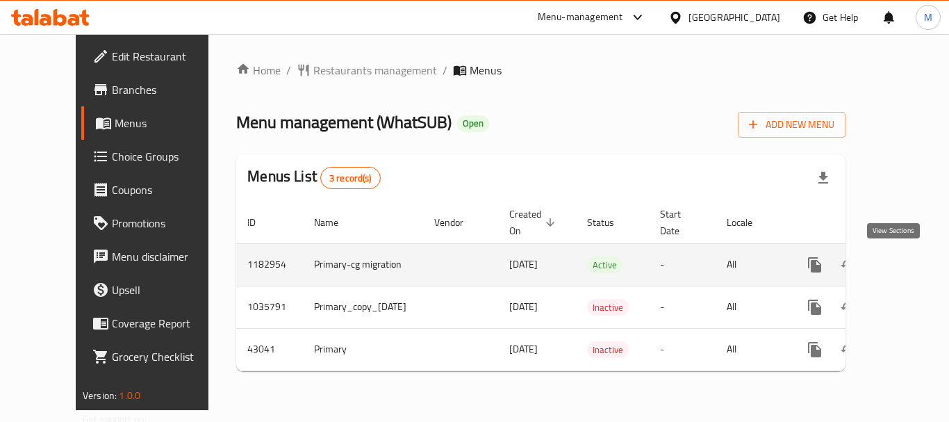
click at [907, 271] on icon "enhanced table" at bounding box center [915, 264] width 17 height 17
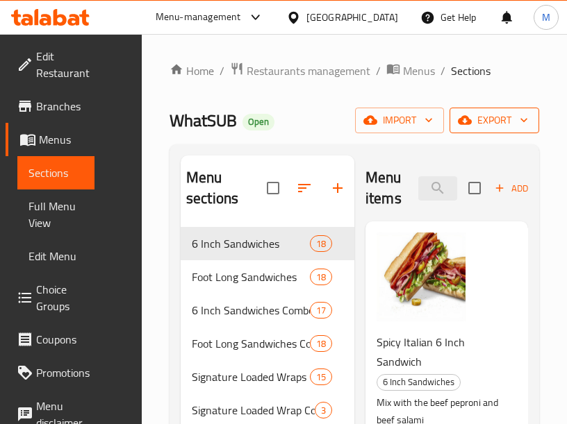
click at [502, 120] on span "export" at bounding box center [494, 120] width 67 height 17
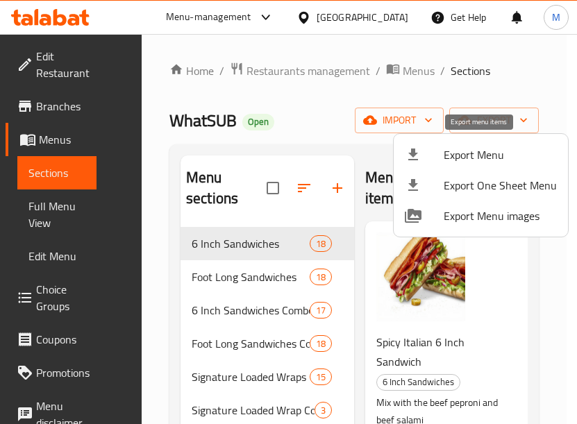
click at [463, 142] on li "Export Menu" at bounding box center [481, 155] width 174 height 31
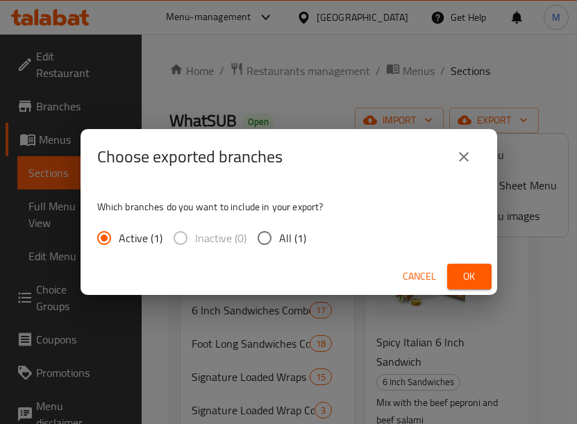
click at [266, 237] on input "All (1)" at bounding box center [264, 238] width 29 height 29
radio input "true"
click at [483, 274] on button "Ok" at bounding box center [469, 277] width 44 height 26
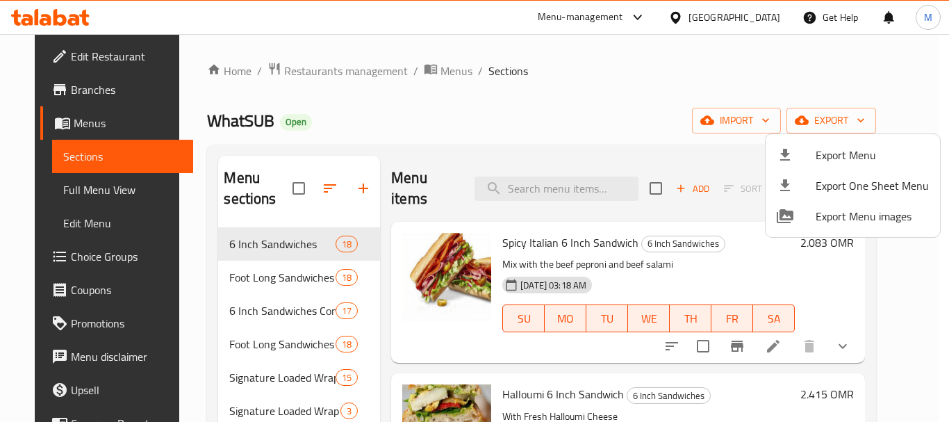
click at [727, 266] on div at bounding box center [474, 211] width 949 height 422
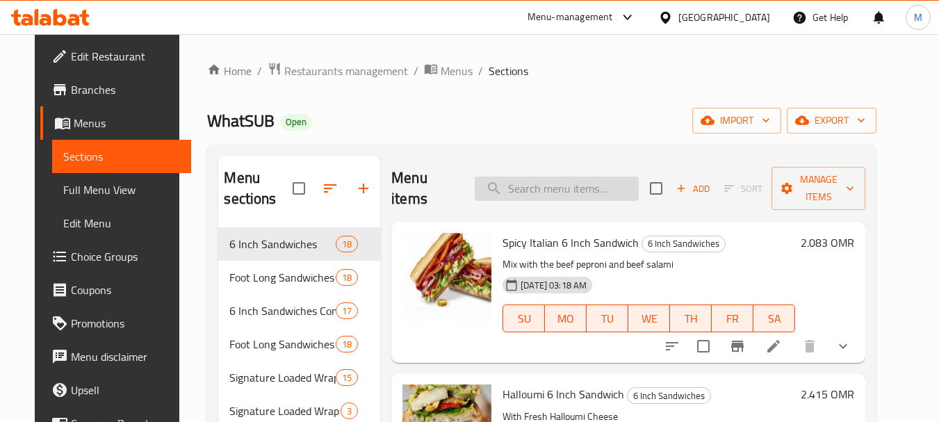
click at [543, 191] on input "search" at bounding box center [556, 188] width 164 height 24
paste input "Chicken Teriyaki"
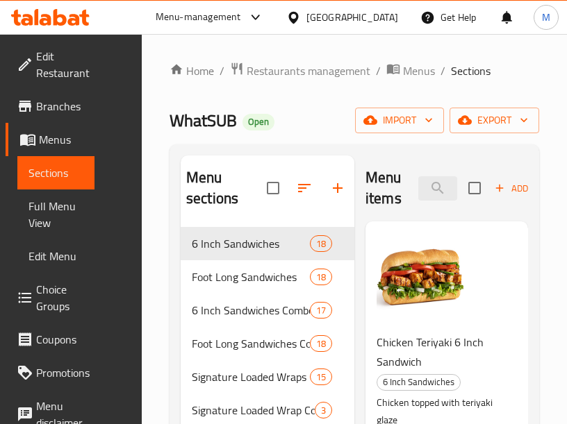
type input "Chicken Teriyaki"
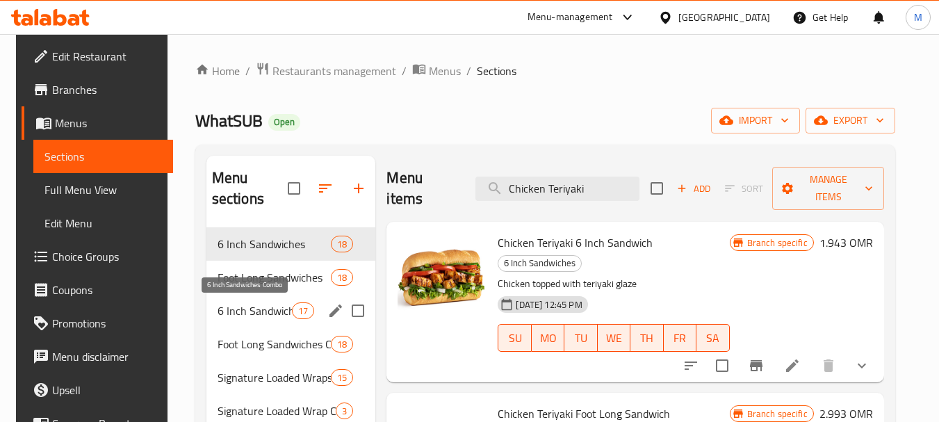
click at [240, 305] on span "6 Inch Sandwiches Combo" at bounding box center [254, 310] width 74 height 17
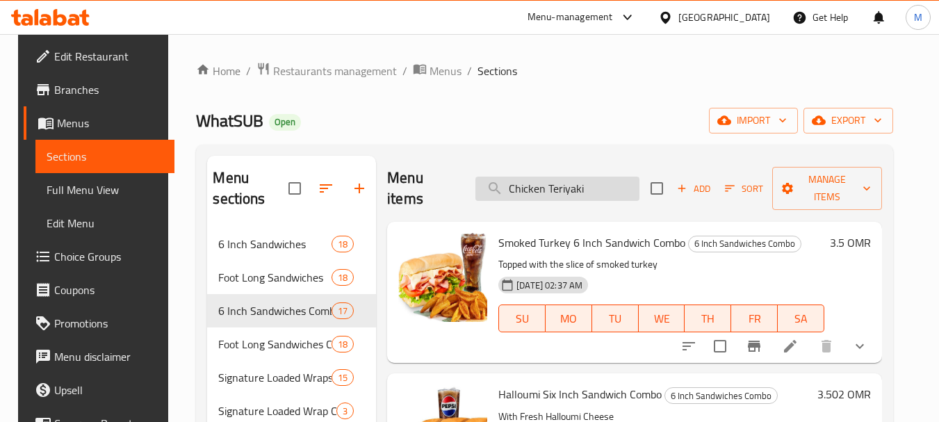
click at [556, 187] on input "Chicken Teriyaki" at bounding box center [557, 188] width 164 height 24
click at [713, 289] on div "21-11-2024 02:37 AM SU MO TU WE TH FR SA" at bounding box center [661, 308] width 337 height 75
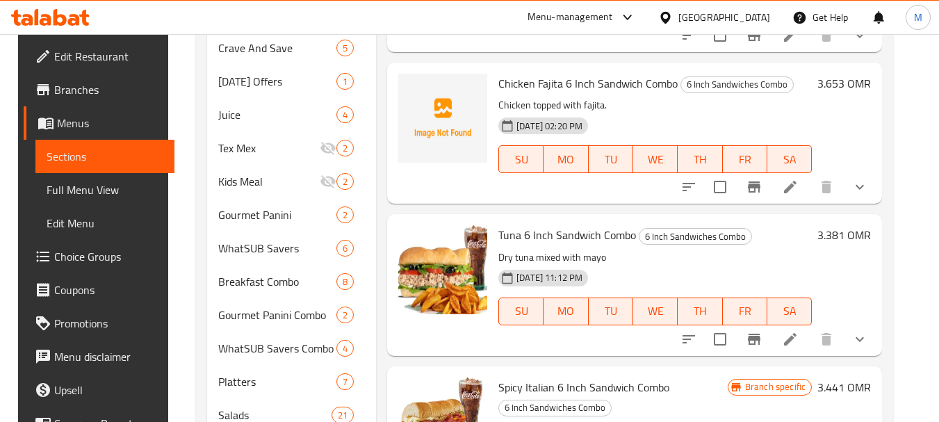
scroll to position [460, 0]
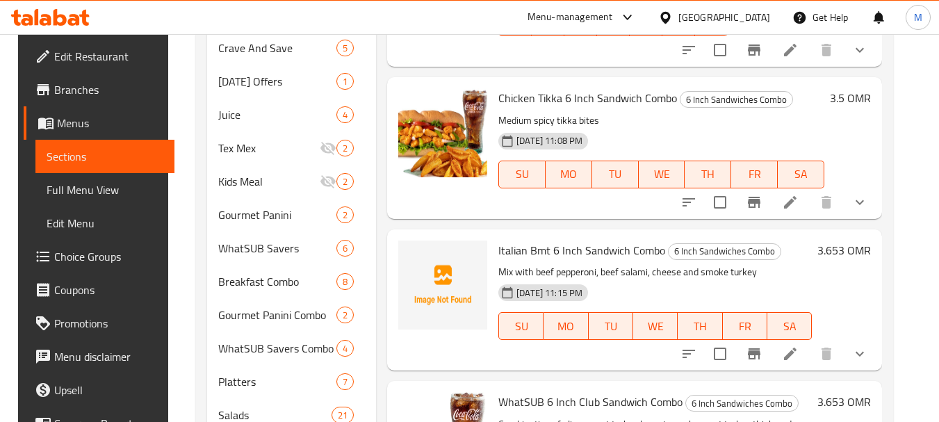
click at [640, 256] on span "Italian Bmt 6 Inch Sandwich Combo" at bounding box center [581, 250] width 167 height 21
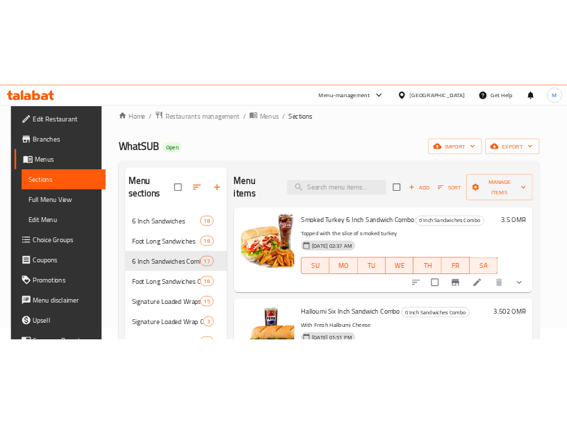
scroll to position [0, 0]
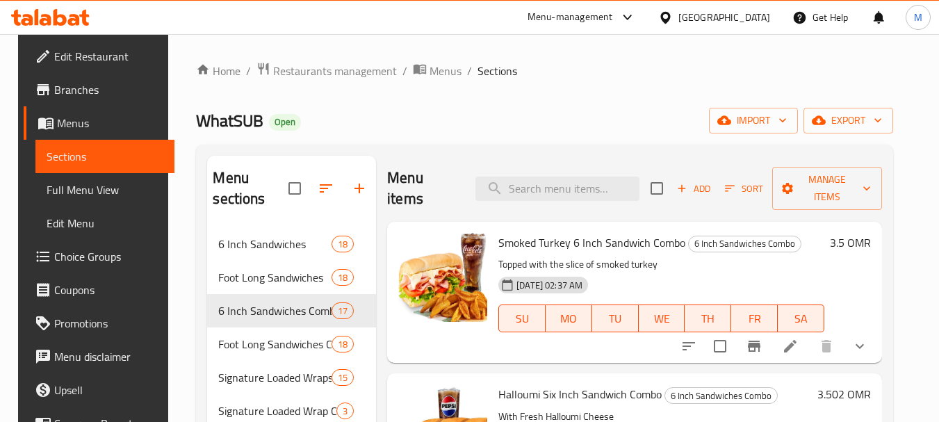
click at [693, 186] on span "Add" at bounding box center [694, 189] width 38 height 16
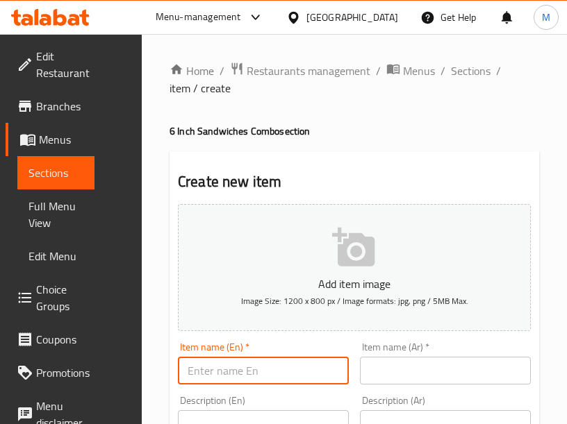
click at [254, 377] on input "text" at bounding box center [263, 371] width 171 height 28
paste input "Chicken Teriyaki"
type input "Chicken Teriyaki Six-inch Combo"
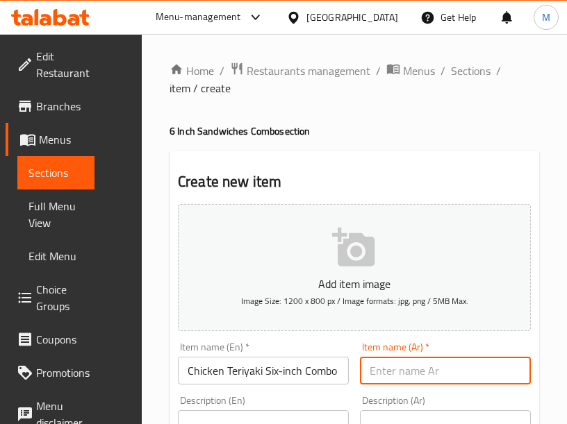
click at [393, 377] on input "text" at bounding box center [445, 371] width 171 height 28
type input "]"
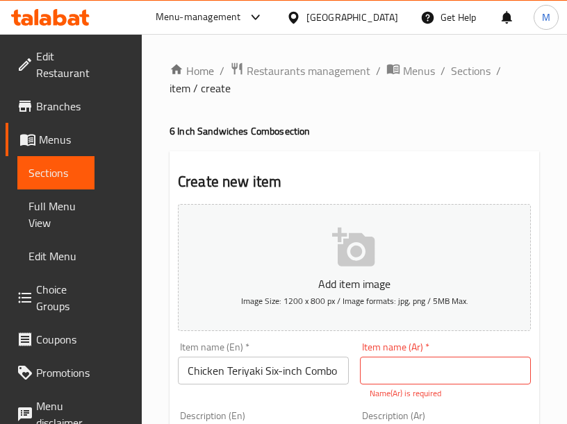
click at [414, 371] on input "text" at bounding box center [445, 371] width 171 height 28
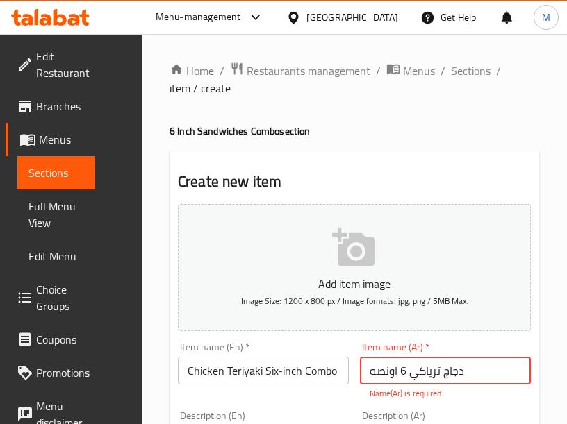
click at [284, 370] on input "Chicken Teriyaki Six-inch Combo" at bounding box center [263, 371] width 171 height 28
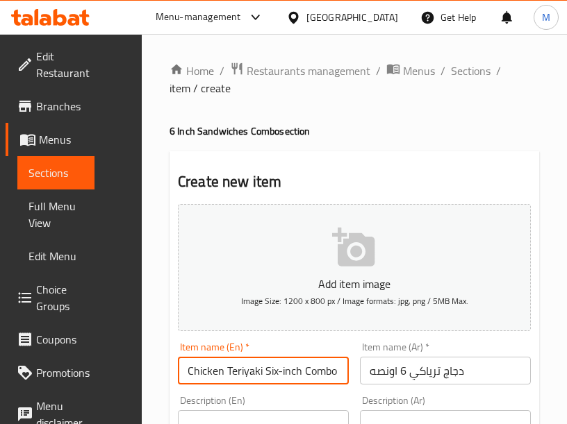
click at [284, 370] on input "Chicken Teriyaki Six-inch Combo" at bounding box center [263, 371] width 171 height 28
click at [477, 374] on input "دجاج ترياكي 6 اونصه" at bounding box center [445, 371] width 171 height 28
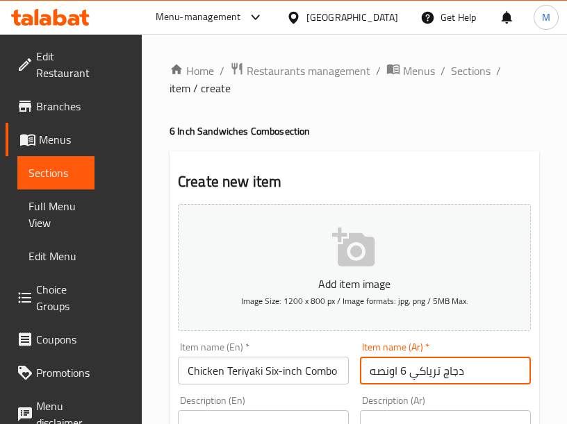
click at [477, 374] on input "دجاج ترياكي 6 اونصه" at bounding box center [445, 371] width 171 height 28
type input "دجاج ترياكي 6 بوصه"
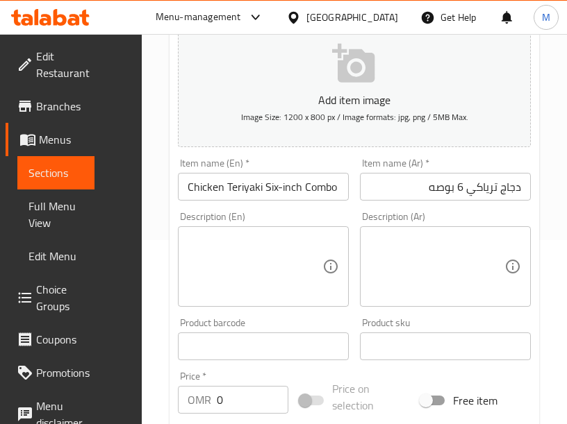
scroll to position [208, 0]
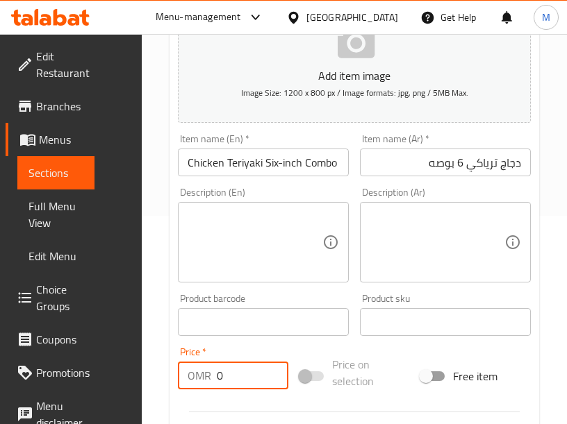
click at [224, 372] on input "0" at bounding box center [253, 376] width 72 height 28
click at [224, 373] on input "0" at bounding box center [253, 376] width 72 height 28
type input "3.653"
click at [386, 354] on div "Price on selection" at bounding box center [355, 373] width 122 height 44
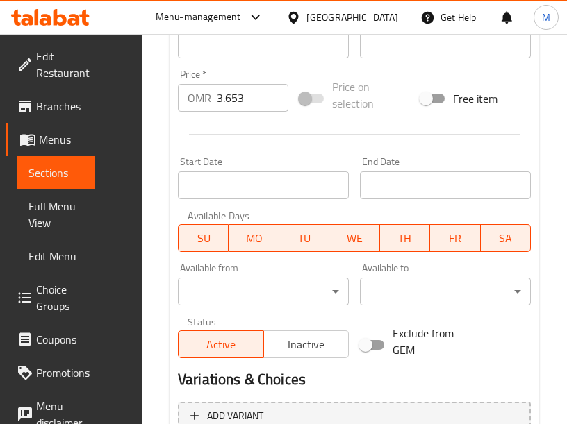
scroll to position [627, 0]
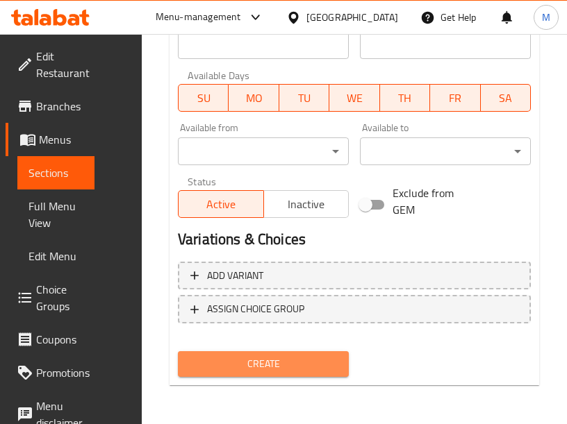
click at [257, 370] on span "Create" at bounding box center [263, 364] width 149 height 17
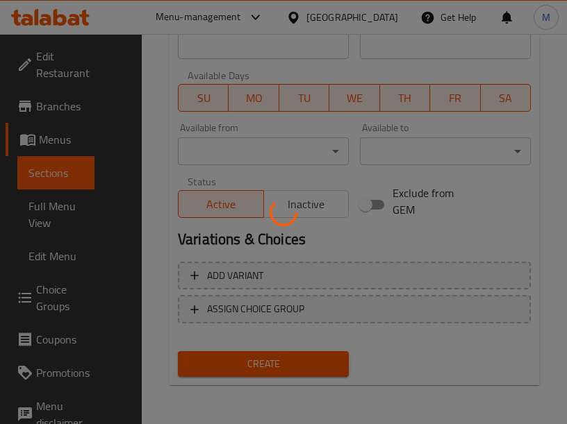
type input "0"
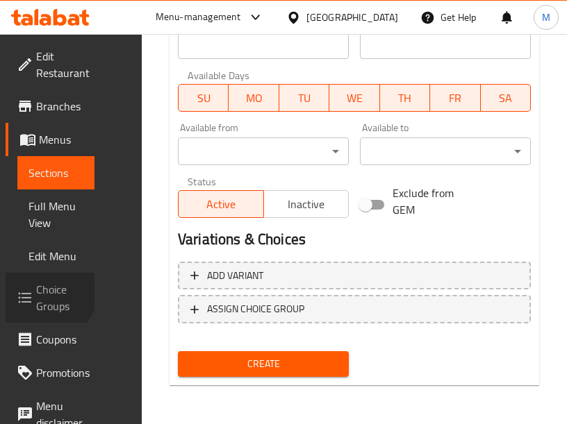
click at [45, 315] on span "Choice Groups" at bounding box center [59, 297] width 47 height 33
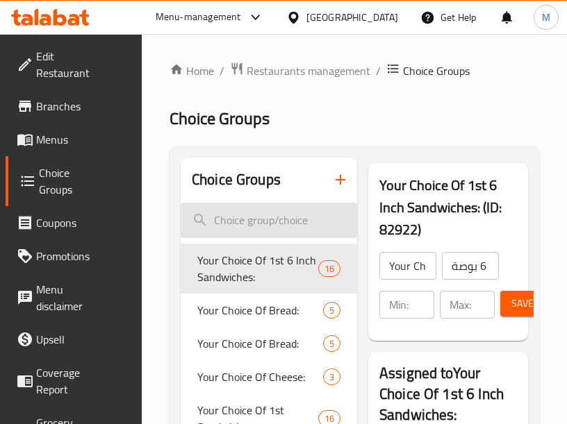
click at [282, 221] on input "search" at bounding box center [269, 220] width 176 height 35
type input "ث"
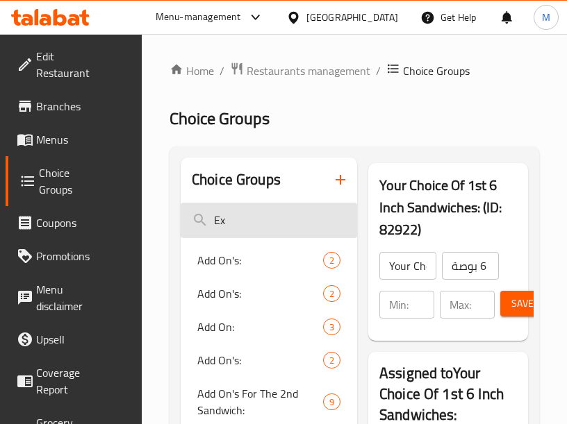
type input "E"
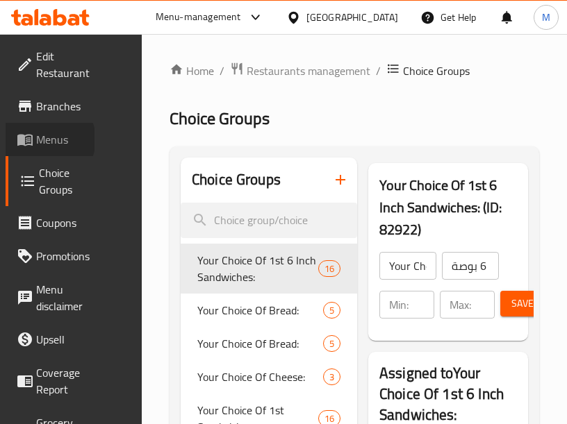
click at [49, 140] on span "Menus" at bounding box center [59, 139] width 47 height 17
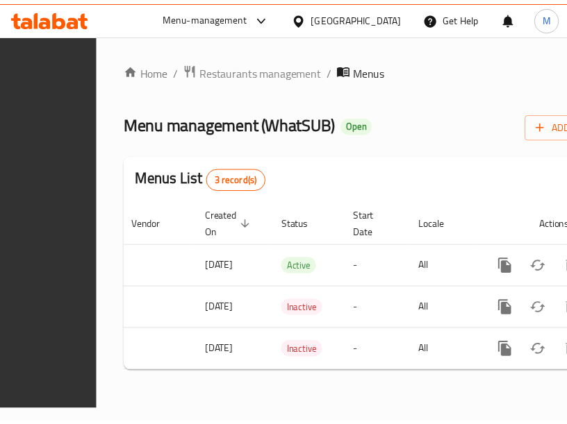
scroll to position [0, 326]
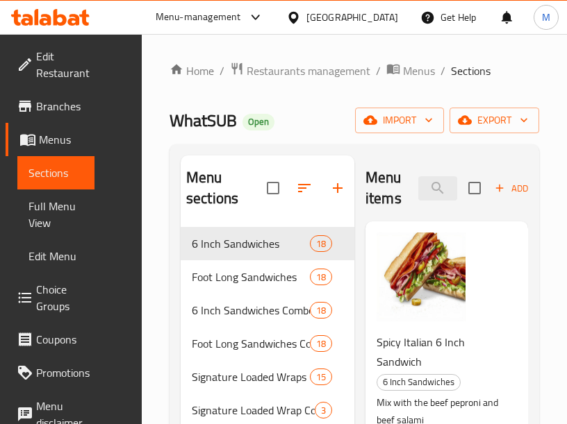
click at [240, 354] on div "Foot Long Sandwiches Combo 18" at bounding box center [268, 343] width 174 height 33
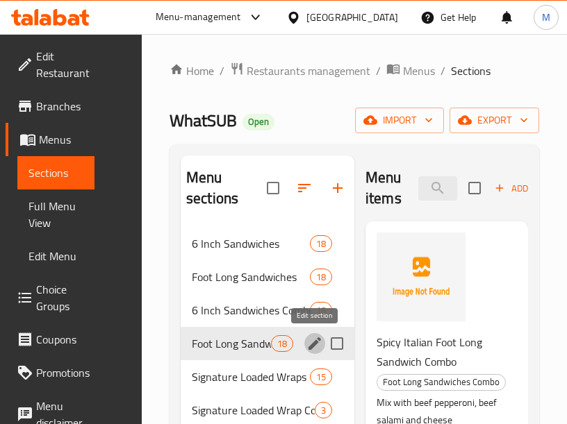
click at [310, 342] on icon "edit" at bounding box center [314, 344] width 17 height 17
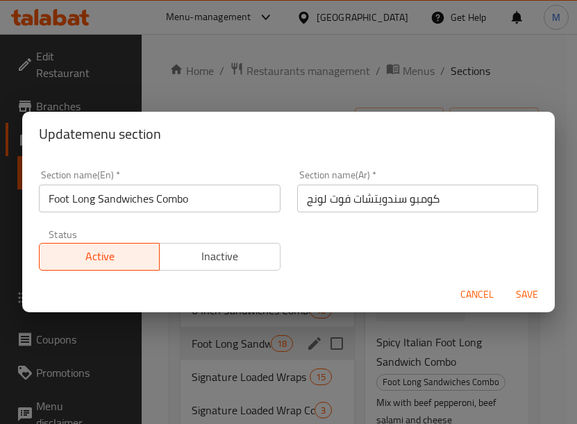
click at [484, 286] on span "Cancel" at bounding box center [477, 294] width 33 height 17
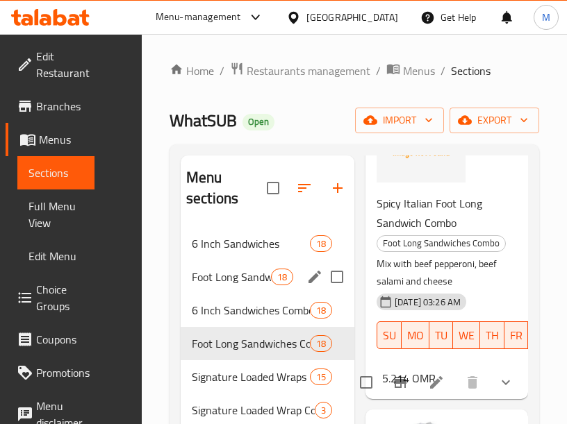
click at [229, 279] on span "Foot Long Sandwiches" at bounding box center [231, 277] width 79 height 17
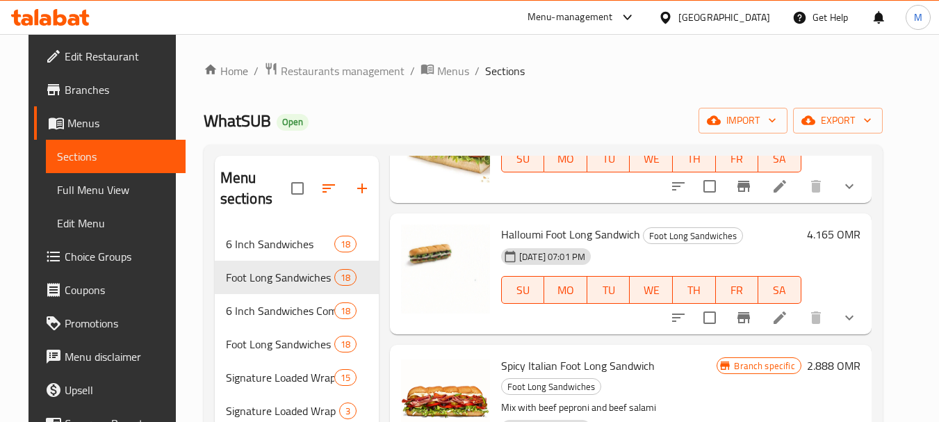
scroll to position [160, 0]
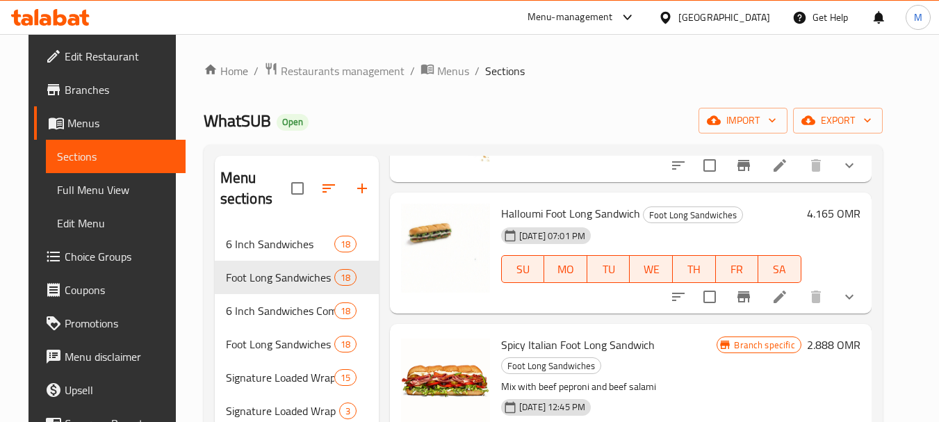
click at [866, 311] on div at bounding box center [763, 296] width 204 height 33
click at [857, 299] on icon "show more" at bounding box center [849, 296] width 17 height 17
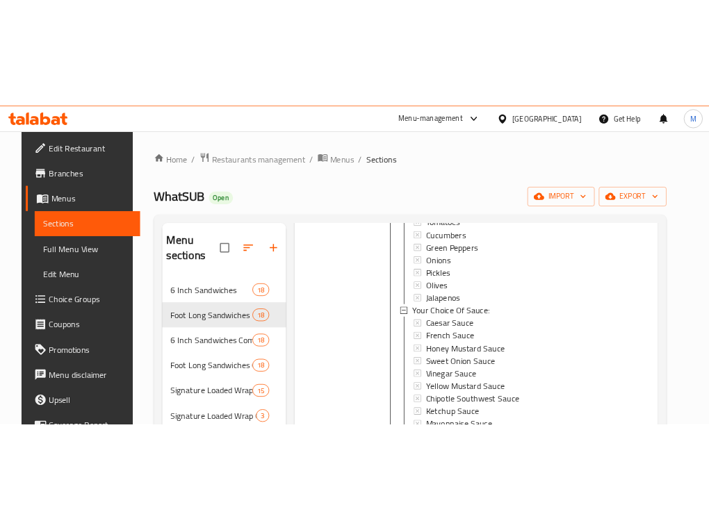
scroll to position [597, 0]
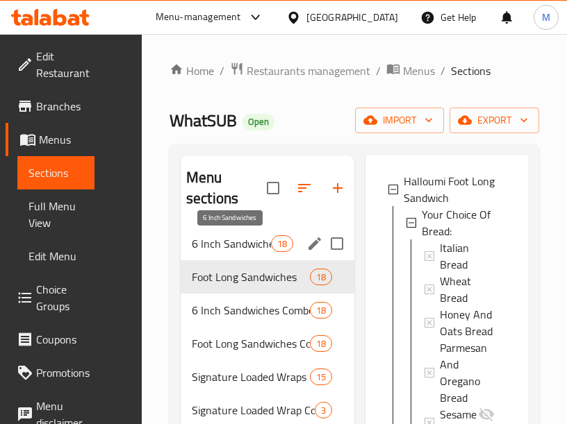
click at [240, 242] on span "6 Inch Sandwiches" at bounding box center [231, 244] width 79 height 17
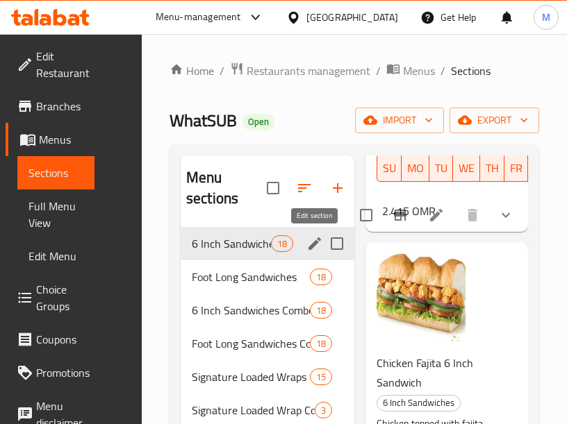
click at [316, 240] on icon "edit" at bounding box center [314, 244] width 17 height 17
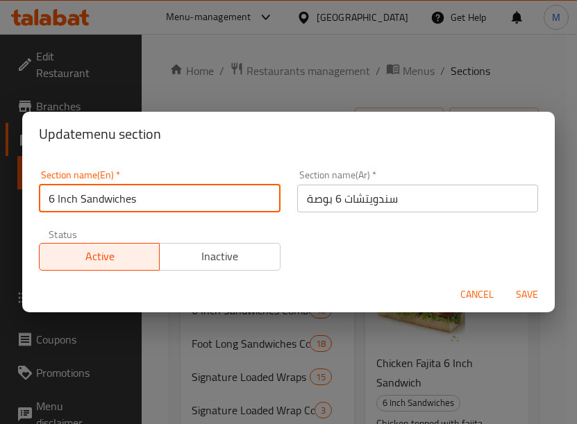
drag, startPoint x: 159, startPoint y: 202, endPoint x: 30, endPoint y: 207, distance: 129.3
click at [30, 207] on div "Section name(En)   * 6 Inch Sandwiches Section name(En) * Section name(Ar)   * …" at bounding box center [288, 216] width 533 height 120
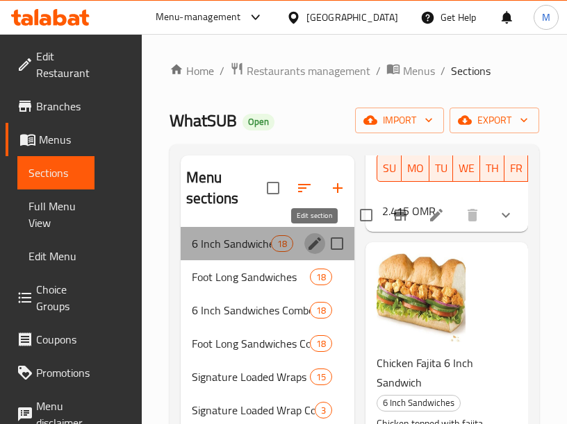
click at [315, 240] on icon "edit" at bounding box center [314, 244] width 17 height 17
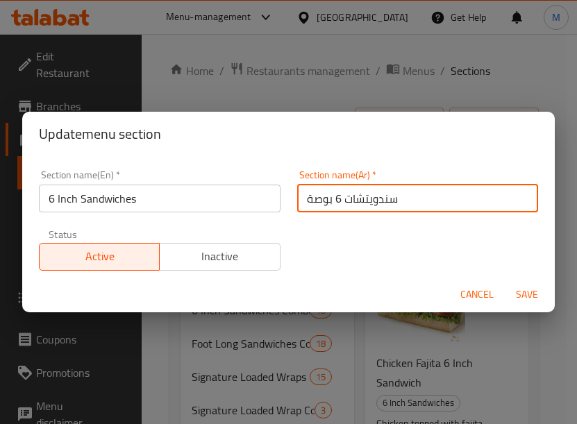
drag, startPoint x: 415, startPoint y: 199, endPoint x: 264, endPoint y: 185, distance: 151.4
click at [264, 185] on div "Section name(En)   * 6 Inch Sandwiches Section name(En) * Section name(Ar)   * …" at bounding box center [289, 220] width 516 height 117
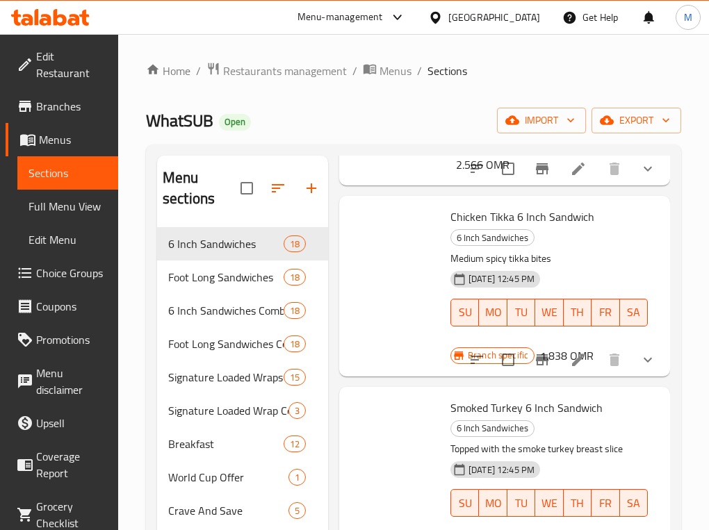
scroll to position [597, 0]
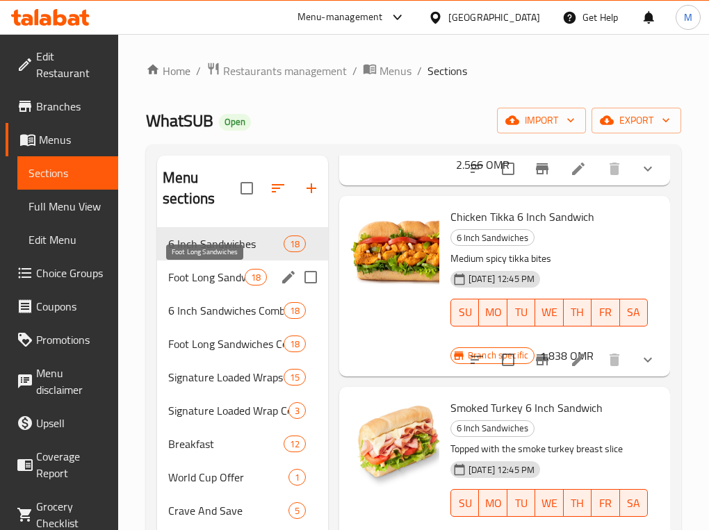
click at [217, 281] on span "Foot Long Sandwiches" at bounding box center [206, 277] width 76 height 17
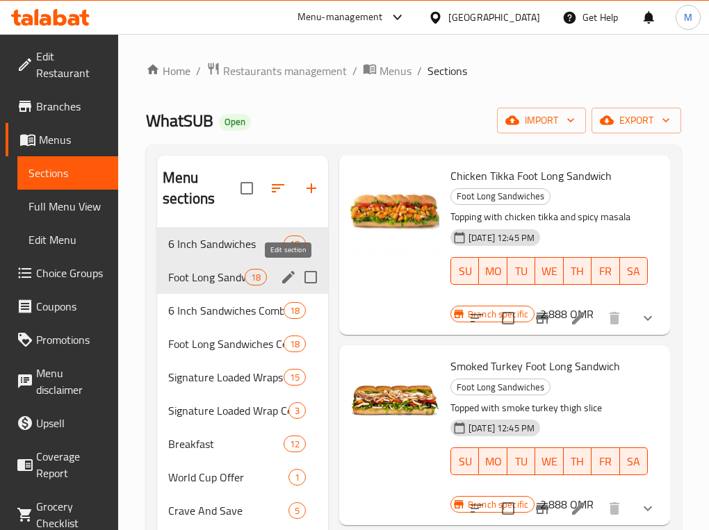
click at [288, 279] on icon "edit" at bounding box center [288, 277] width 13 height 13
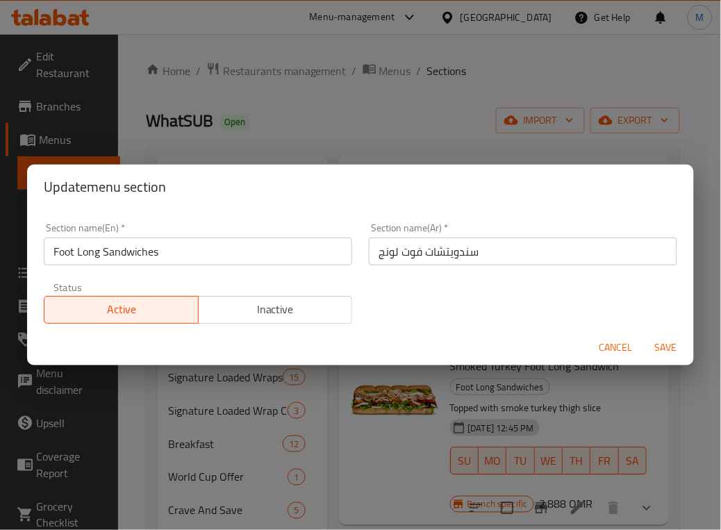
click at [471, 240] on input "سندويتشات فوت لونج" at bounding box center [523, 252] width 308 height 28
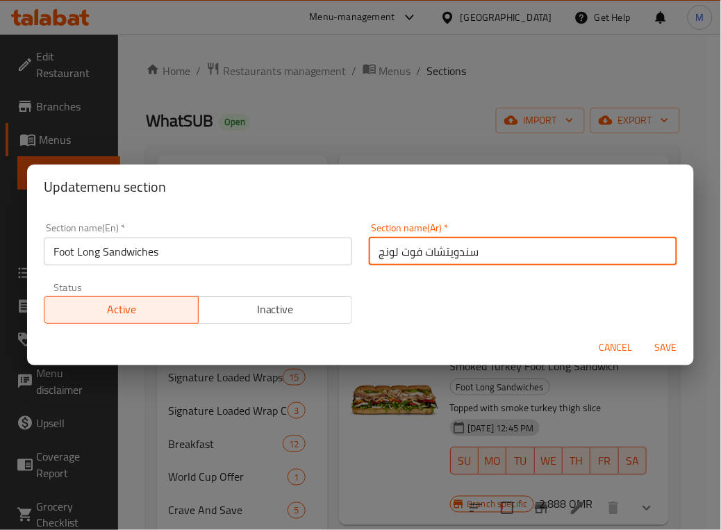
click at [471, 240] on input "سندويتشات فوت لونج" at bounding box center [523, 252] width 308 height 28
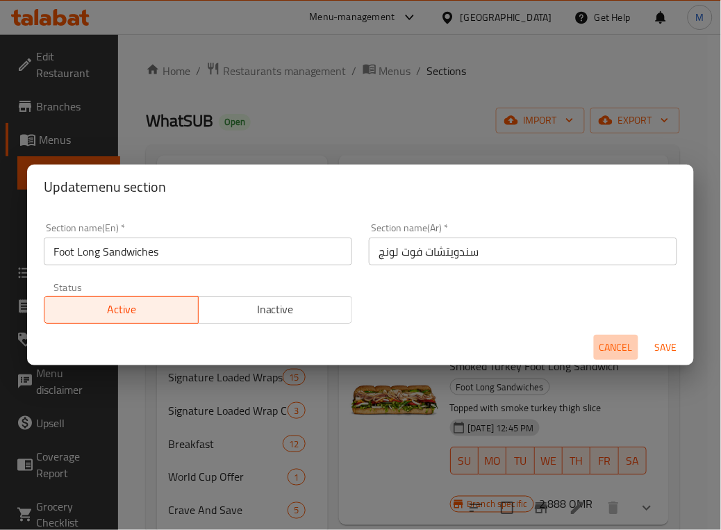
click at [630, 356] on span "Cancel" at bounding box center [616, 347] width 33 height 17
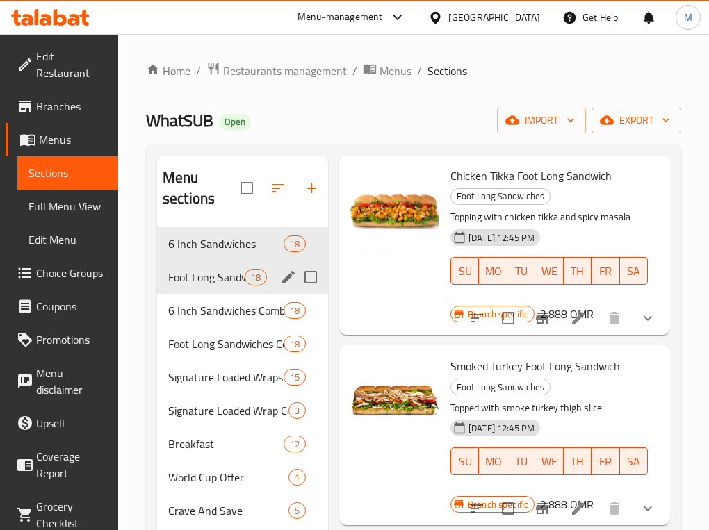
click at [199, 289] on div "Foot Long Sandwiches 18" at bounding box center [242, 277] width 171 height 33
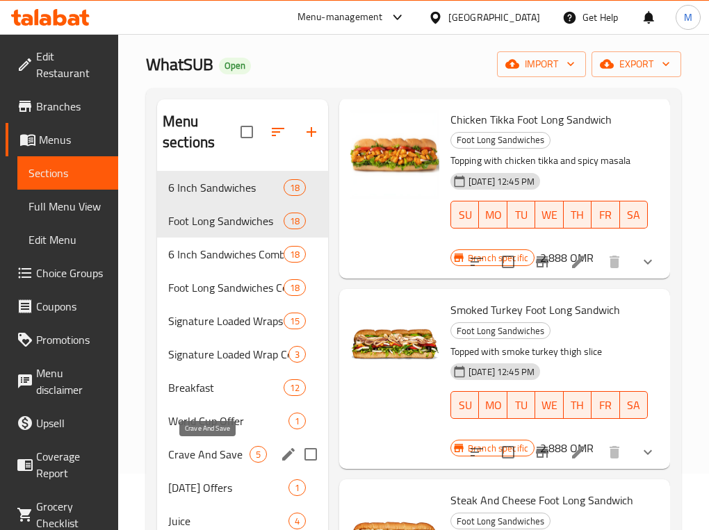
scroll to position [87, 0]
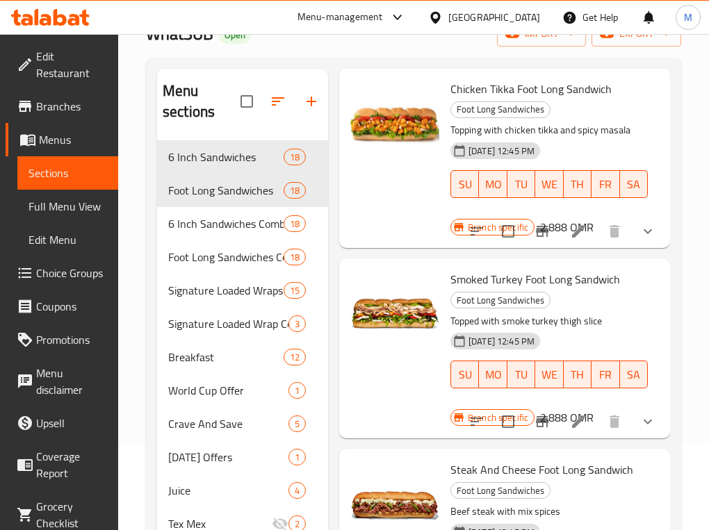
click at [411, 381] on div at bounding box center [395, 348] width 100 height 169
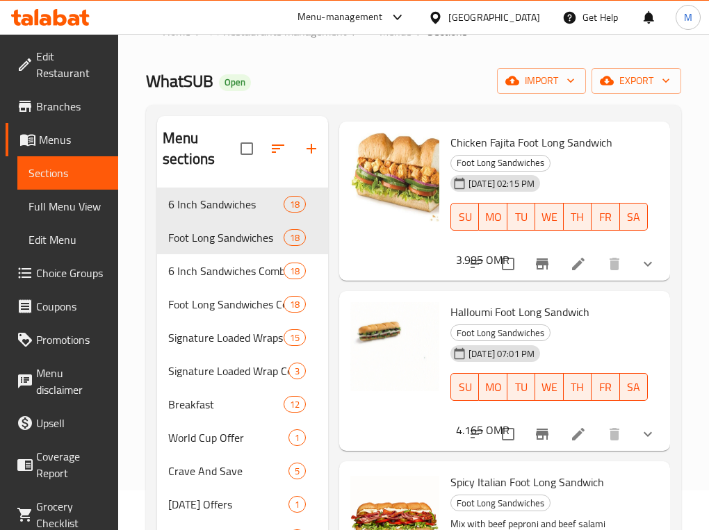
scroll to position [0, 0]
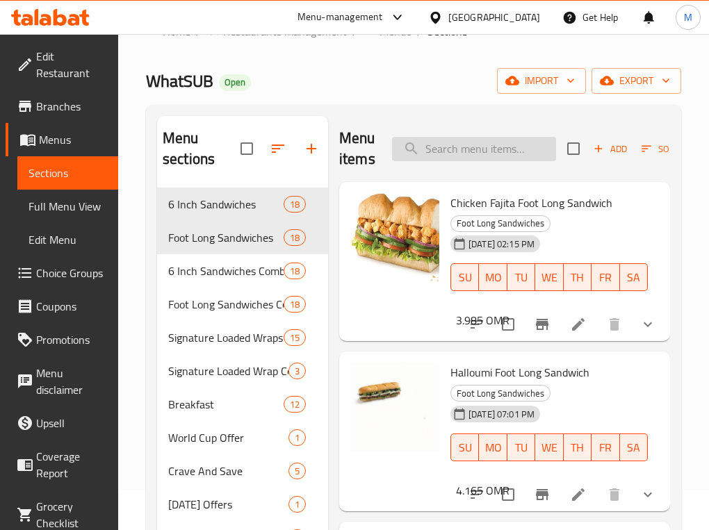
click at [479, 151] on input "search" at bounding box center [474, 149] width 164 height 24
paste input "Pepperoni & Cheese"
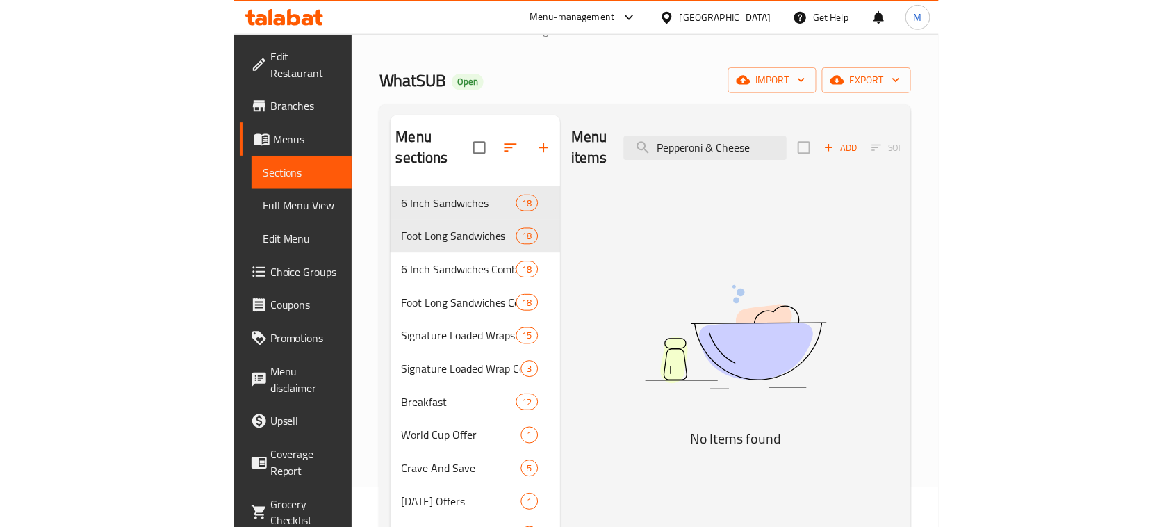
scroll to position [0, 110]
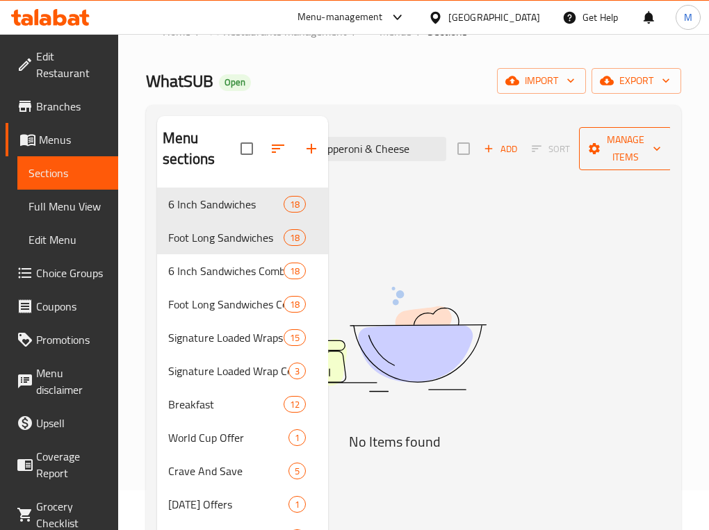
drag, startPoint x: 477, startPoint y: 147, endPoint x: 667, endPoint y: 149, distance: 190.4
click at [560, 149] on div "Menu items Pepperoni & Cheese Add Sort Manage items" at bounding box center [394, 149] width 331 height 66
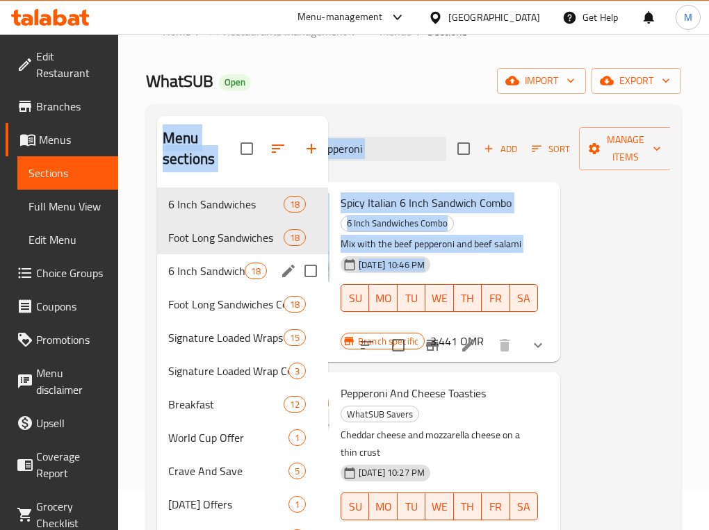
drag, startPoint x: 565, startPoint y: 285, endPoint x: 498, endPoint y: 285, distance: 66.7
click at [219, 285] on div "Menu sections 6 Inch Sandwiches 18 Foot Long Sandwiches 18 6 Inch Sandwiches Co…" at bounding box center [413, 521] width 513 height 811
click at [568, 282] on div "Menu items Pepperoni Add Sort Manage items Spicy Italian 6 Inch Sandwich Combo …" at bounding box center [499, 521] width 342 height 811
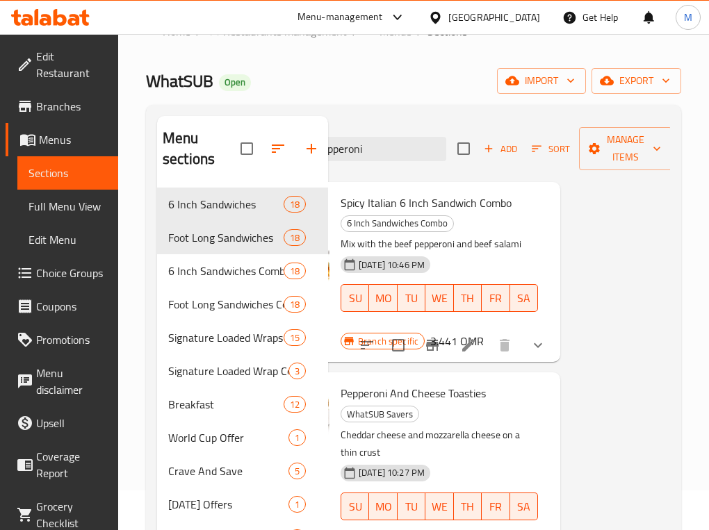
click at [672, 282] on div "Menu sections 6 Inch Sandwiches 18 Foot Long Sandwiches 18 6 Inch Sandwiches Co…" at bounding box center [413, 521] width 535 height 833
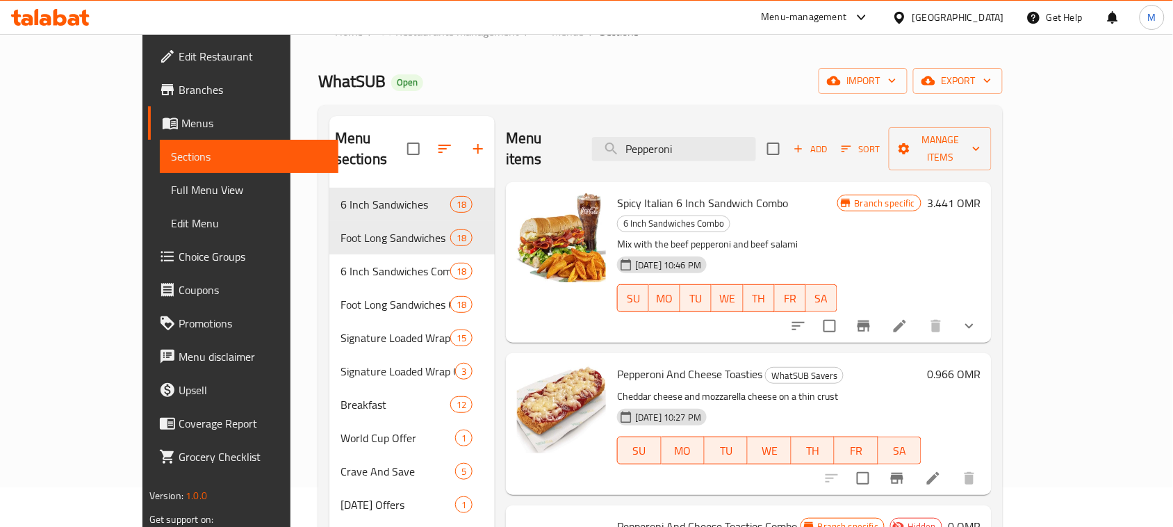
scroll to position [0, 0]
click at [783, 368] on span "WhatSUB Savers" at bounding box center [804, 376] width 77 height 16
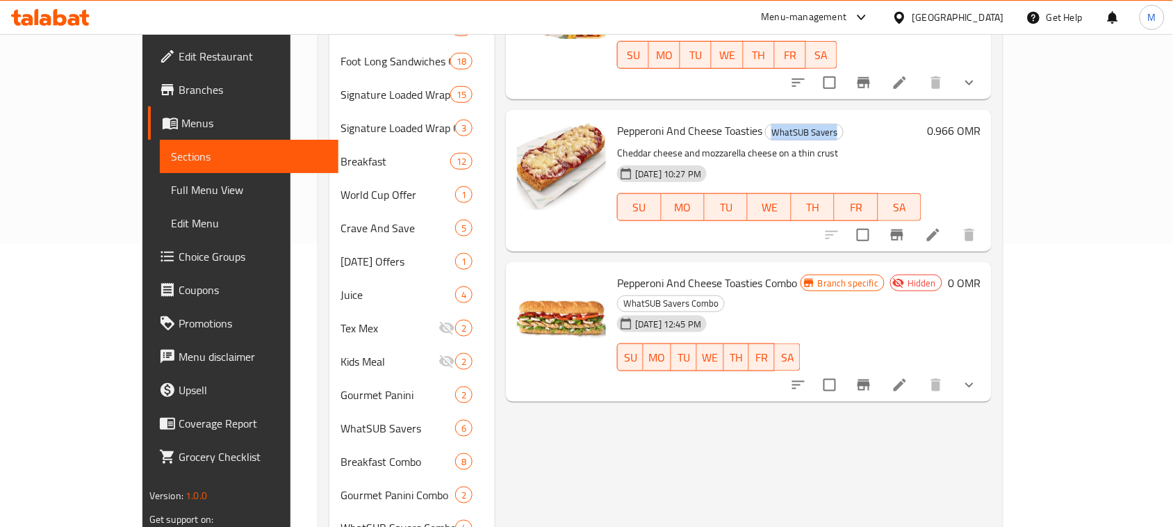
scroll to position [109, 0]
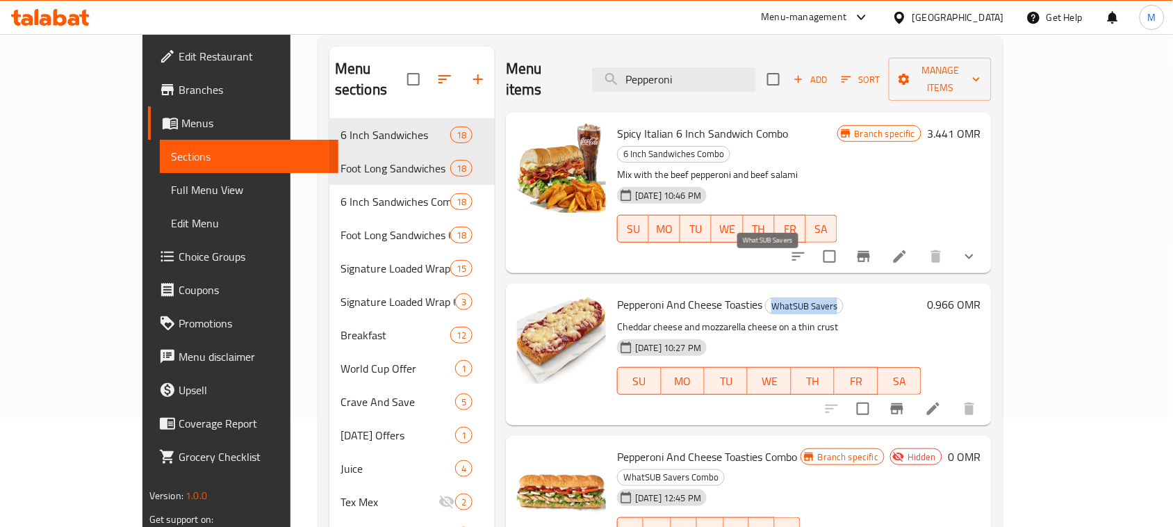
click at [779, 298] on span "WhatSUB Savers" at bounding box center [804, 306] width 77 height 16
click at [912, 333] on div "07-12-2024 10:27 PM SU MO TU WE TH FR SA" at bounding box center [768, 370] width 315 height 75
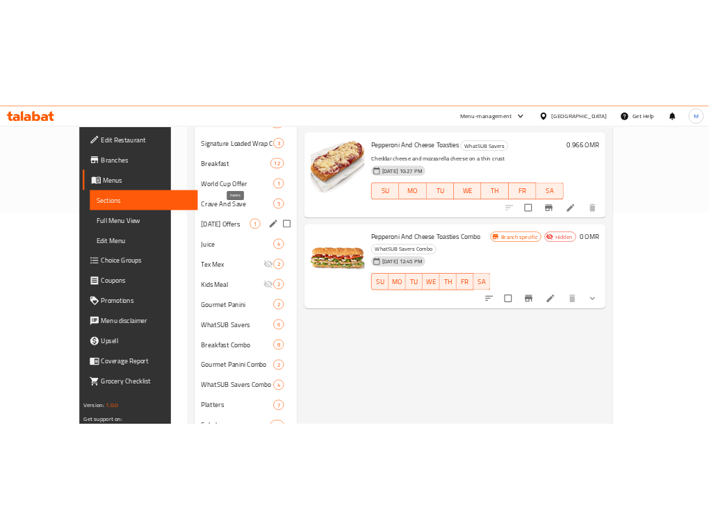
scroll to position [370, 0]
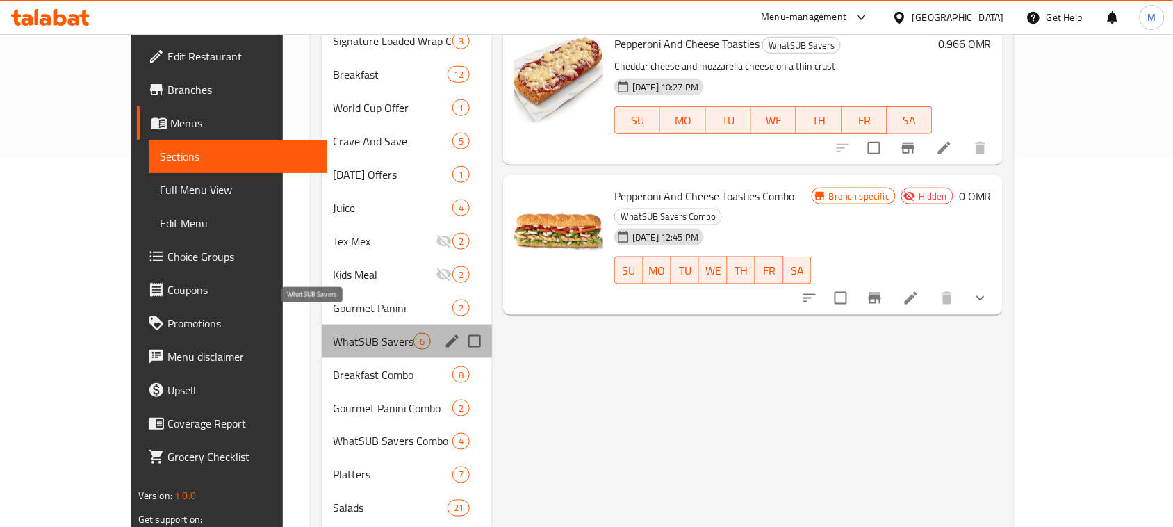
click at [333, 333] on span "WhatSUB Savers" at bounding box center [373, 341] width 81 height 17
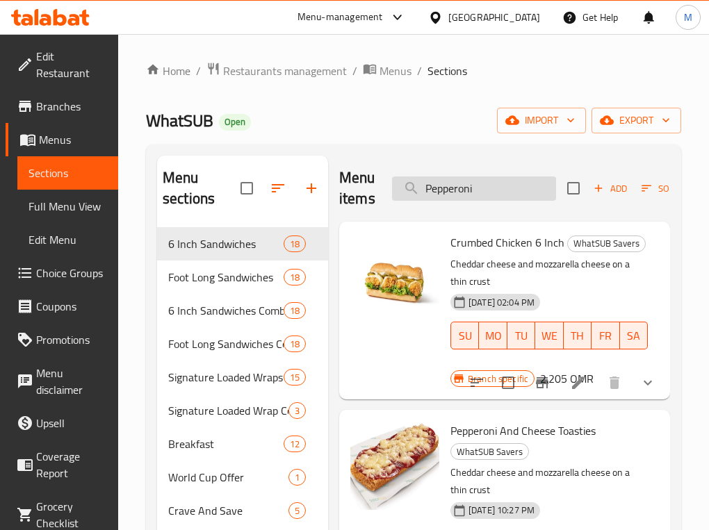
click at [516, 199] on input "Pepperoni" at bounding box center [474, 188] width 164 height 24
paste input "Chicken & Cheese"
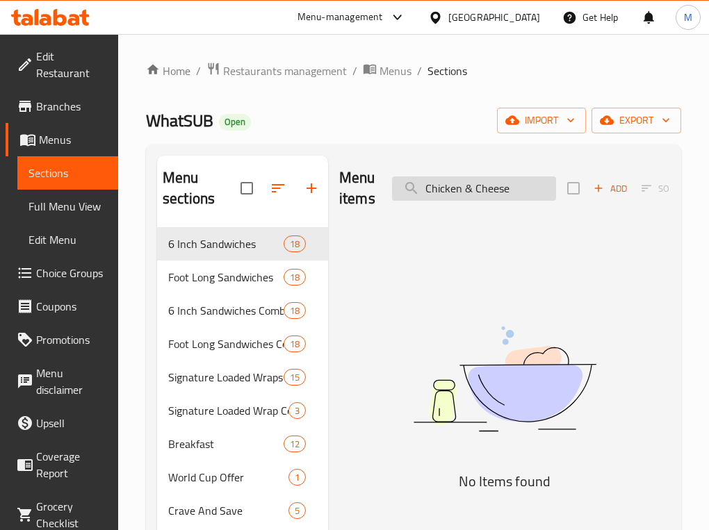
drag, startPoint x: 522, startPoint y: 188, endPoint x: 464, endPoint y: 188, distance: 58.4
click at [464, 188] on input "Chicken & Cheese" at bounding box center [474, 188] width 164 height 24
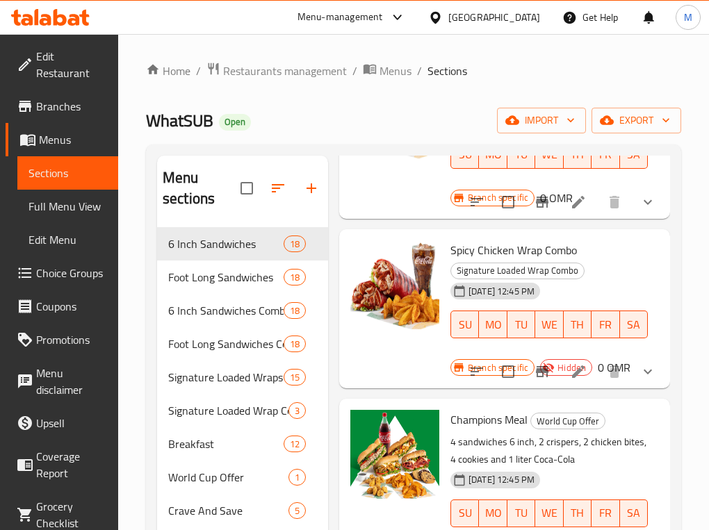
scroll to position [6513, 0]
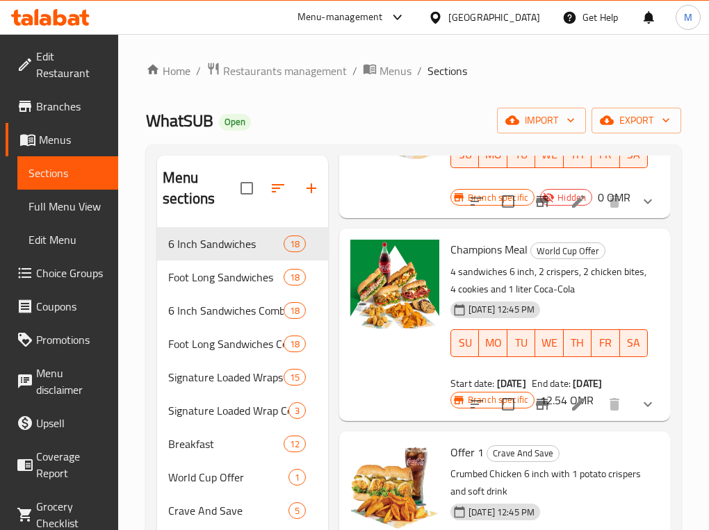
type input "Chicken"
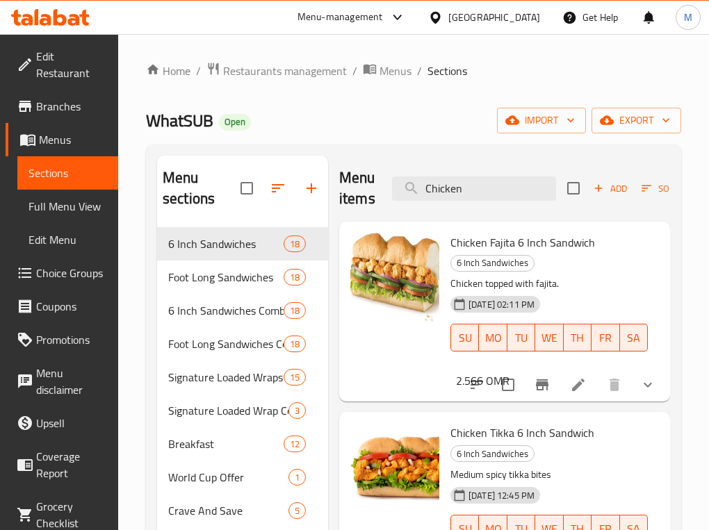
scroll to position [7731, 0]
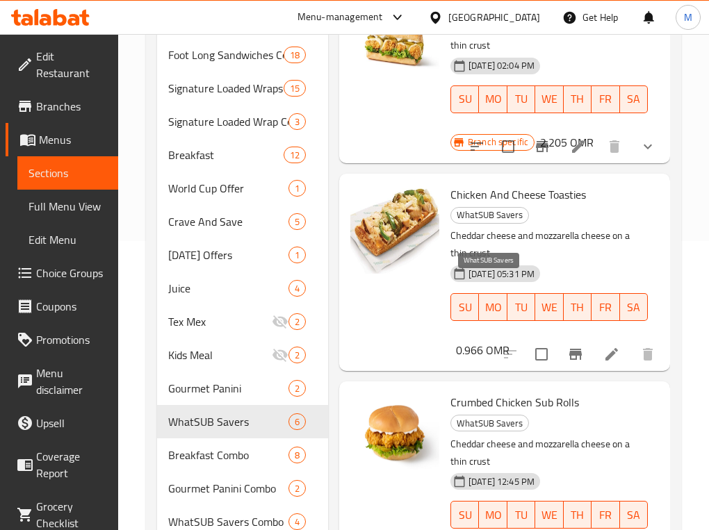
click at [511, 223] on span "WhatSUB Savers" at bounding box center [489, 215] width 77 height 16
copy span "WhatSUB Savers"
click at [594, 335] on div "08-12-2024 05:31 PM SU MO TU WE TH FR SA" at bounding box center [549, 297] width 208 height 75
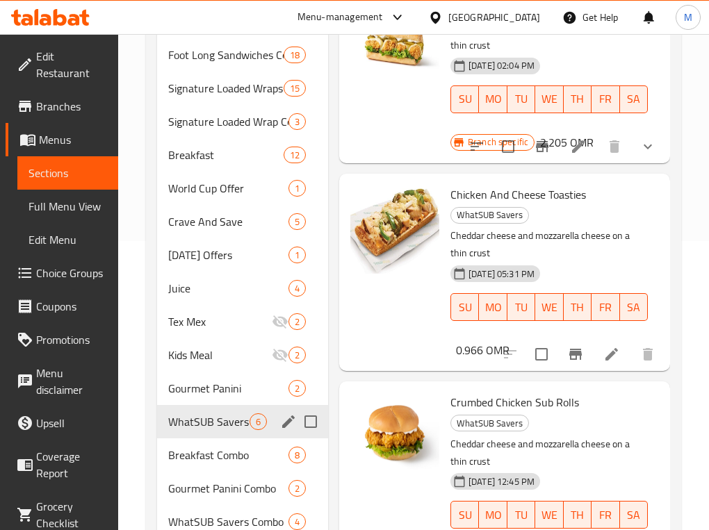
click at [193, 421] on span "WhatSUB Savers" at bounding box center [208, 421] width 81 height 17
click at [192, 421] on span "WhatSUB Savers" at bounding box center [208, 421] width 81 height 17
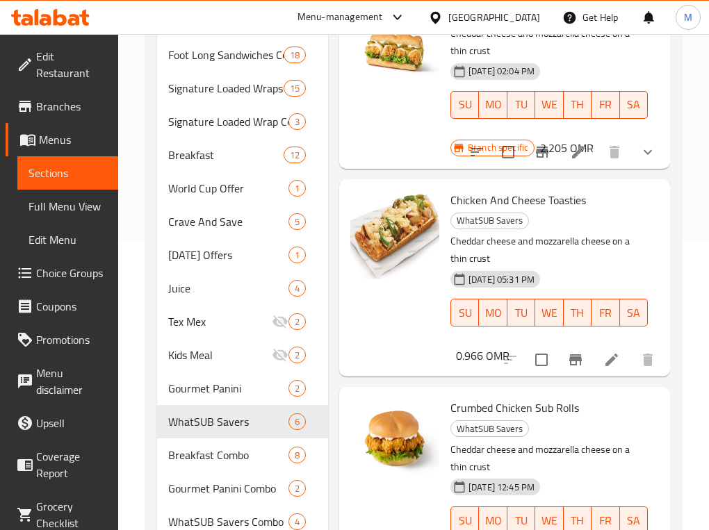
scroll to position [6776, 0]
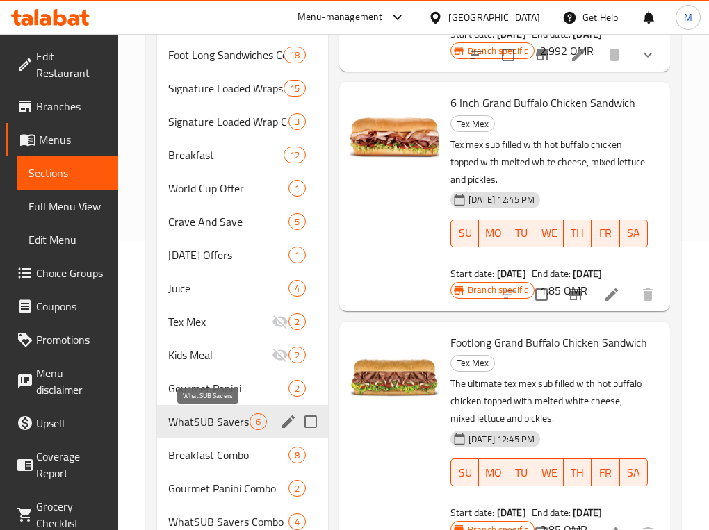
drag, startPoint x: 198, startPoint y: 422, endPoint x: 499, endPoint y: 346, distance: 310.4
click at [198, 421] on span "WhatSUB Savers" at bounding box center [208, 421] width 81 height 17
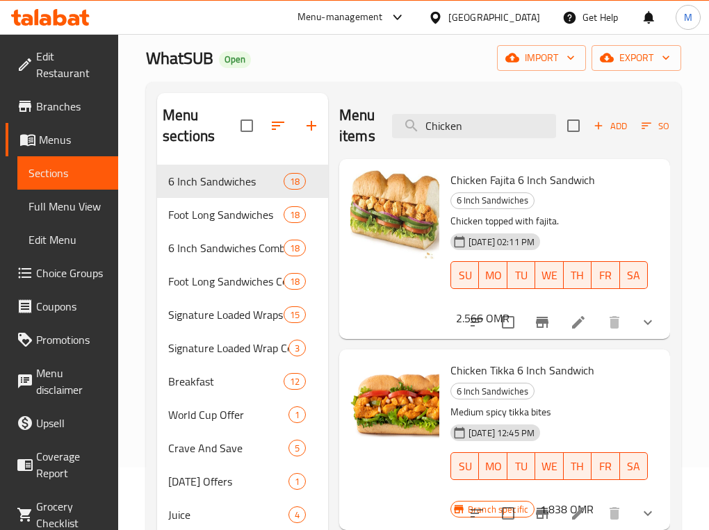
scroll to position [0, 0]
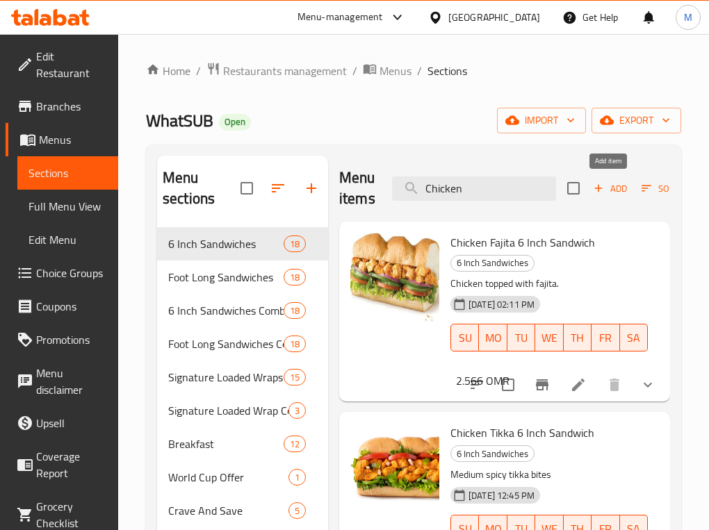
click at [608, 192] on span "Add" at bounding box center [610, 189] width 38 height 16
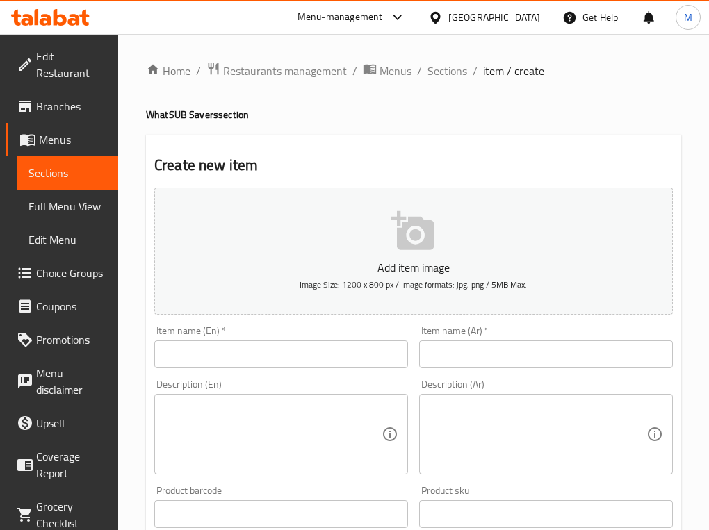
click at [250, 361] on input "text" at bounding box center [281, 354] width 254 height 28
paste input "Potato Crispers"
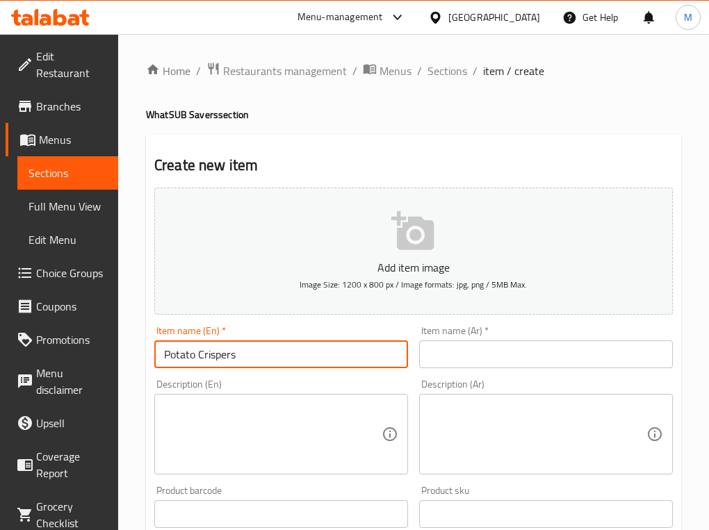
type input "Potato Crispers"
click at [568, 361] on input "text" at bounding box center [546, 354] width 254 height 28
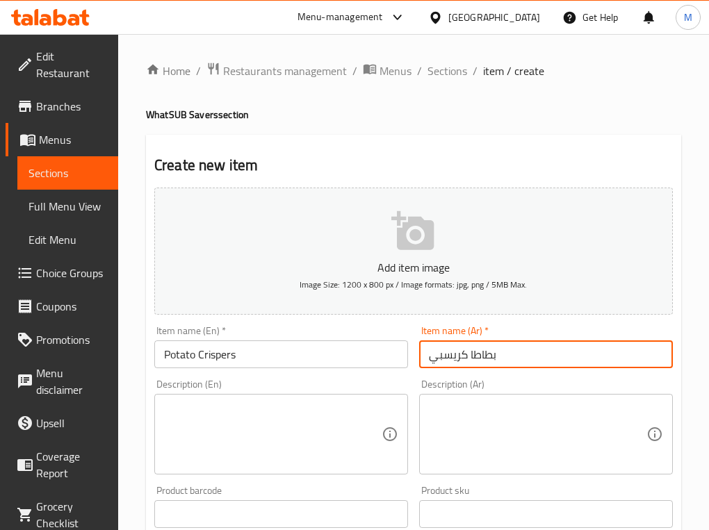
click at [550, 356] on input "بطاطا كريسبي" at bounding box center [546, 354] width 254 height 28
type input "بطاطا كريسبيرز"
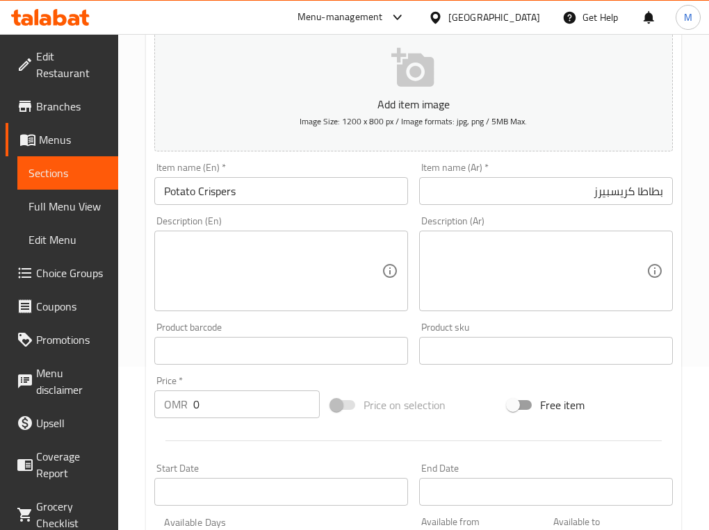
scroll to position [347, 0]
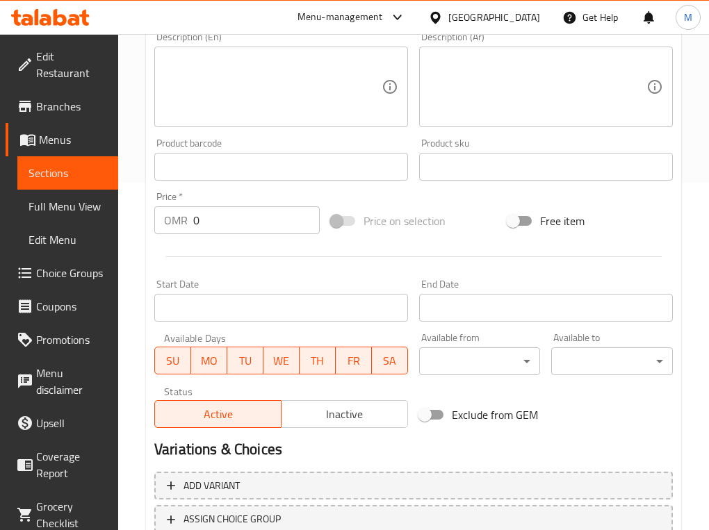
click at [258, 213] on input "0" at bounding box center [256, 220] width 126 height 28
paste input ".966"
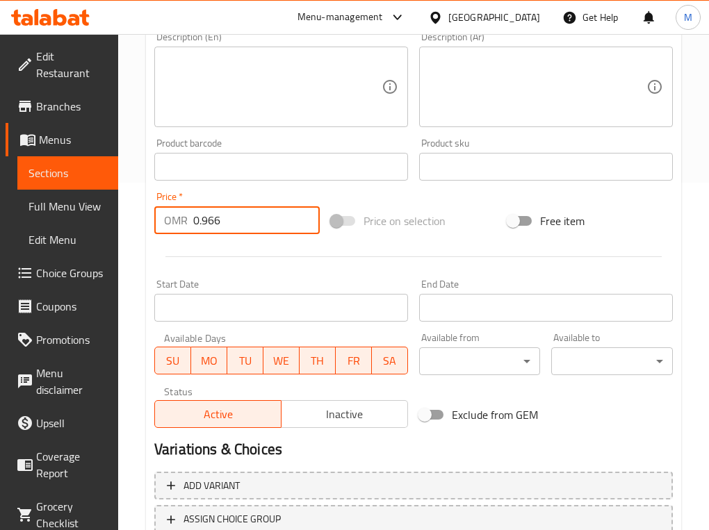
type input "0.966"
click at [470, 192] on div "Add item image Image Size: 1200 x 800 px / Image formats: jpg, png / 5MB Max. I…" at bounding box center [413, 134] width 529 height 599
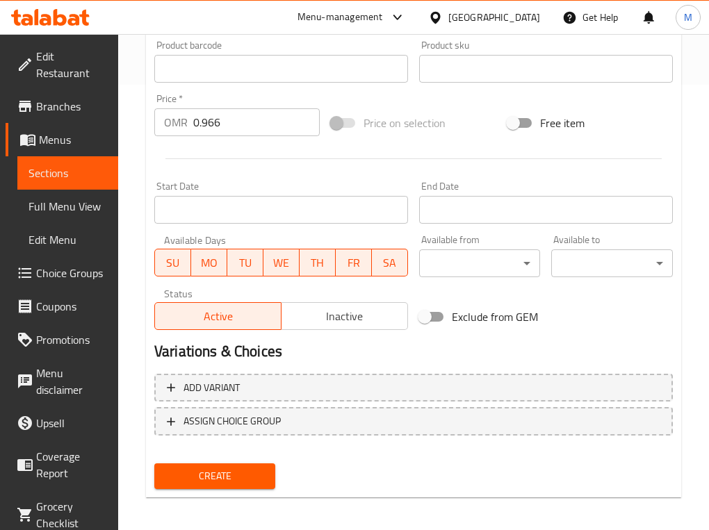
scroll to position [449, 0]
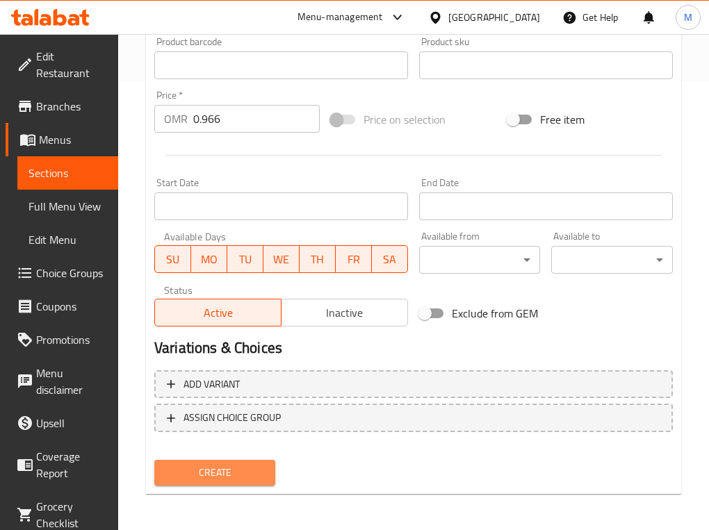
click at [220, 421] on span "Create" at bounding box center [214, 472] width 99 height 17
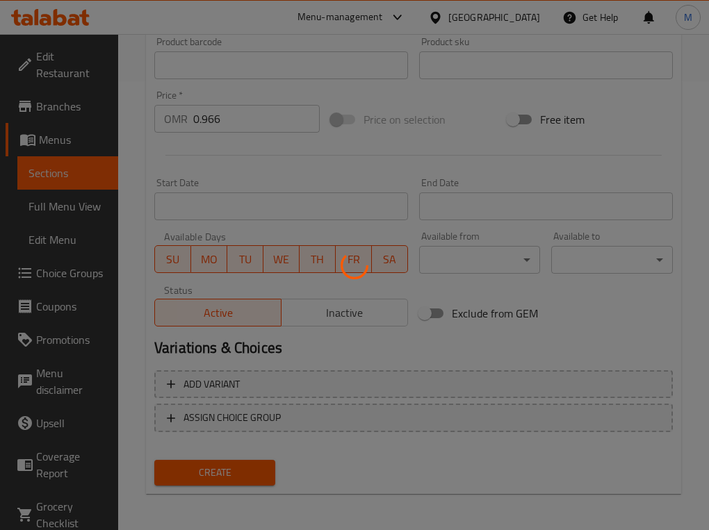
type input "0"
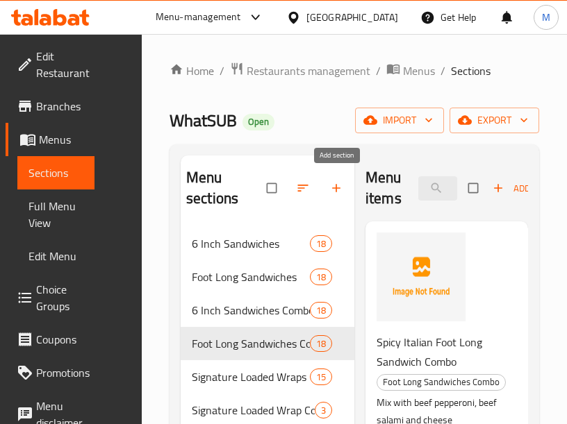
click at [333, 183] on icon "button" at bounding box center [336, 188] width 14 height 14
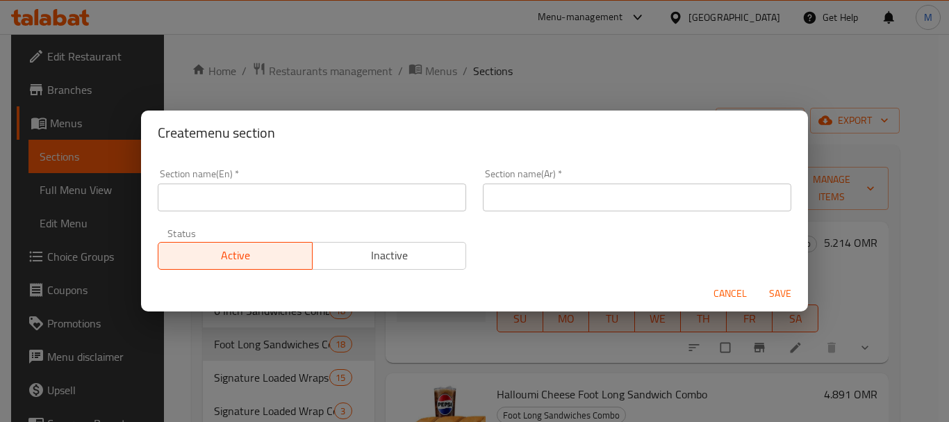
click at [376, 201] on input "text" at bounding box center [312, 197] width 308 height 28
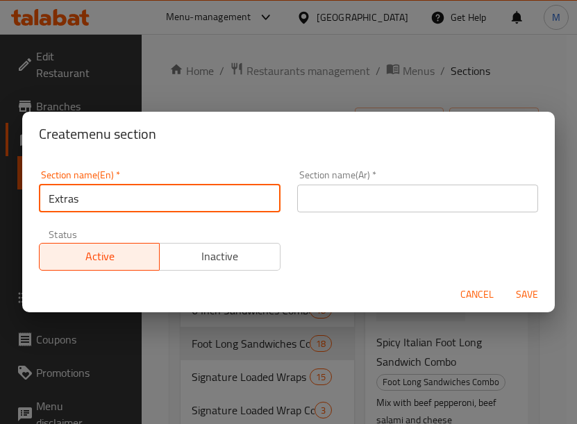
type input "Extras"
click at [345, 199] on input "text" at bounding box center [418, 199] width 242 height 28
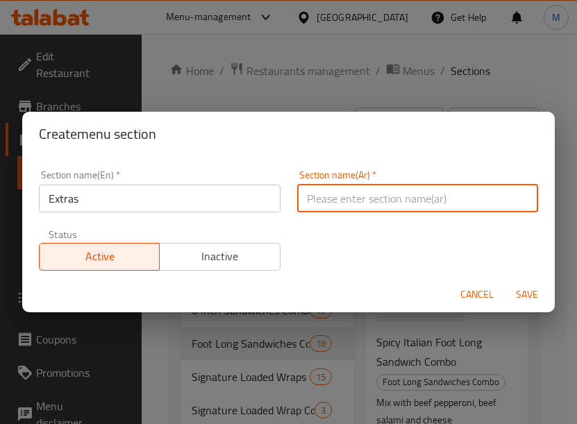
click at [505, 282] on button "Save" at bounding box center [527, 295] width 44 height 26
type input "غ"
type input "إضافات"
click at [536, 298] on span "Save" at bounding box center [527, 294] width 33 height 17
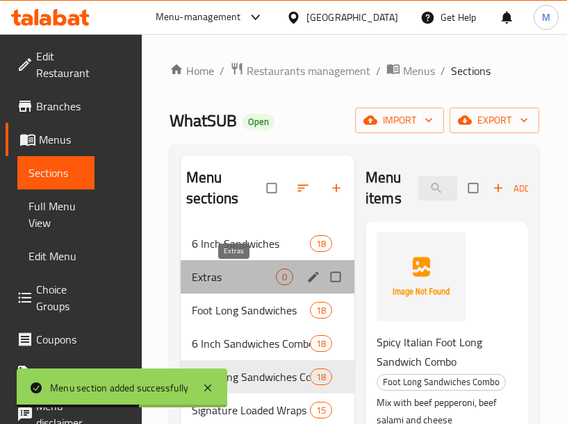
click at [210, 283] on span "Extras" at bounding box center [234, 277] width 84 height 17
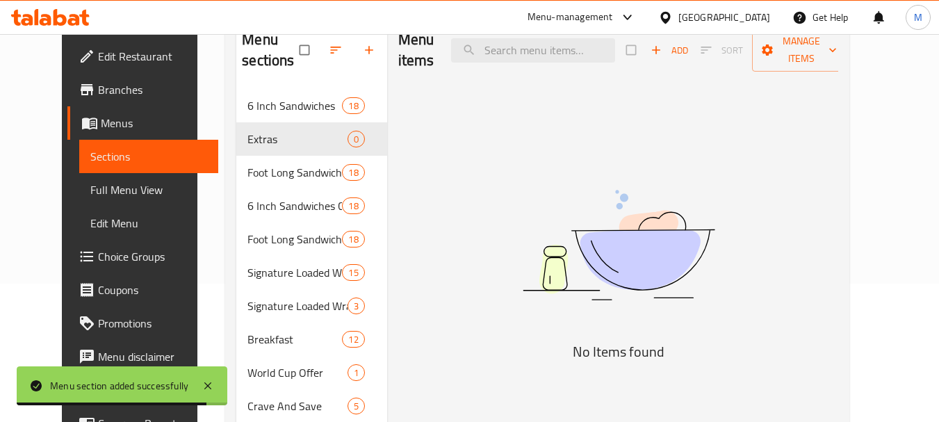
scroll to position [139, 0]
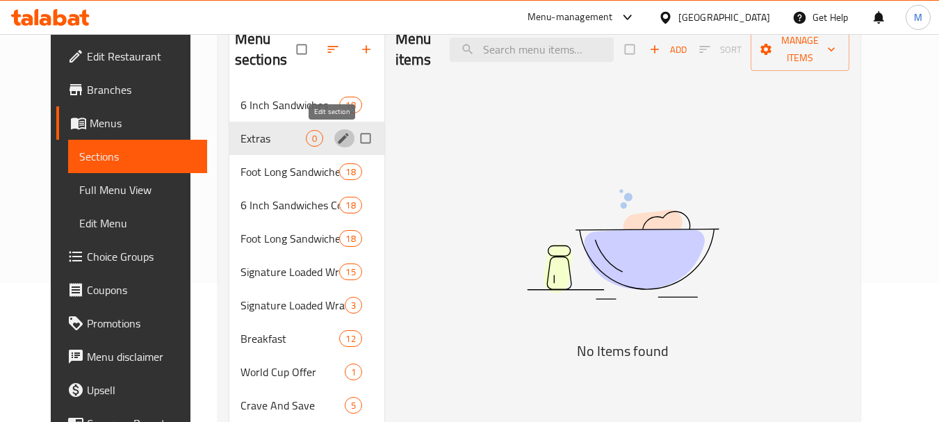
click at [338, 142] on icon "edit" at bounding box center [343, 138] width 10 height 10
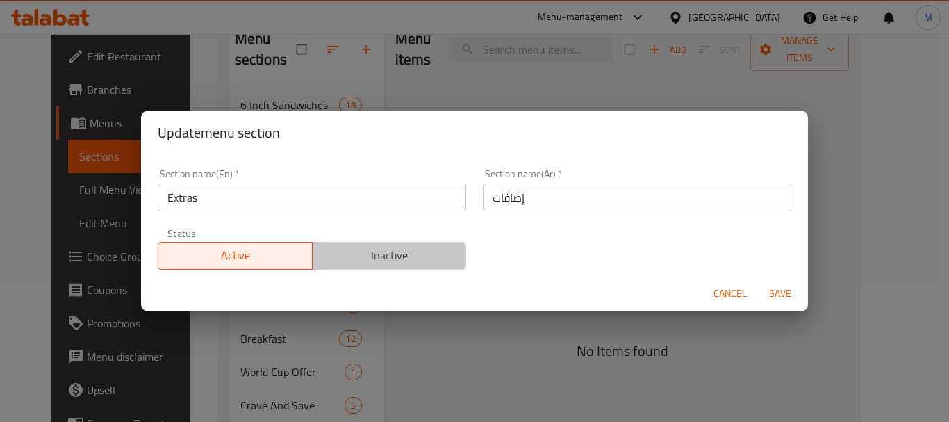
click at [390, 267] on button "Inactive" at bounding box center [389, 256] width 155 height 28
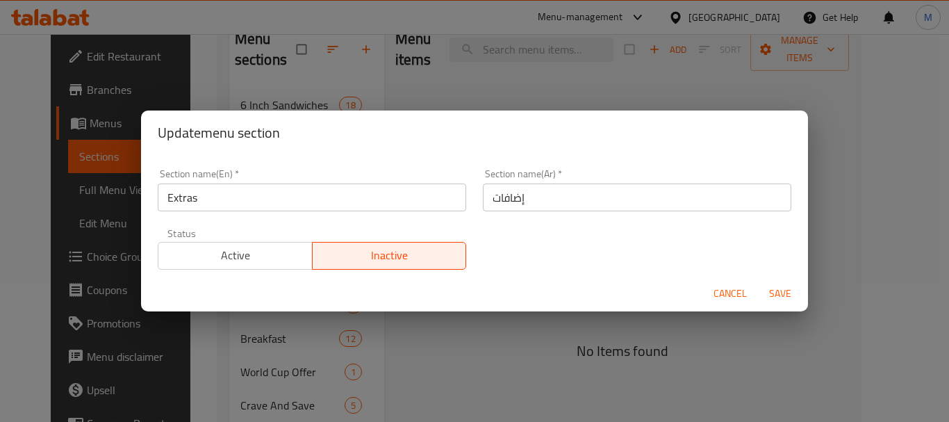
click at [577, 300] on span "Save" at bounding box center [779, 293] width 33 height 17
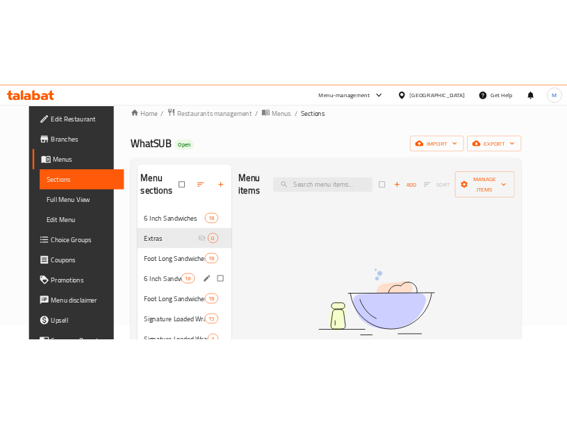
scroll to position [0, 0]
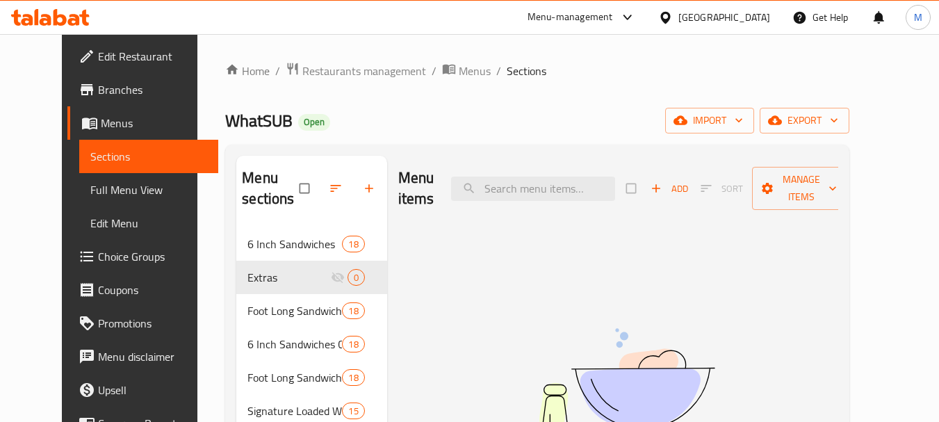
click at [98, 265] on span "Choice Groups" at bounding box center [153, 256] width 110 height 17
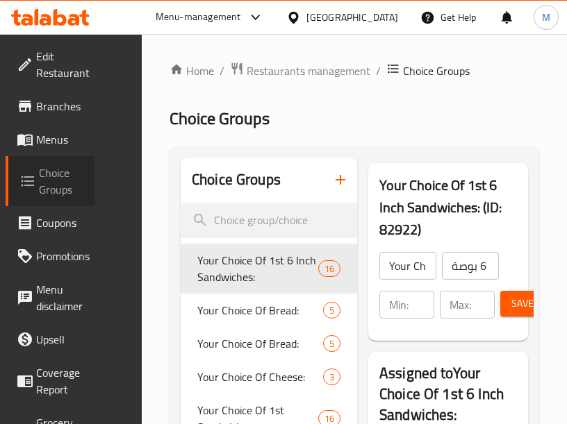
click at [58, 185] on span "Choice Groups" at bounding box center [61, 181] width 44 height 33
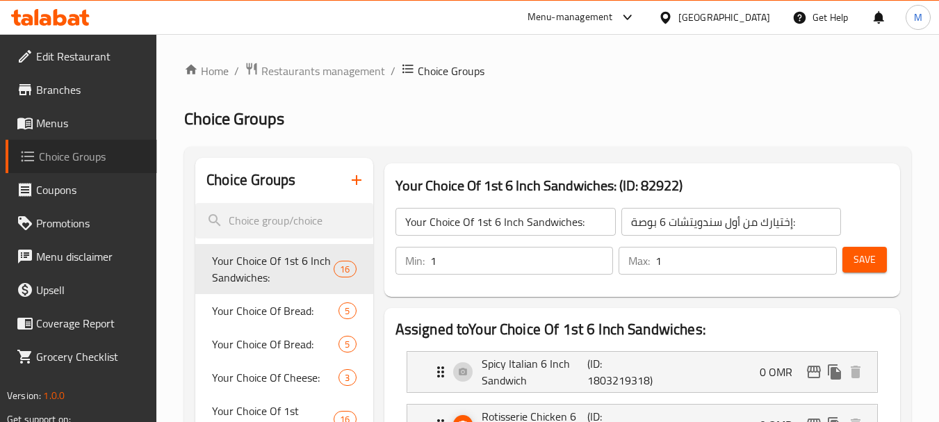
click at [96, 152] on span "Choice Groups" at bounding box center [92, 156] width 107 height 17
click at [361, 173] on icon "button" at bounding box center [356, 180] width 17 height 17
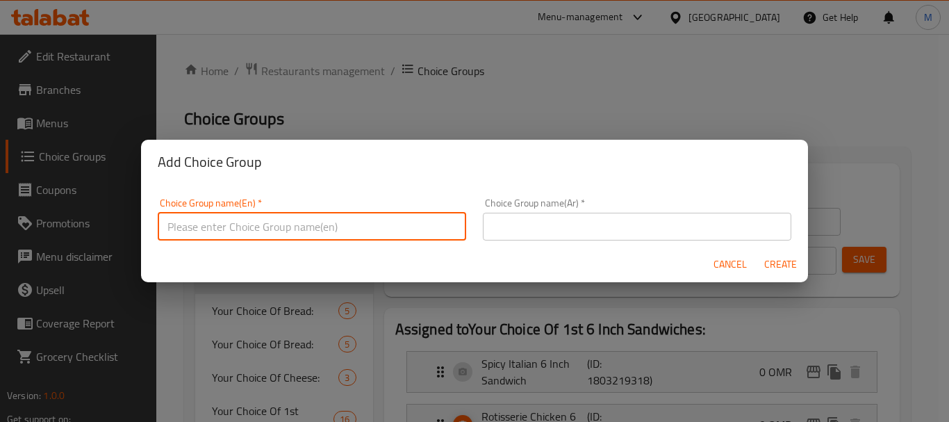
click at [299, 228] on input "text" at bounding box center [312, 227] width 308 height 28
type input "Extras"
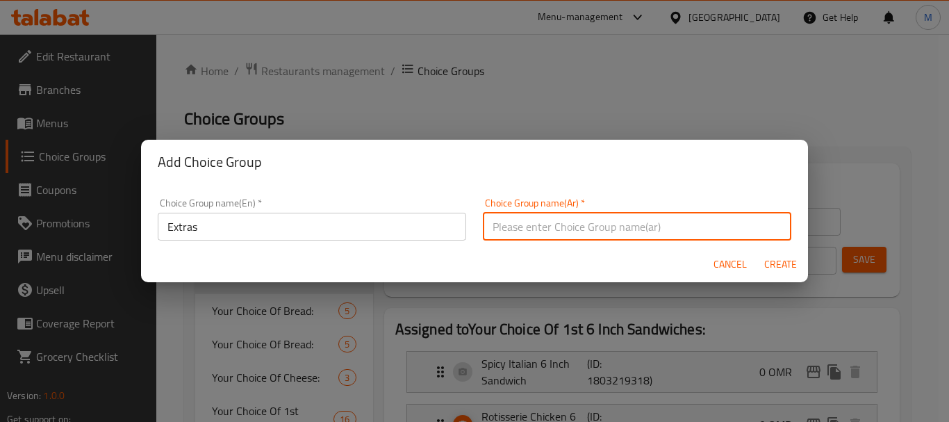
click at [577, 231] on input "text" at bounding box center [637, 227] width 308 height 28
type input "ل"
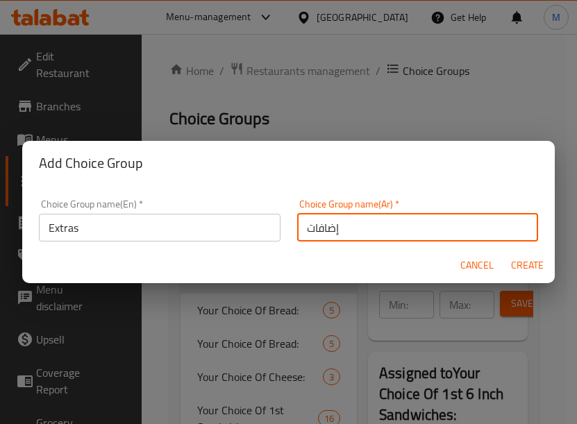
type input "إضافات"
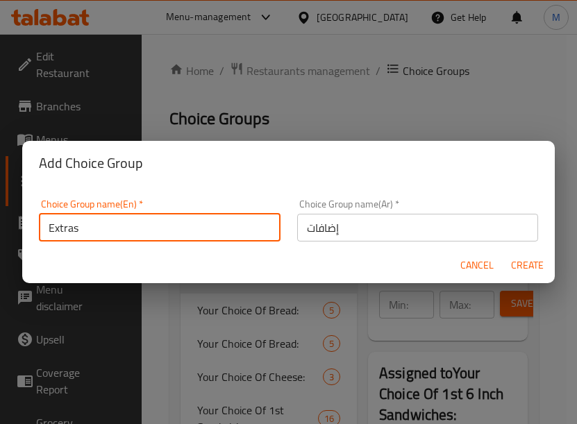
click at [126, 240] on input "Extras" at bounding box center [160, 228] width 242 height 28
paste input "6 Inch Sandwiches"
click at [185, 225] on input "Extras For 6 Inch Sandwiches" at bounding box center [160, 228] width 242 height 28
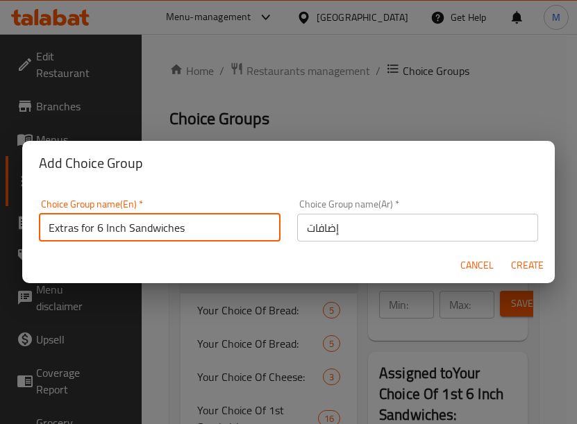
click at [185, 225] on input "Extras for 6 Inch Sandwiches" at bounding box center [160, 228] width 242 height 28
type input "Extras for 6 Inch Sandwiches :-"
click at [380, 226] on input "إضافات" at bounding box center [418, 228] width 242 height 28
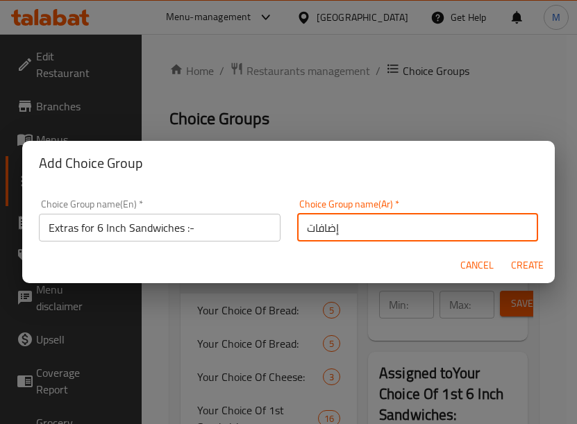
click at [380, 226] on input "إضافات" at bounding box center [418, 228] width 242 height 28
paste input "سندويتشات 6 بوصة"
type input "إضافات سندويتشات 6 بوصة :-"
click at [540, 270] on span "Create" at bounding box center [527, 265] width 33 height 17
type input "Extras for 6 Inch Sandwiches :-"
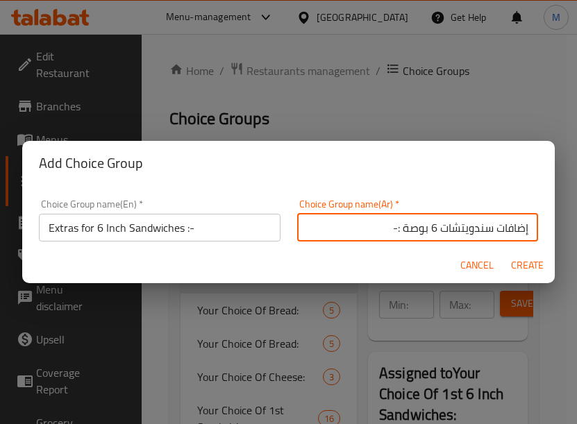
type input "إضافات سندويتشات 6 بوصة :-"
type input "0"
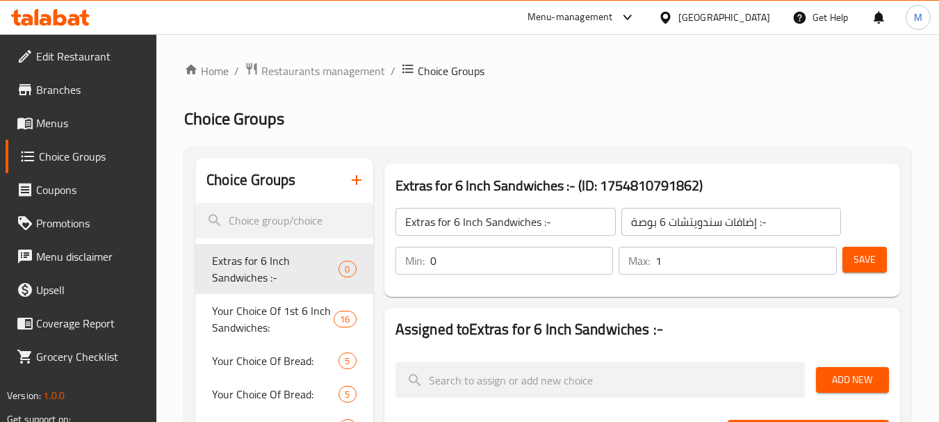
type input "1"
click at [577, 254] on input "1" at bounding box center [745, 261] width 181 height 28
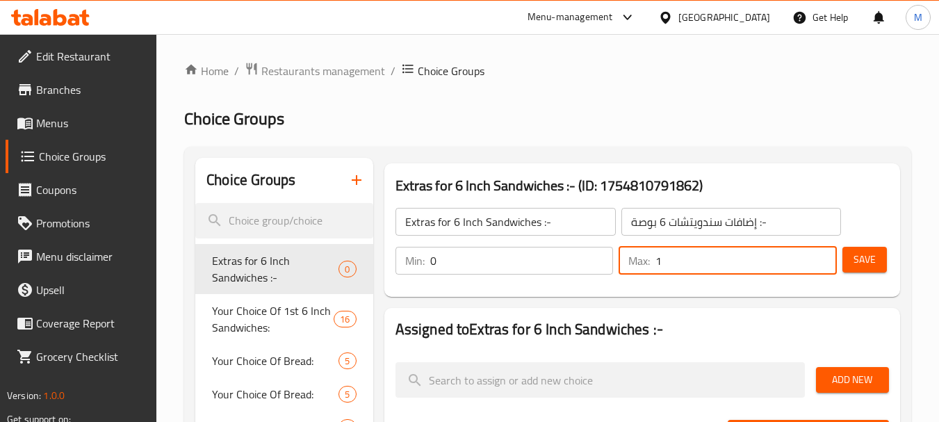
click at [577, 264] on button "Save" at bounding box center [864, 260] width 44 height 26
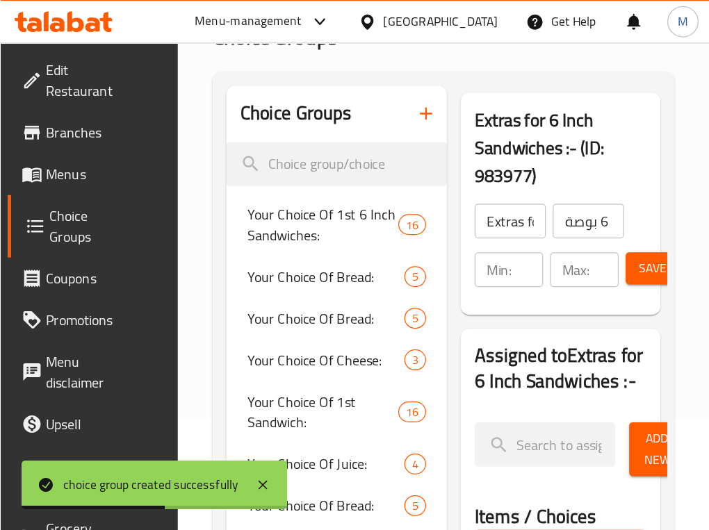
scroll to position [69, 0]
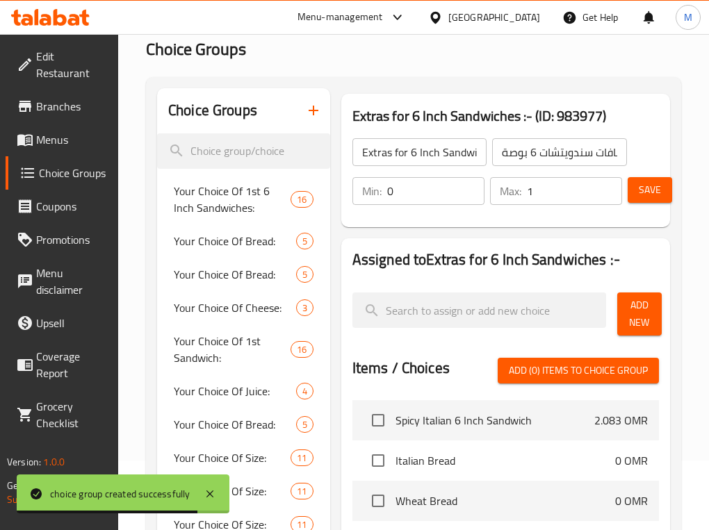
click at [577, 309] on span "Add New" at bounding box center [639, 314] width 22 height 35
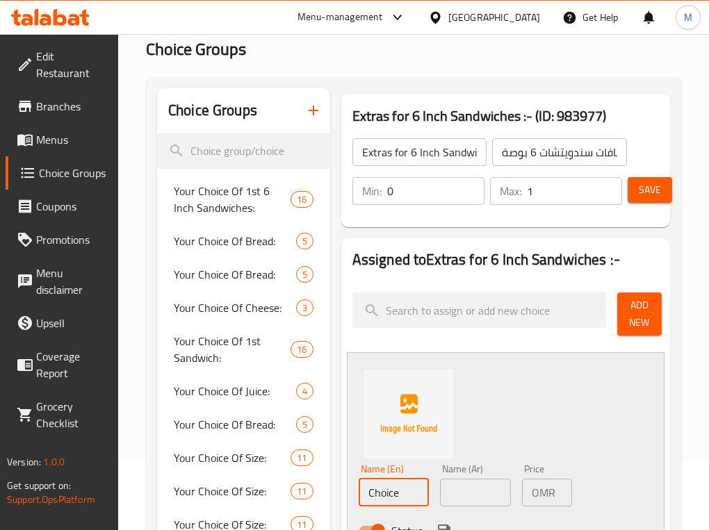
click at [394, 424] on input "Choice" at bounding box center [393, 493] width 71 height 28
click at [383, 424] on input "Guacamole" at bounding box center [393, 493] width 71 height 28
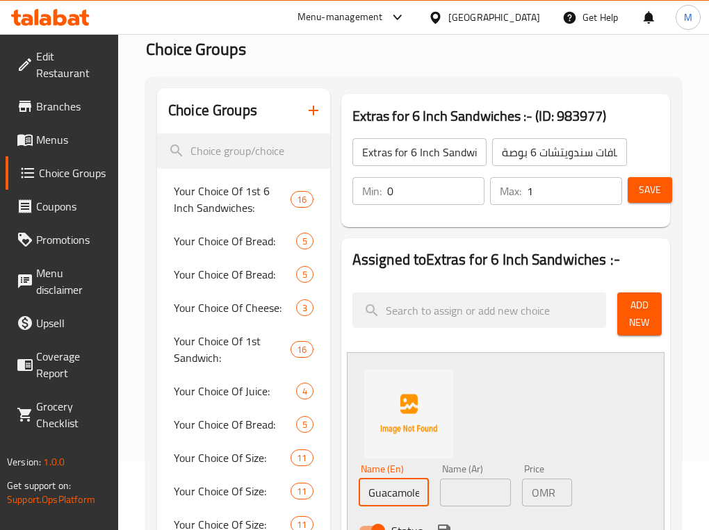
type input "Guacamole"
click at [410, 424] on input "Guacamole" at bounding box center [393, 493] width 71 height 28
drag, startPoint x: 396, startPoint y: 497, endPoint x: 484, endPoint y: 492, distance: 88.4
click at [484, 424] on div "Name (En) Guacamole Name (En) Name (Ar) Name (Ar) Price OMR 0 Price Status" at bounding box center [475, 504] width 245 height 91
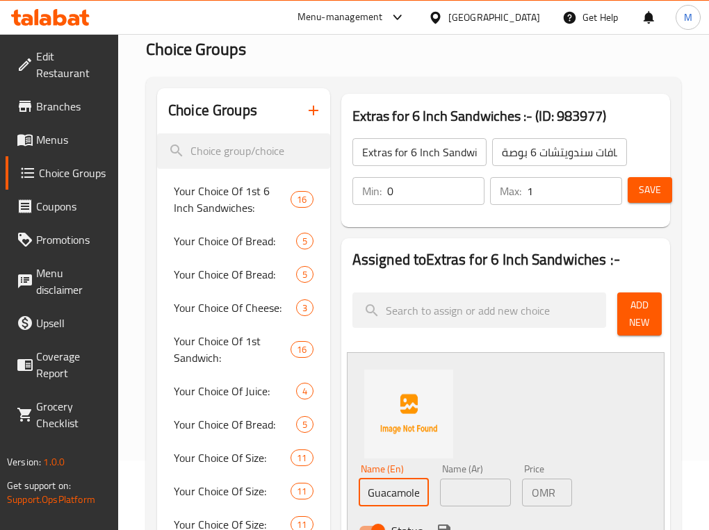
click at [402, 424] on input "Guacamole" at bounding box center [393, 493] width 71 height 28
click at [403, 424] on input "Guacamole" at bounding box center [393, 493] width 71 height 28
drag, startPoint x: 403, startPoint y: 497, endPoint x: 272, endPoint y: 490, distance: 130.8
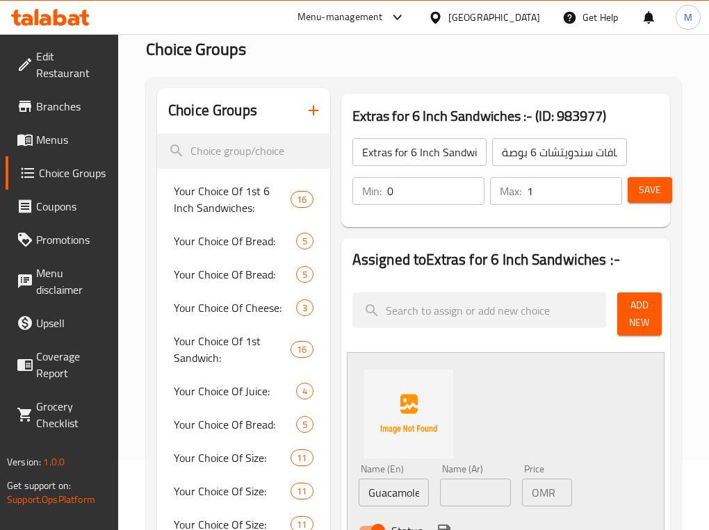
click at [577, 424] on div "Name (En) Guacamole Name (En) Name (Ar) Name (Ar) Price OMR 0 Price Status" at bounding box center [505, 454] width 317 height 204
click at [478, 424] on input "text" at bounding box center [475, 493] width 71 height 28
type input "["
type input "جواكمولى"
click at [540, 424] on p "OMR" at bounding box center [543, 492] width 24 height 17
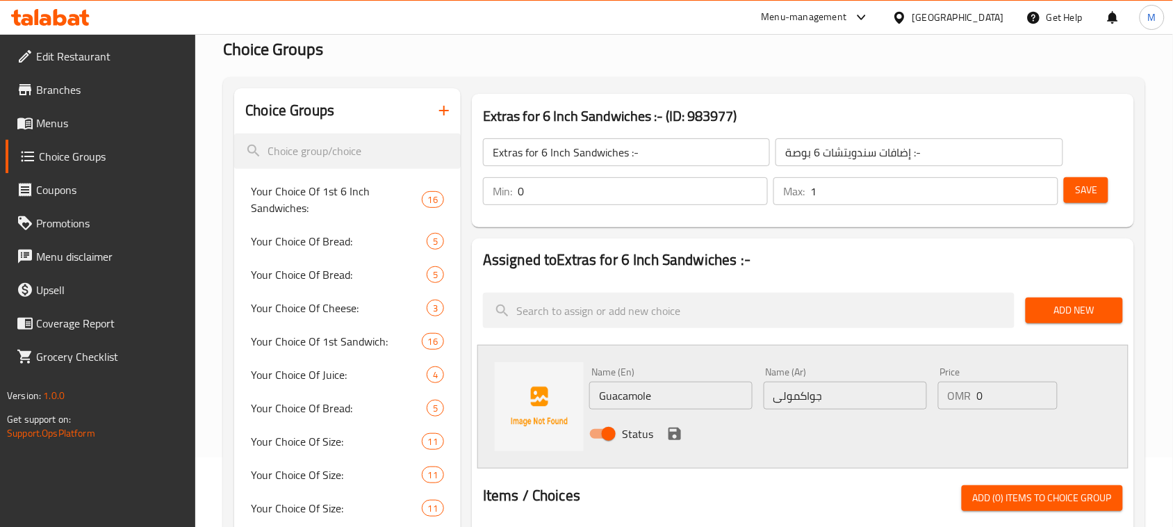
click at [577, 395] on input "0" at bounding box center [1017, 395] width 81 height 28
type input "0.423"
click at [577, 424] on icon "save" at bounding box center [674, 433] width 17 height 17
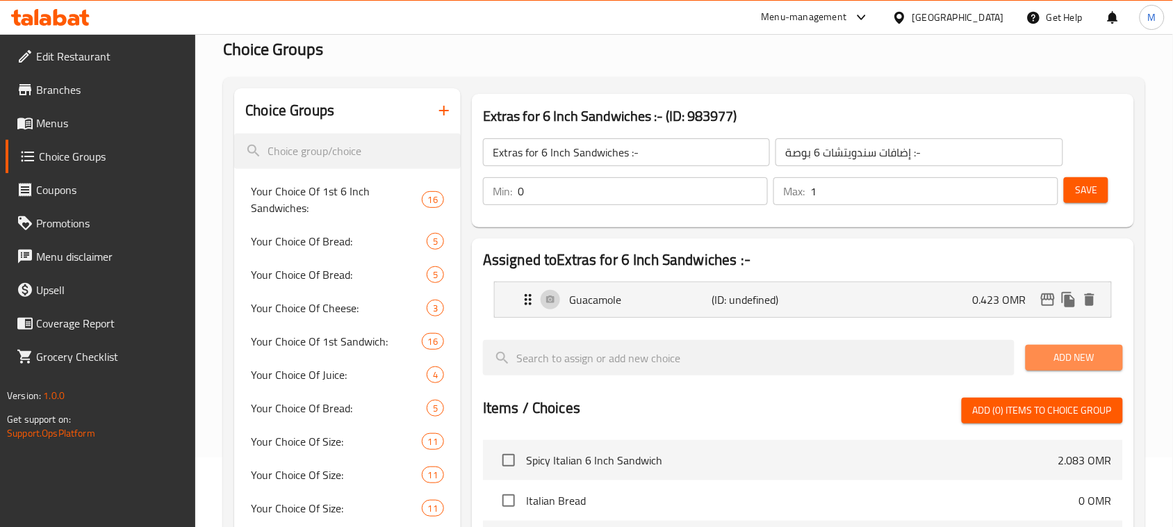
click at [577, 358] on span "Add New" at bounding box center [1074, 357] width 75 height 17
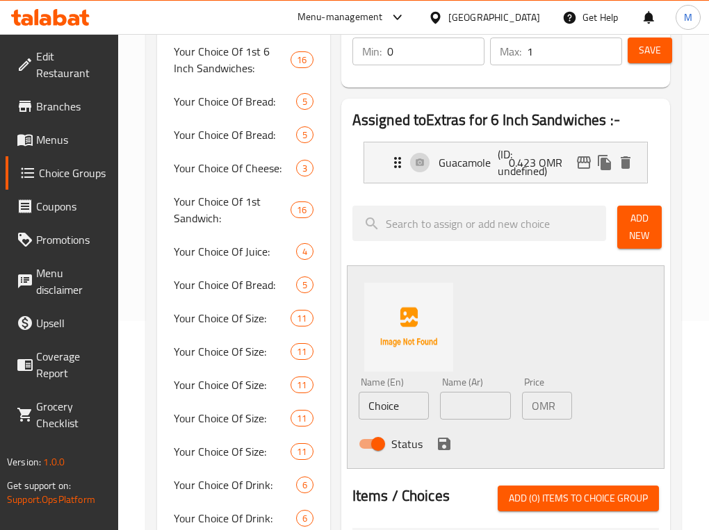
scroll to position [243, 0]
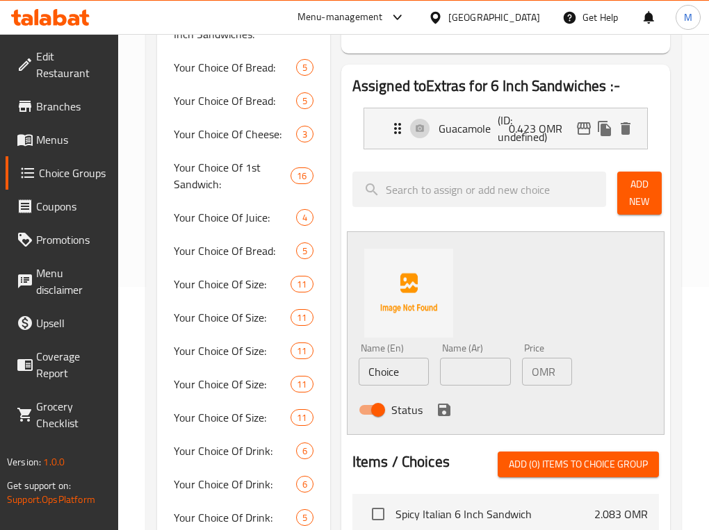
click at [404, 374] on input "Choice" at bounding box center [393, 372] width 71 height 28
paste input "Double Meat"
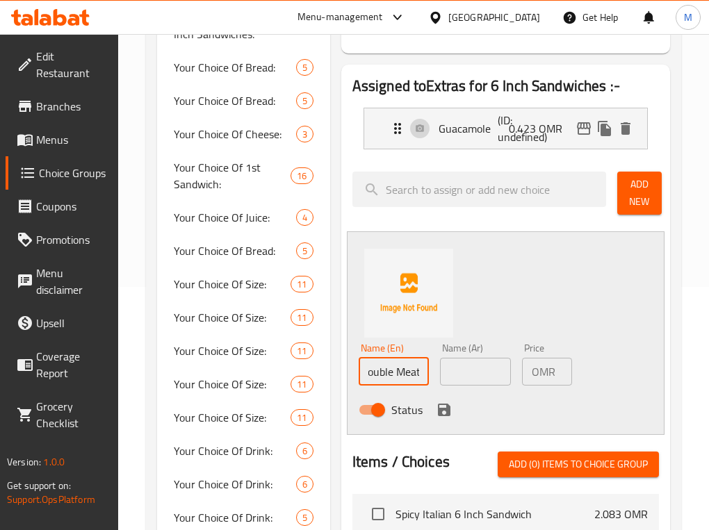
type input "Double Meat"
click at [493, 372] on input "text" at bounding box center [475, 372] width 71 height 28
type input "]"
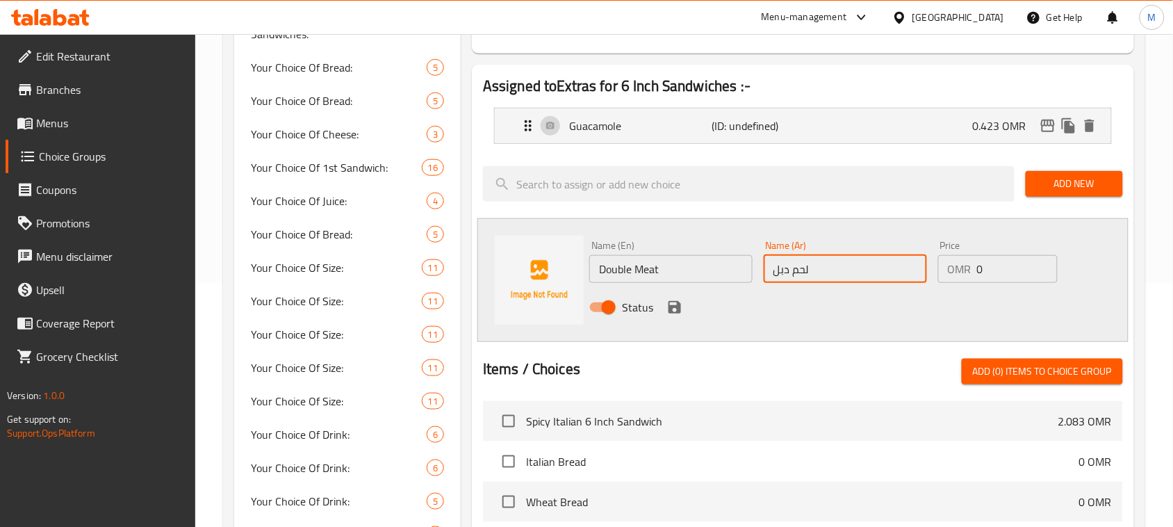
type input "لحم دبل"
click at [577, 265] on input "0" at bounding box center [1017, 269] width 81 height 28
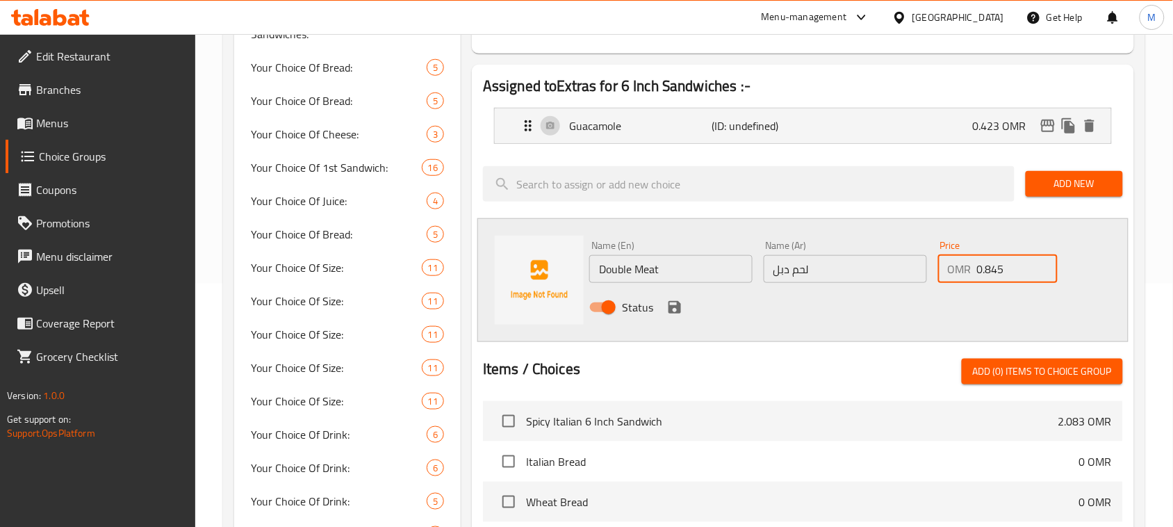
type input "0.845"
click at [577, 327] on div "Name (En) Double Meat Name (En) Name (Ar) لحم دبل Name (Ar) Price OMR 0.845 Pri…" at bounding box center [802, 280] width 651 height 124
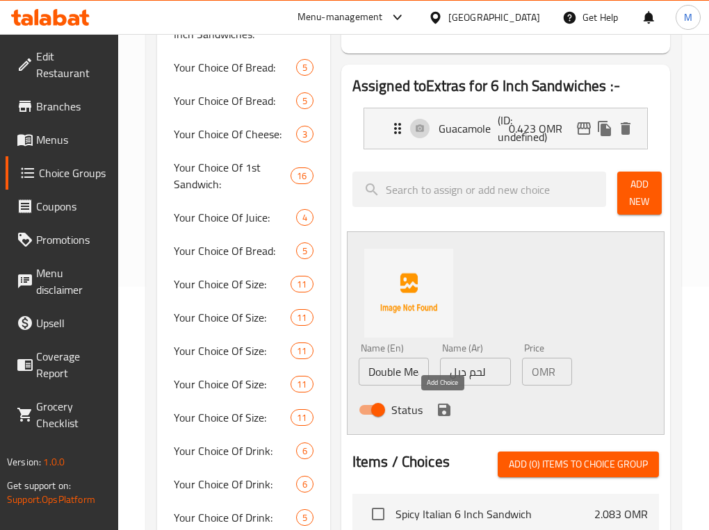
click at [438, 410] on icon "save" at bounding box center [444, 410] width 13 height 13
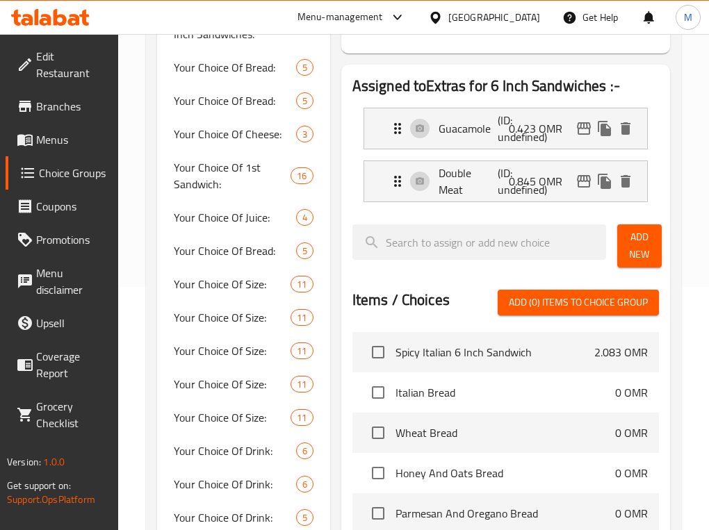
click at [577, 245] on span "Add New" at bounding box center [639, 246] width 22 height 35
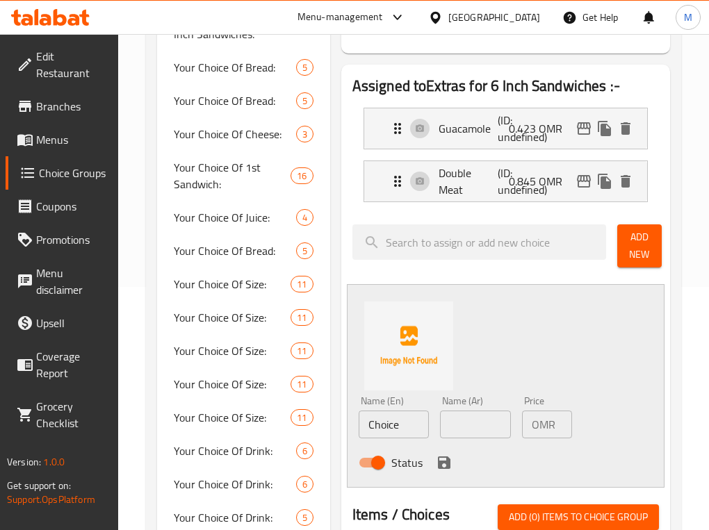
click at [408, 424] on input "Choice" at bounding box center [393, 425] width 71 height 28
paste input "Double Chees"
type input "Double Cheese"
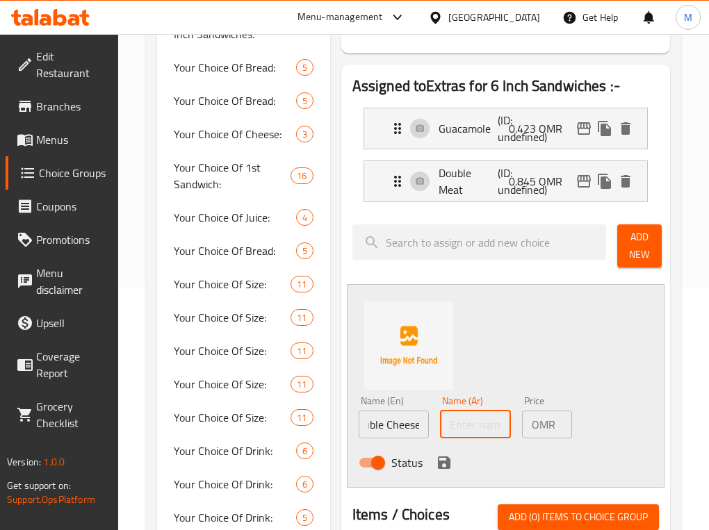
scroll to position [0, 0]
click at [506, 424] on input "text" at bounding box center [475, 425] width 71 height 28
type input "["
type input "ح"
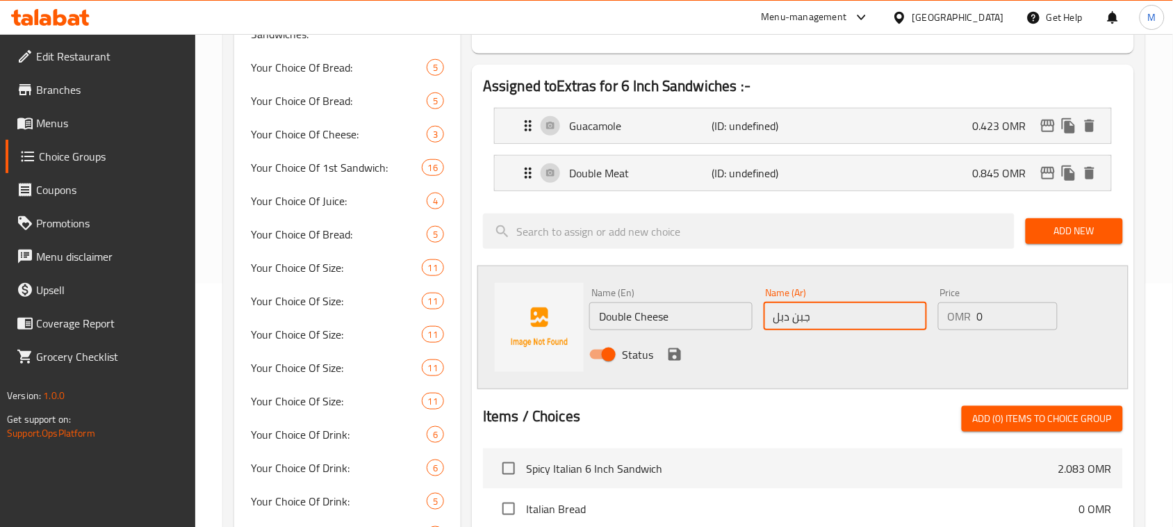
type input "جبن دبل"
click at [577, 317] on input "0" at bounding box center [1017, 316] width 81 height 28
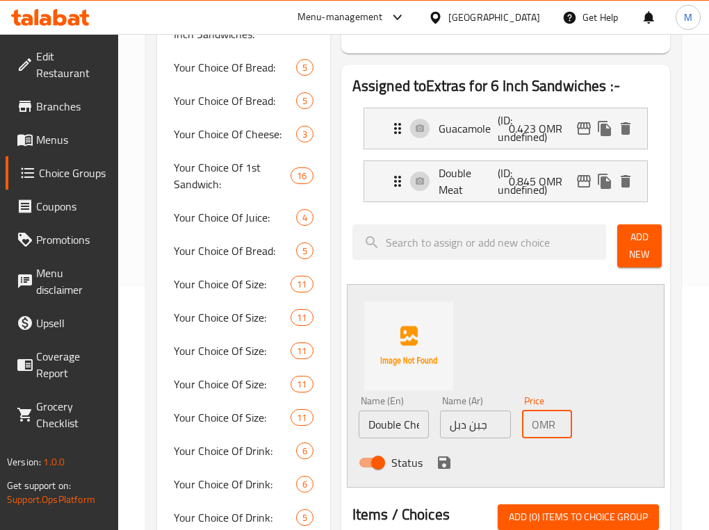
type input "0.151"
click at [446, 424] on icon "save" at bounding box center [444, 462] width 17 height 17
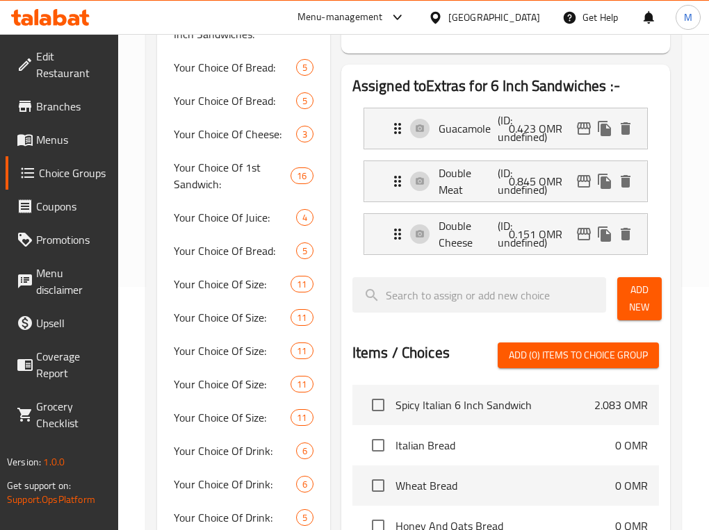
click at [577, 304] on span "Add New" at bounding box center [639, 298] width 22 height 35
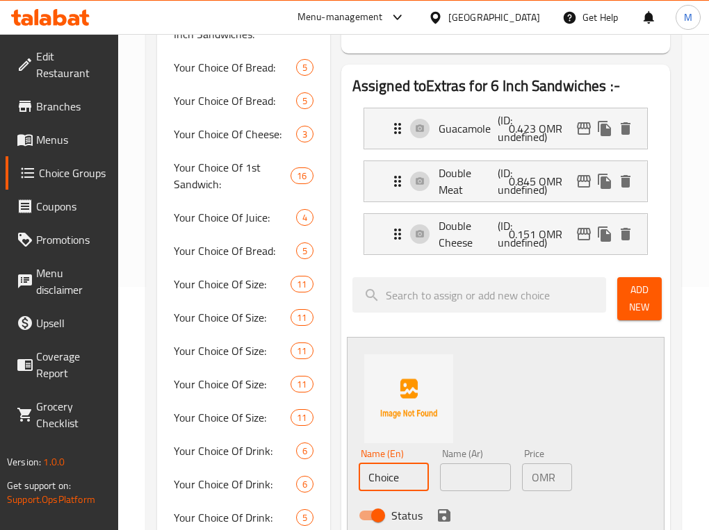
click at [425, 424] on input "Choice" at bounding box center [393, 477] width 71 height 28
paste input "Pepperoni"
type input "Pepperoni"
click at [485, 424] on input "text" at bounding box center [475, 477] width 71 height 28
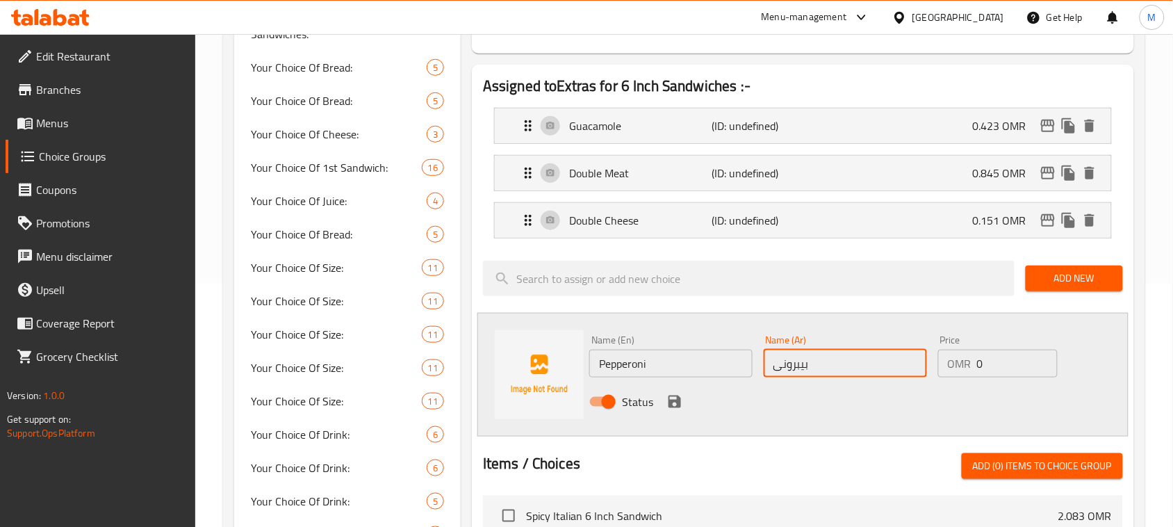
type input "بيبرونى"
click at [577, 370] on input "0" at bounding box center [1017, 363] width 81 height 28
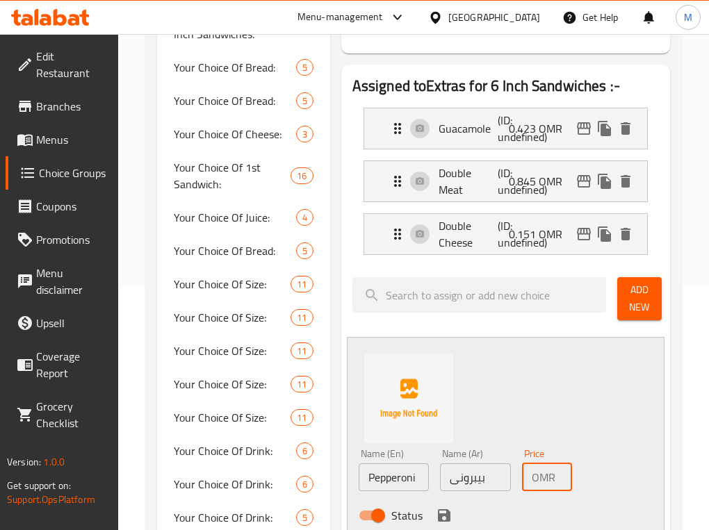
type input "0.423"
click at [534, 317] on div at bounding box center [479, 299] width 265 height 54
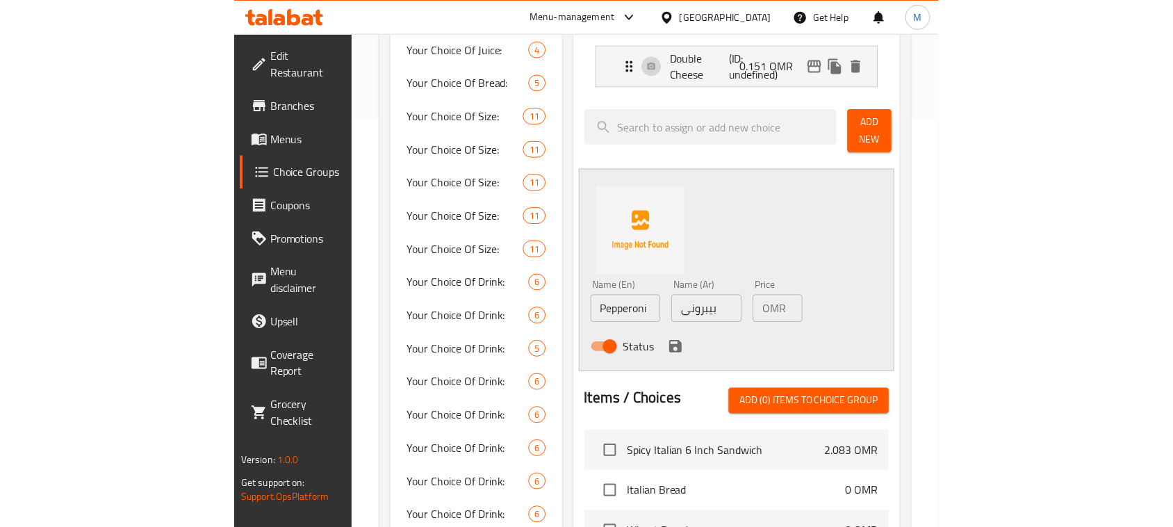
scroll to position [504, 0]
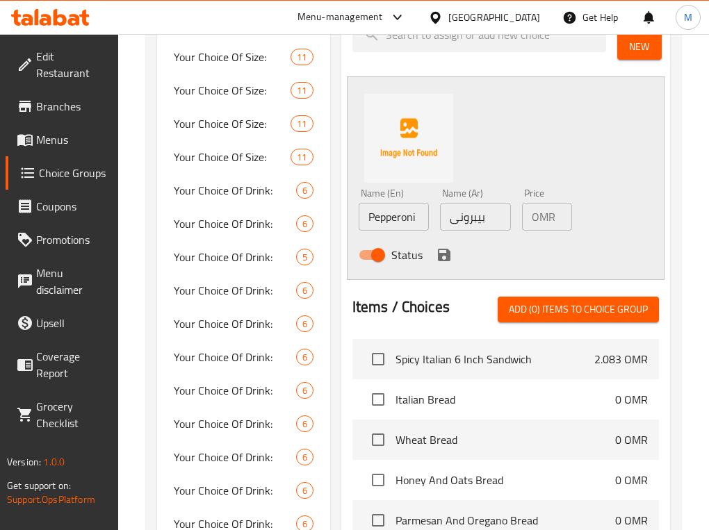
drag, startPoint x: 441, startPoint y: 258, endPoint x: 667, endPoint y: 4, distance: 339.5
click at [440, 258] on icon "save" at bounding box center [444, 255] width 17 height 17
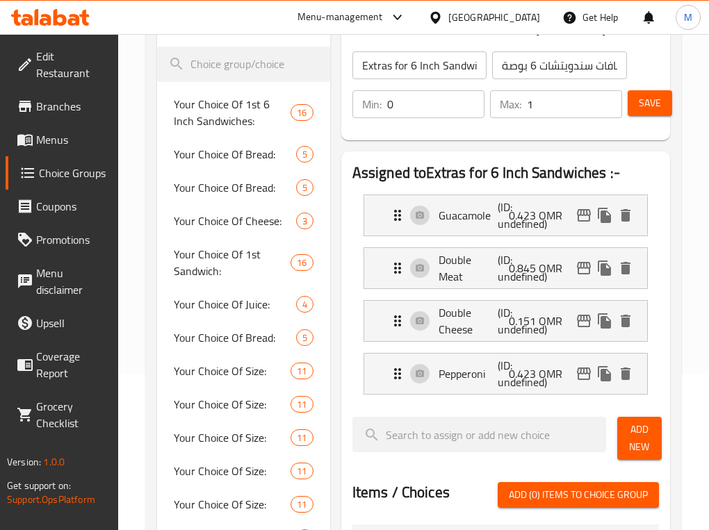
scroll to position [0, 0]
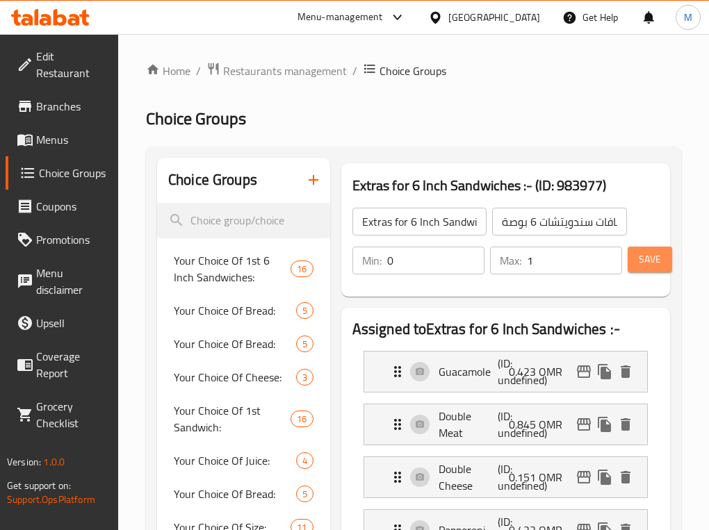
click at [577, 258] on span "Save" at bounding box center [649, 259] width 22 height 17
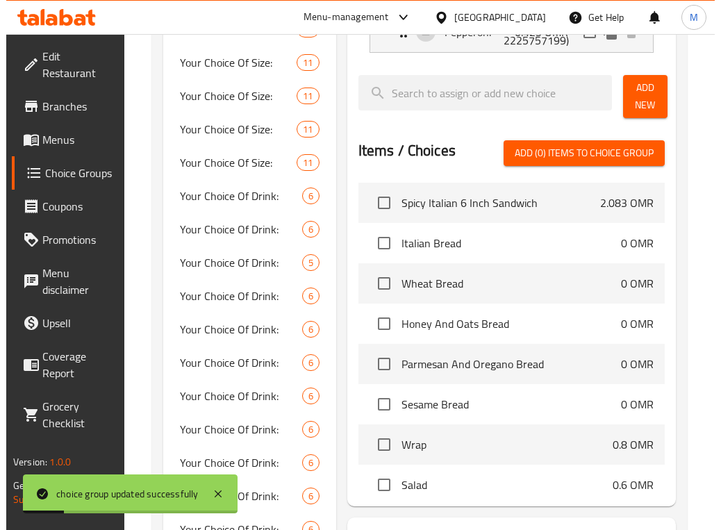
scroll to position [608, 0]
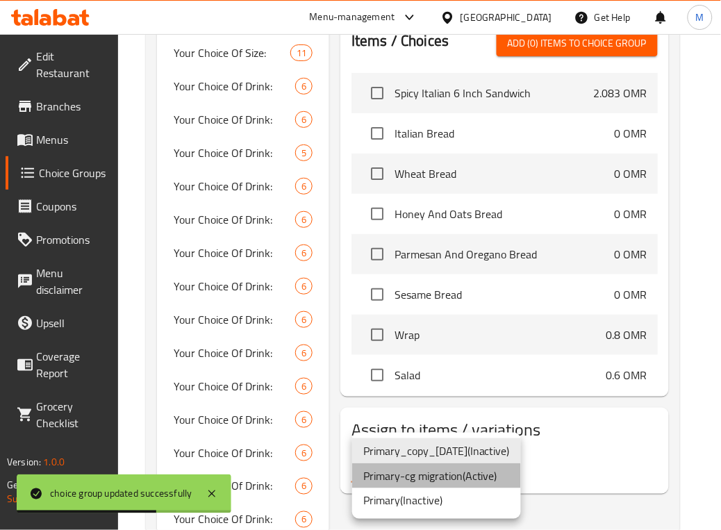
click at [438, 424] on li "Primary-cg migration ( Active )" at bounding box center [436, 475] width 169 height 25
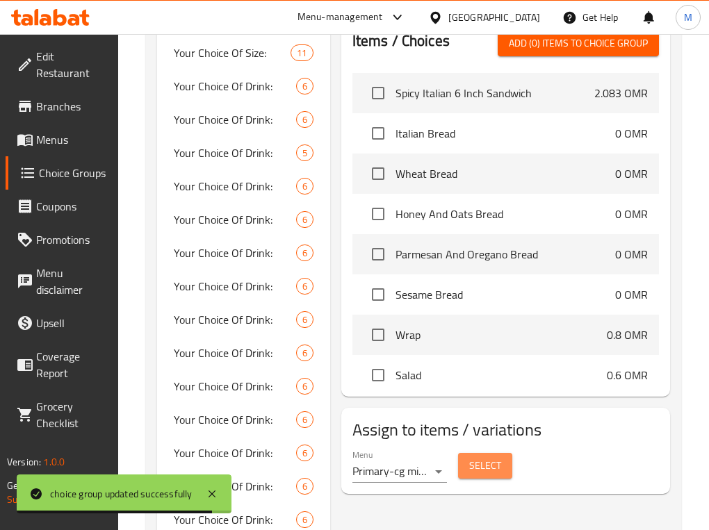
click at [492, 424] on span "Select" at bounding box center [485, 465] width 32 height 17
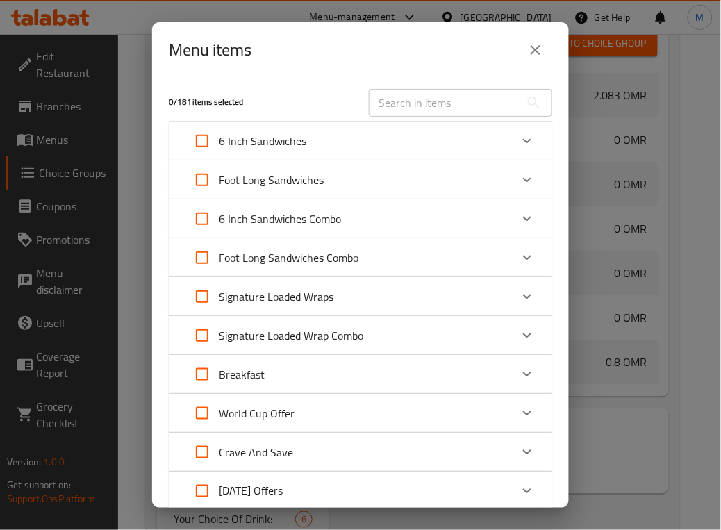
click at [210, 144] on input "Expand" at bounding box center [201, 140] width 33 height 33
checkbox input "true"
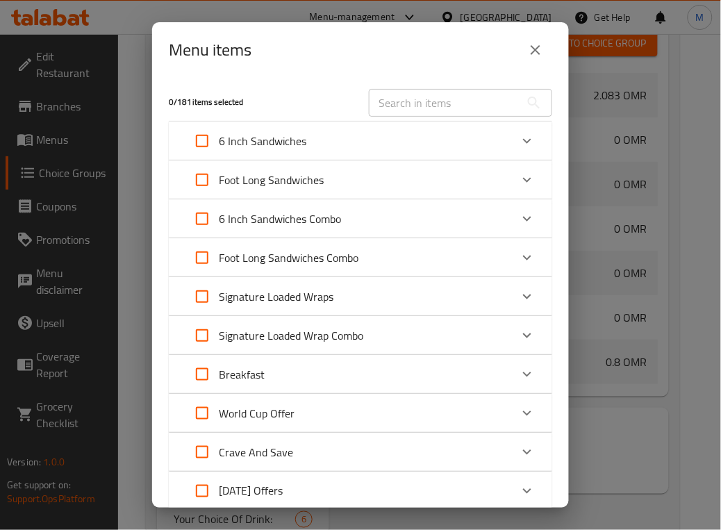
checkbox input "true"
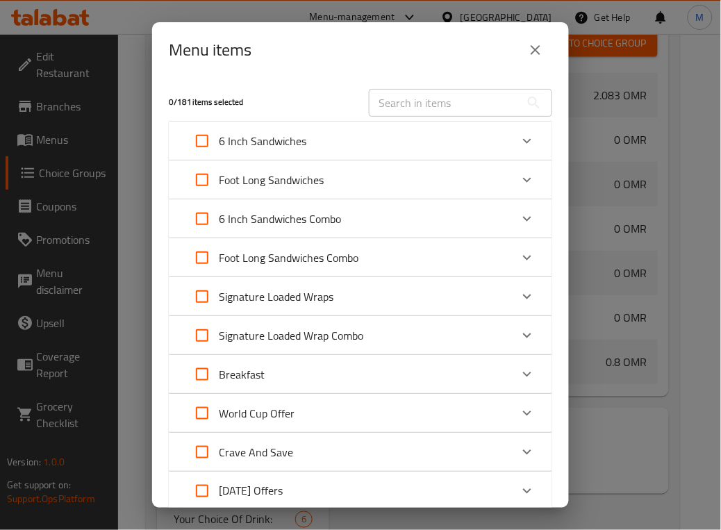
checkbox input "true"
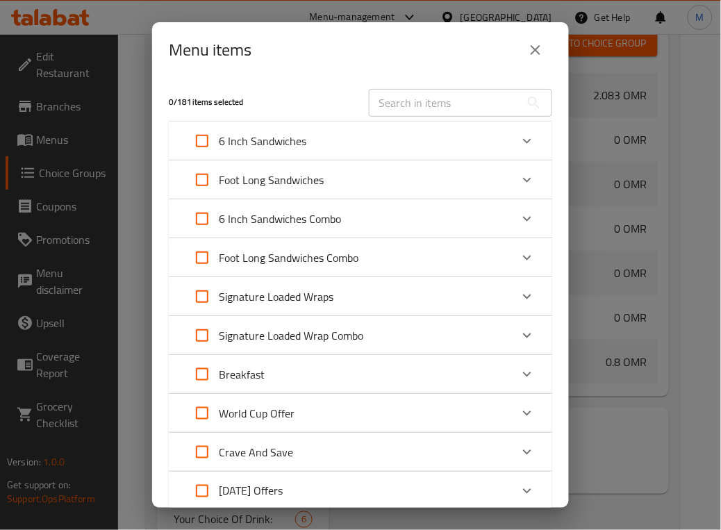
checkbox input "true"
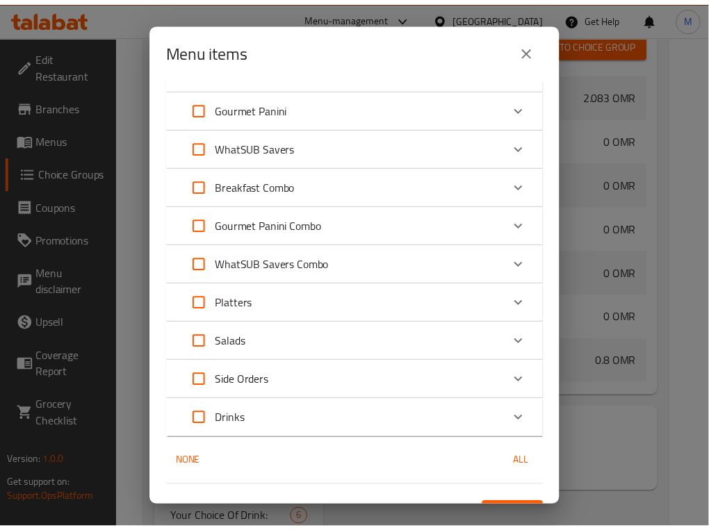
scroll to position [564, 0]
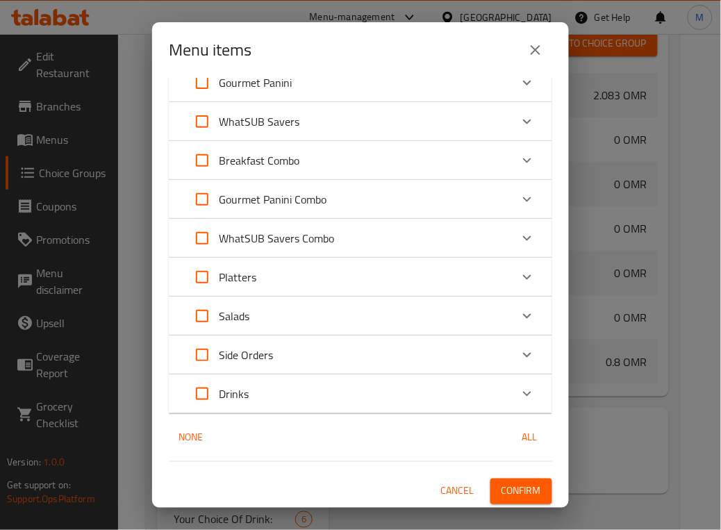
click at [512, 424] on button "Confirm" at bounding box center [521, 492] width 62 height 26
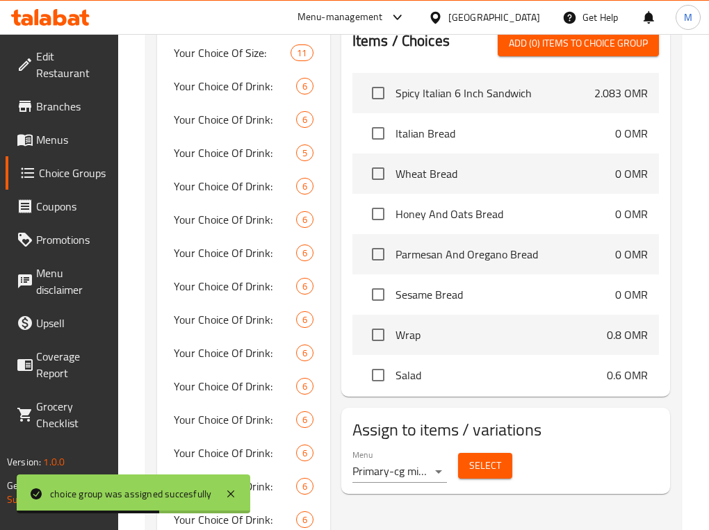
scroll to position [0, 0]
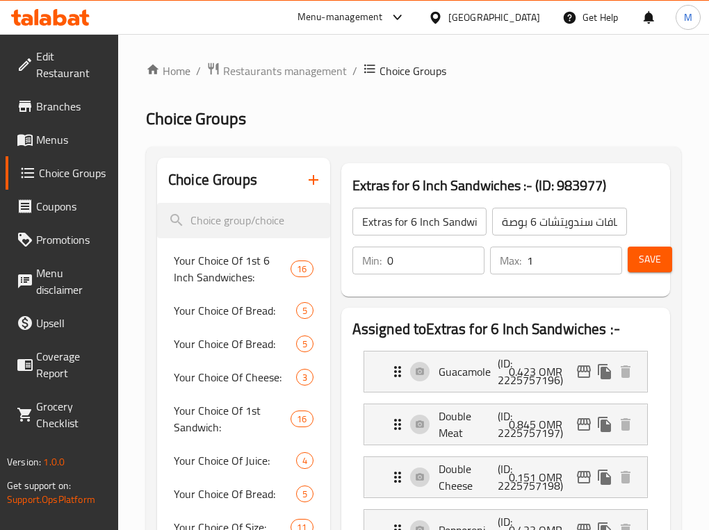
click at [308, 181] on icon "button" at bounding box center [313, 180] width 10 height 10
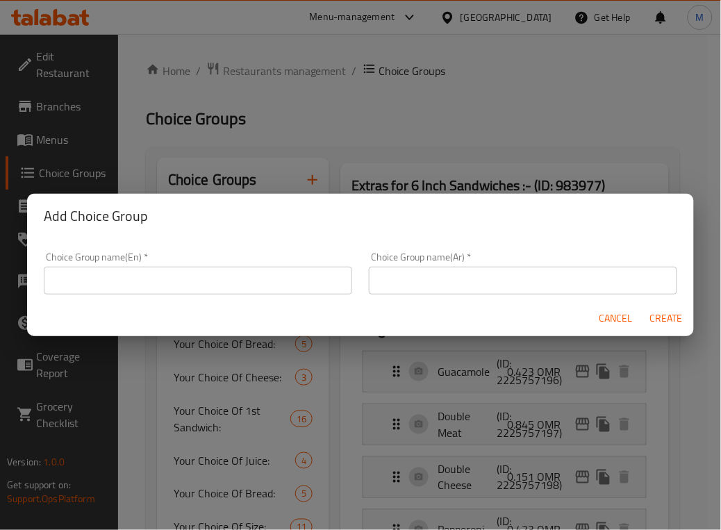
click at [197, 280] on input "text" at bounding box center [198, 281] width 308 height 28
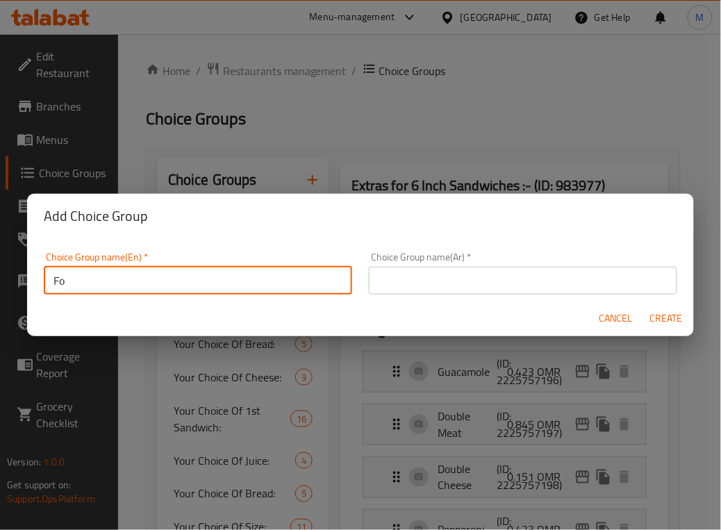
type input "F"
type input "Extras For Footlong Sandwich :-"
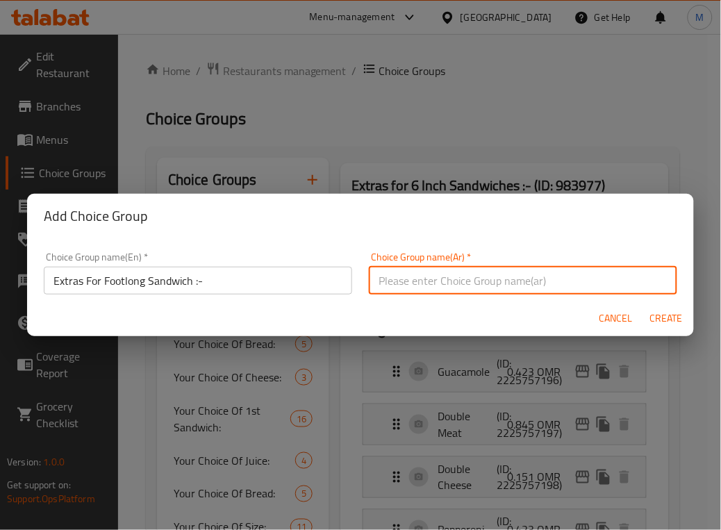
click at [443, 275] on input "text" at bounding box center [523, 281] width 308 height 28
click at [438, 279] on input "إضافات" at bounding box center [523, 281] width 308 height 28
paste input "سندويتشات فوت لونج"
type input "إضافات لسندويتشات فوت لونج :-"
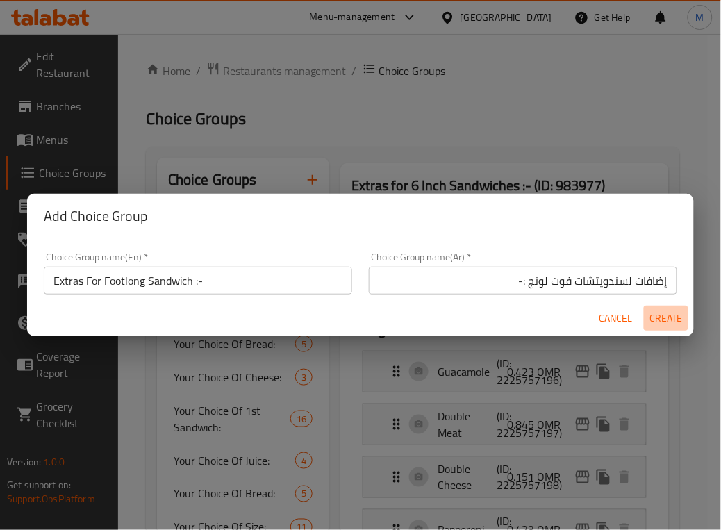
click at [577, 324] on span "Create" at bounding box center [666, 318] width 33 height 17
type input "Extras For Footlong Sandwich :-"
type input "إضافات لسندويتشات فوت لونج :-"
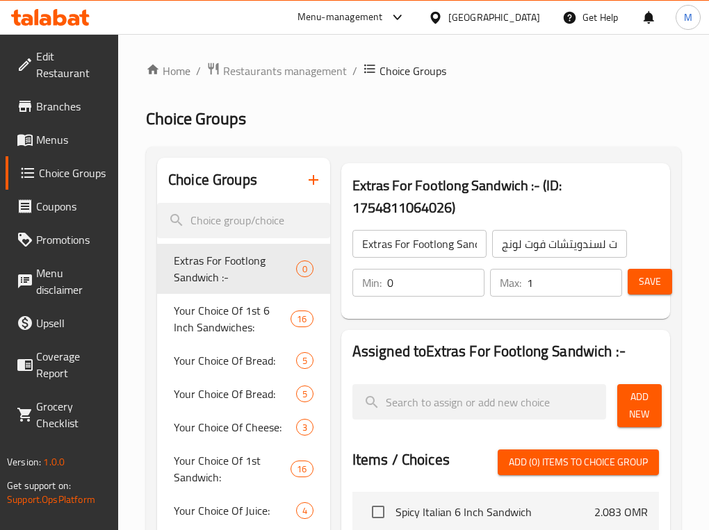
type input "1"
click at [577, 276] on input "1" at bounding box center [574, 283] width 95 height 28
click at [577, 282] on span "Save" at bounding box center [649, 281] width 22 height 17
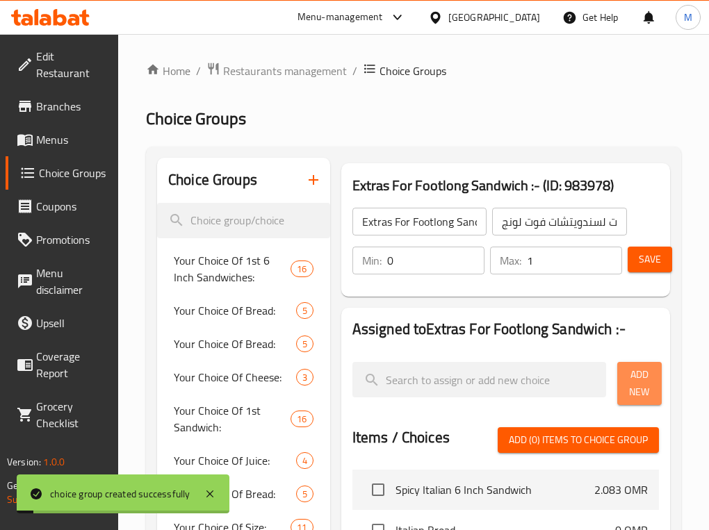
click at [577, 373] on span "Add New" at bounding box center [639, 383] width 22 height 35
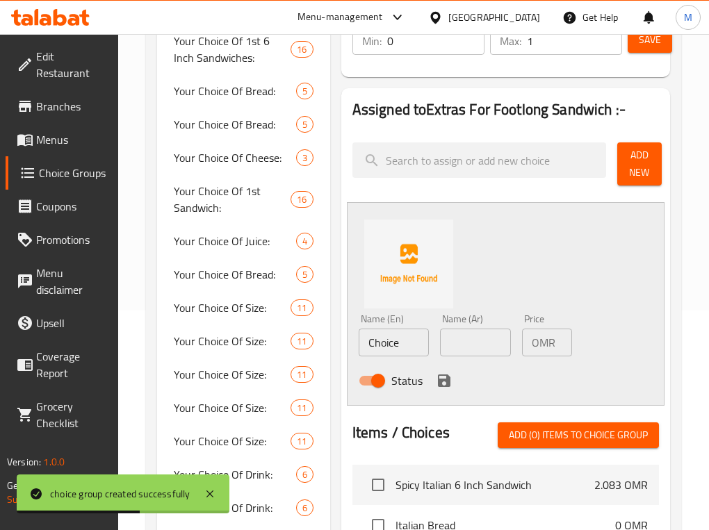
scroll to position [174, 0]
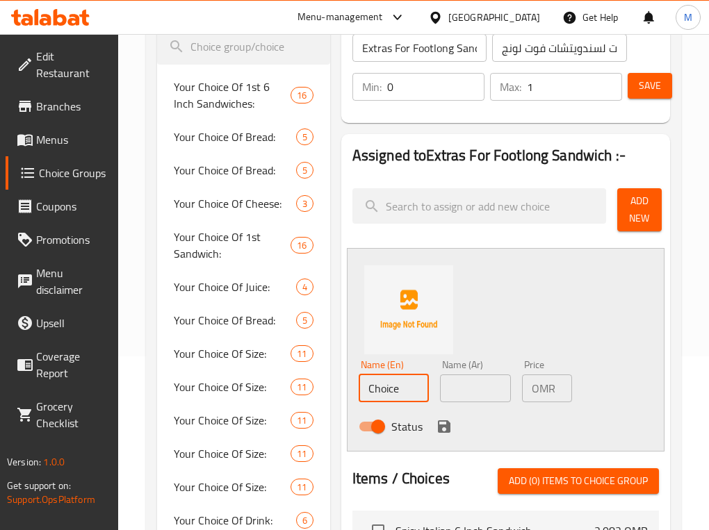
click at [395, 395] on input "Choice" at bounding box center [393, 388] width 71 height 28
paste input "Guacamol"
type input "Guacamole"
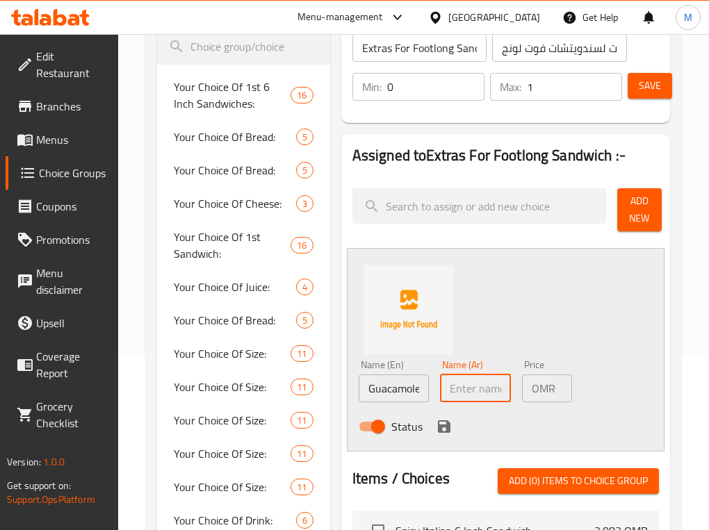
click at [452, 390] on input "text" at bounding box center [475, 388] width 71 height 28
paste input "جواكمولى"
type input "جواكمولى"
click at [545, 390] on p "OMR" at bounding box center [543, 388] width 24 height 17
click at [536, 395] on p "OMR" at bounding box center [543, 388] width 24 height 17
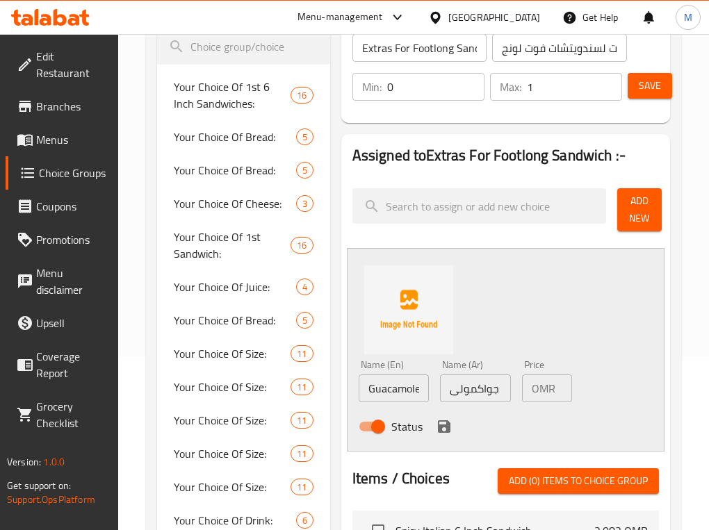
click at [543, 386] on p "OMR" at bounding box center [543, 388] width 24 height 17
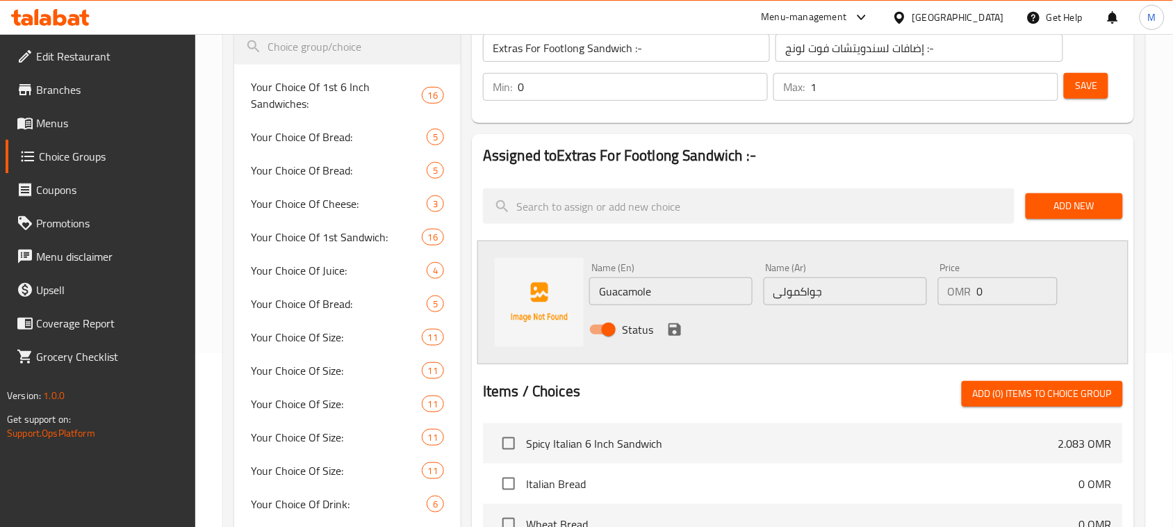
click at [577, 294] on input "0" at bounding box center [1017, 291] width 81 height 28
paste input ".694"
type input "0.694"
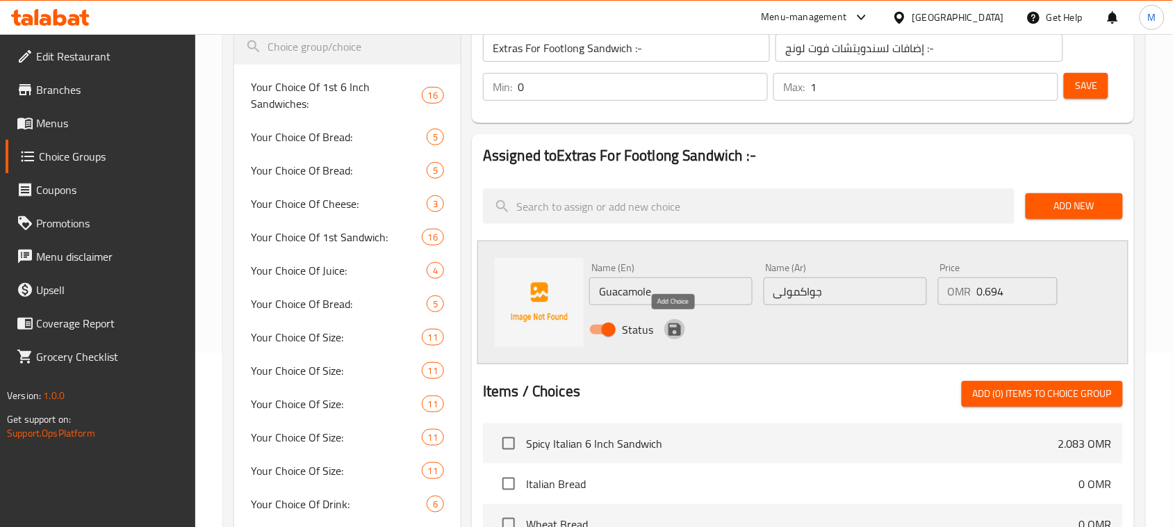
click at [577, 328] on icon "save" at bounding box center [674, 329] width 13 height 13
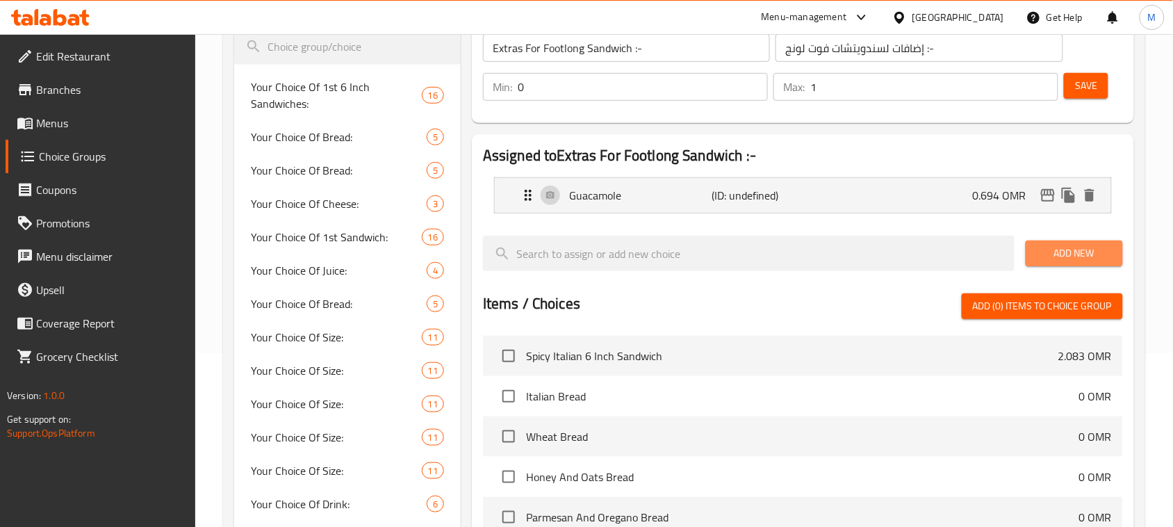
click at [577, 247] on span "Add New" at bounding box center [1074, 253] width 75 height 17
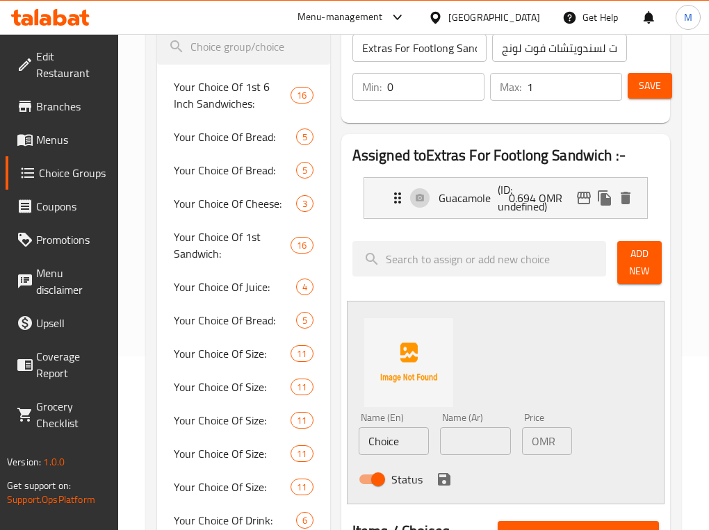
click at [394, 424] on input "Choice" at bounding box center [393, 441] width 71 height 28
paste input "Double Meat"
type input "Double Meat"
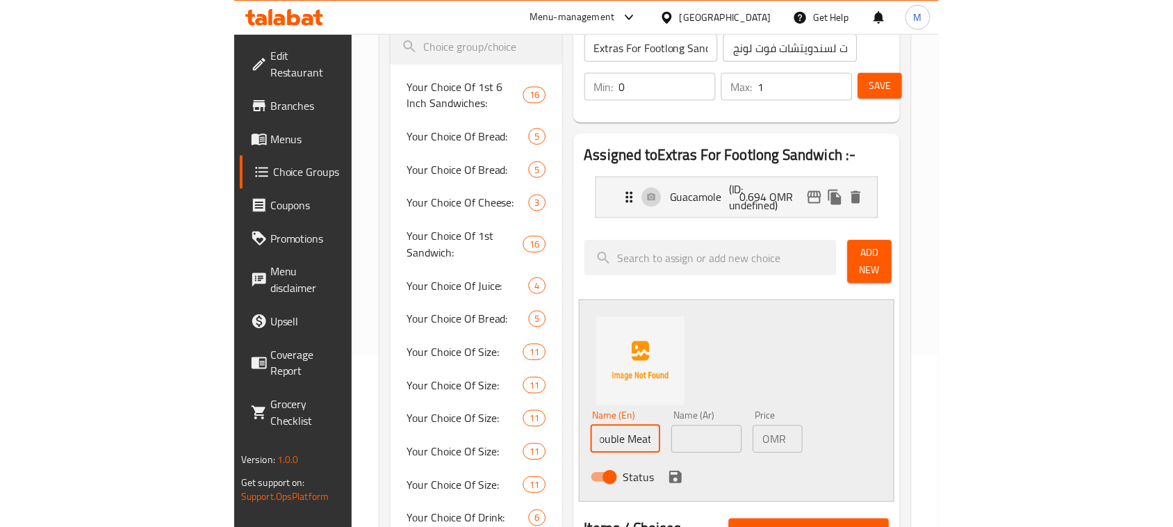
scroll to position [0, 0]
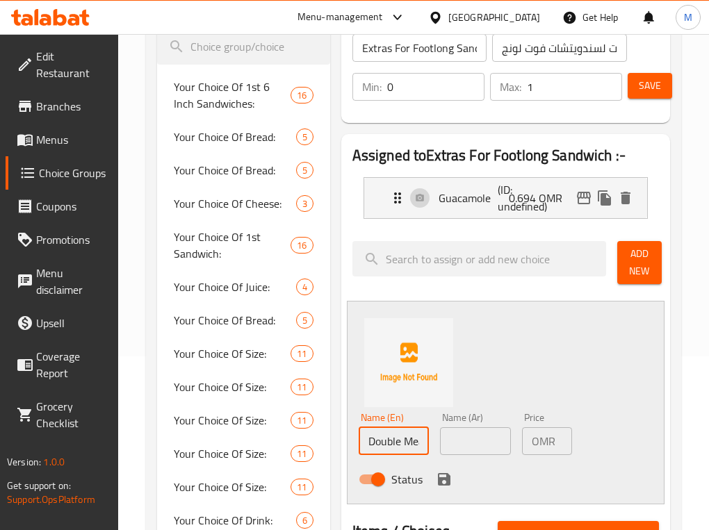
click at [470, 424] on input "text" at bounding box center [475, 441] width 71 height 28
paste input "لحم دبل"
type input "لحم دبل"
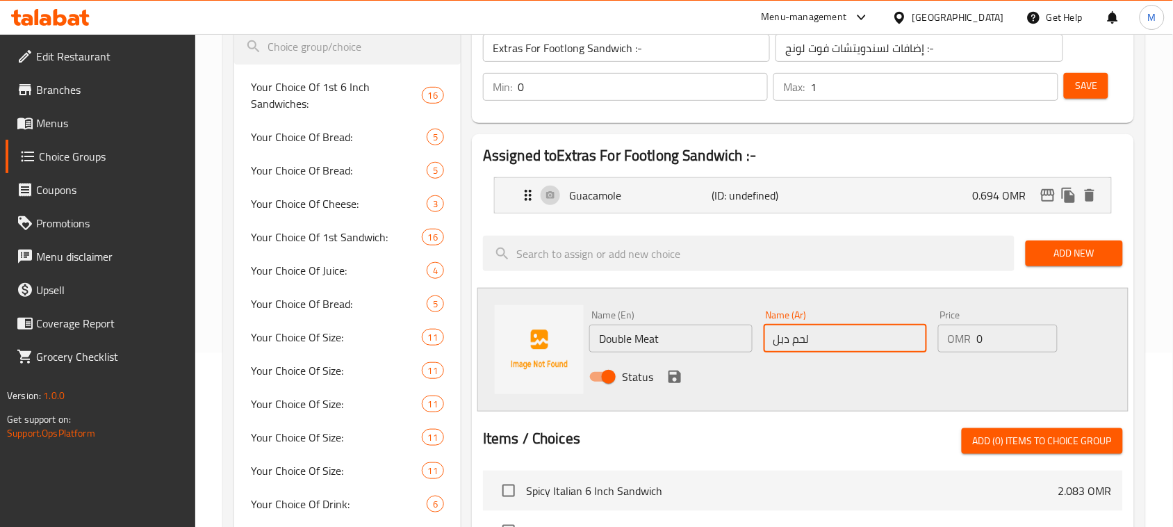
click at [577, 342] on input "0" at bounding box center [1017, 338] width 81 height 28
paste input "1.087"
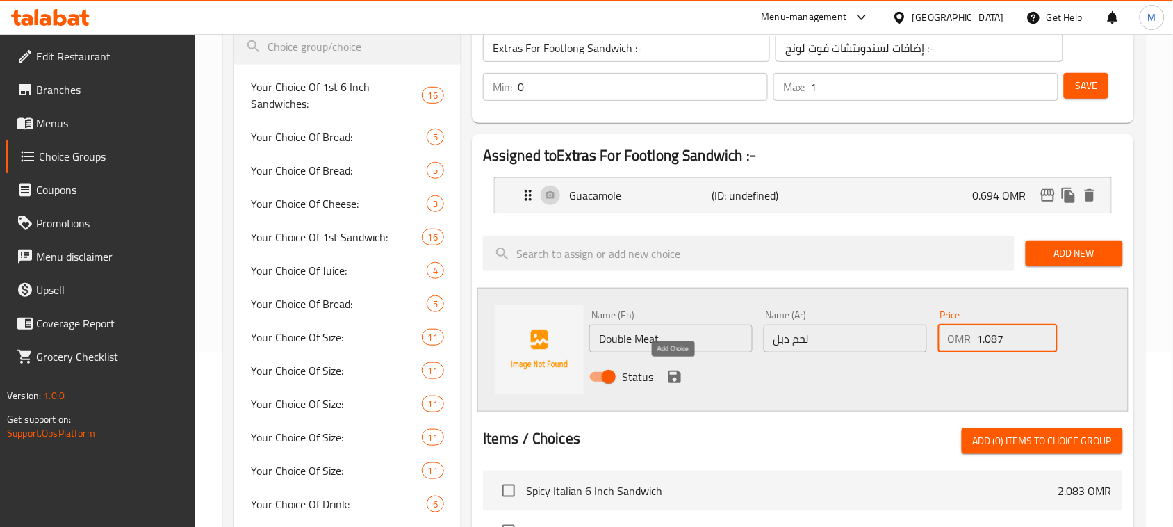
type input "1.087"
click at [577, 370] on icon "save" at bounding box center [674, 376] width 13 height 13
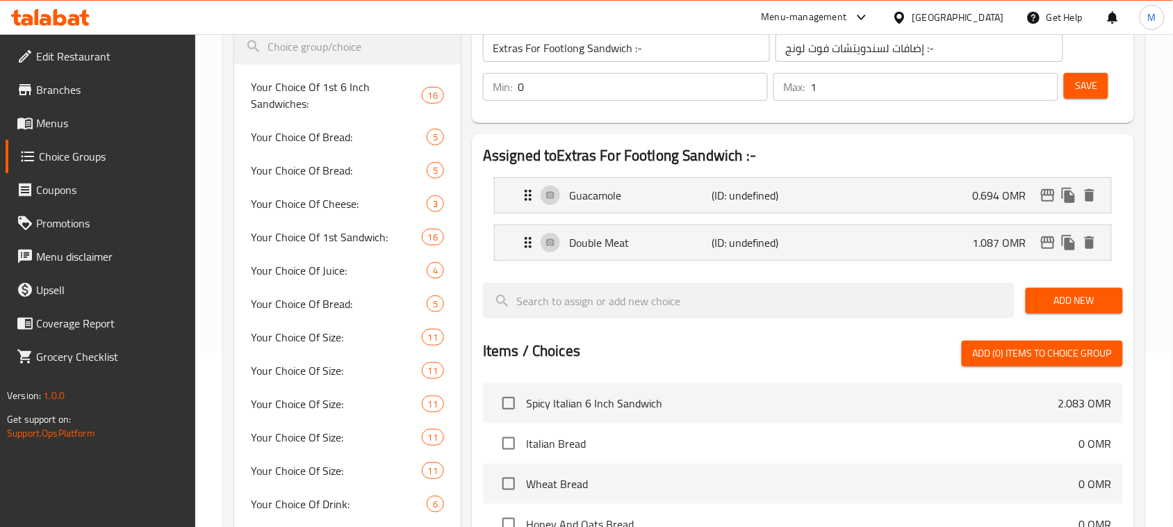
click at [577, 286] on div "Add New" at bounding box center [1074, 300] width 108 height 47
click at [577, 301] on span "Add New" at bounding box center [1074, 300] width 75 height 17
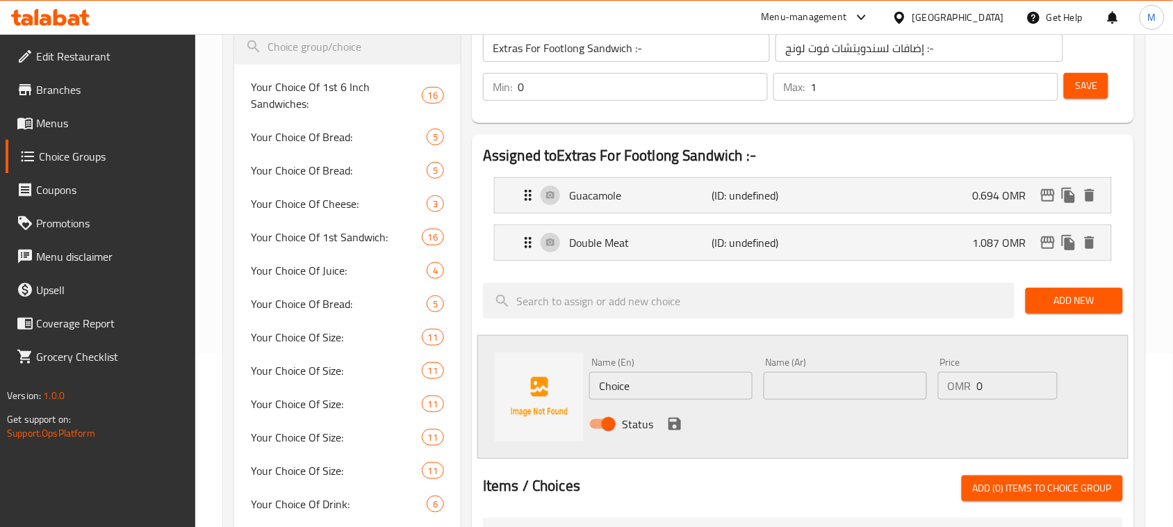
click at [577, 383] on input "Choice" at bounding box center [670, 386] width 163 height 28
paste input "Double Chees"
type input "Double Cheese"
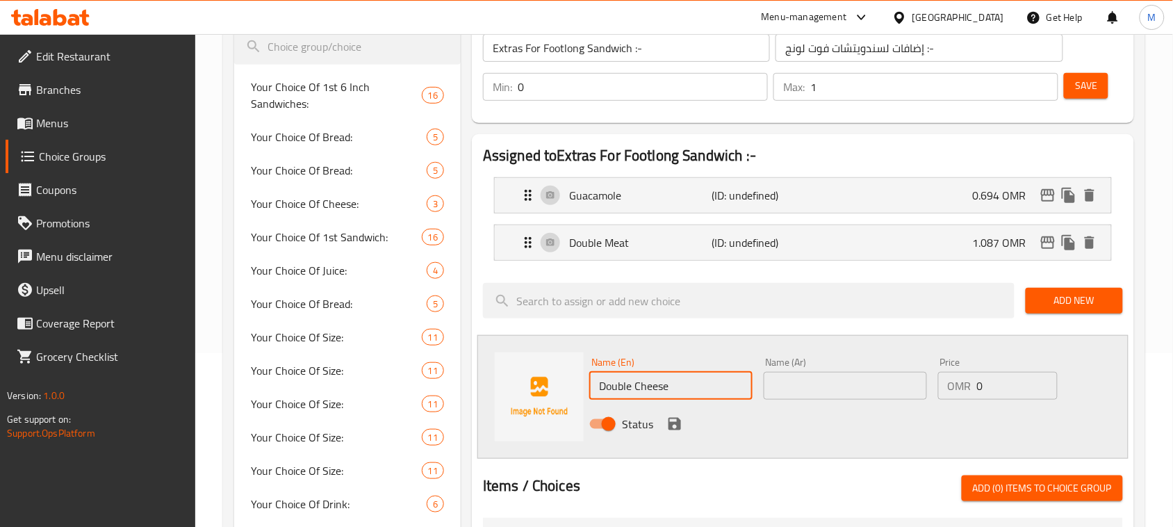
drag, startPoint x: 817, startPoint y: 384, endPoint x: 822, endPoint y: 372, distance: 12.8
click at [577, 384] on input "text" at bounding box center [844, 386] width 163 height 28
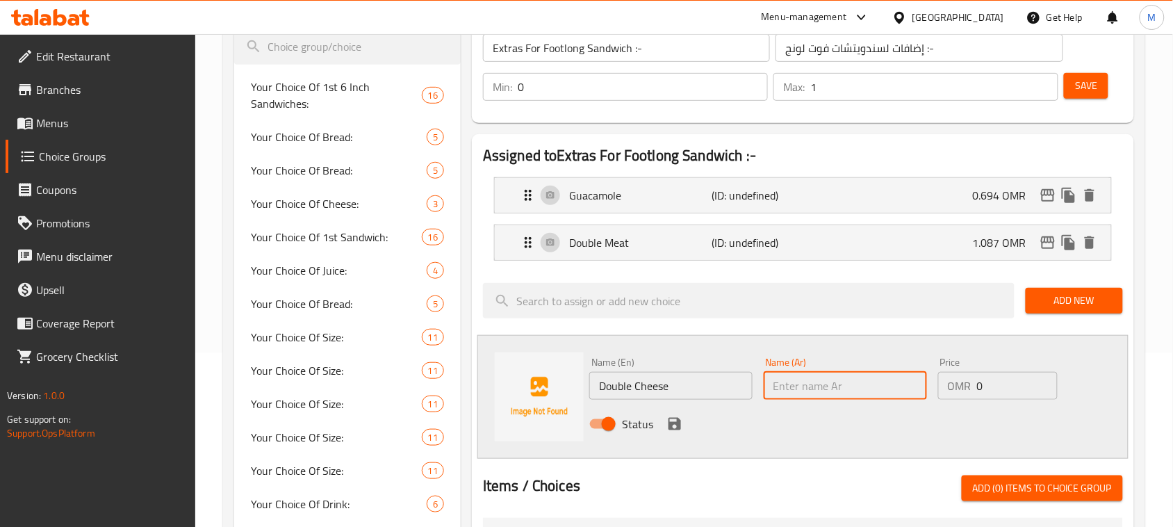
paste input "جبن دبل"
type input "جبن دبل"
click at [577, 383] on input "0" at bounding box center [1017, 386] width 81 height 28
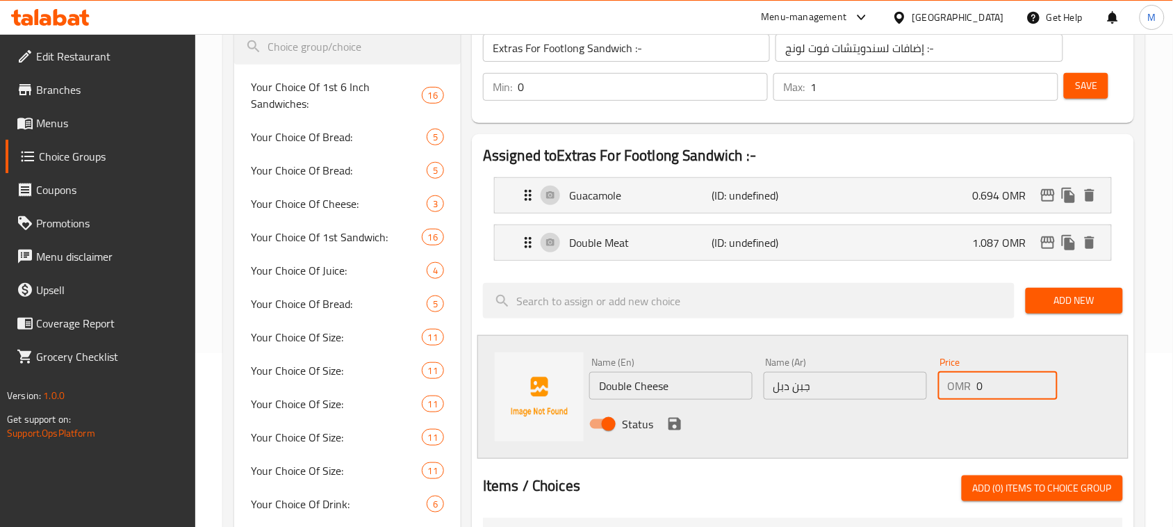
click at [577, 383] on input "0" at bounding box center [1017, 386] width 81 height 28
paste input ".302"
type input "0.302"
click at [577, 420] on icon "save" at bounding box center [674, 424] width 13 height 13
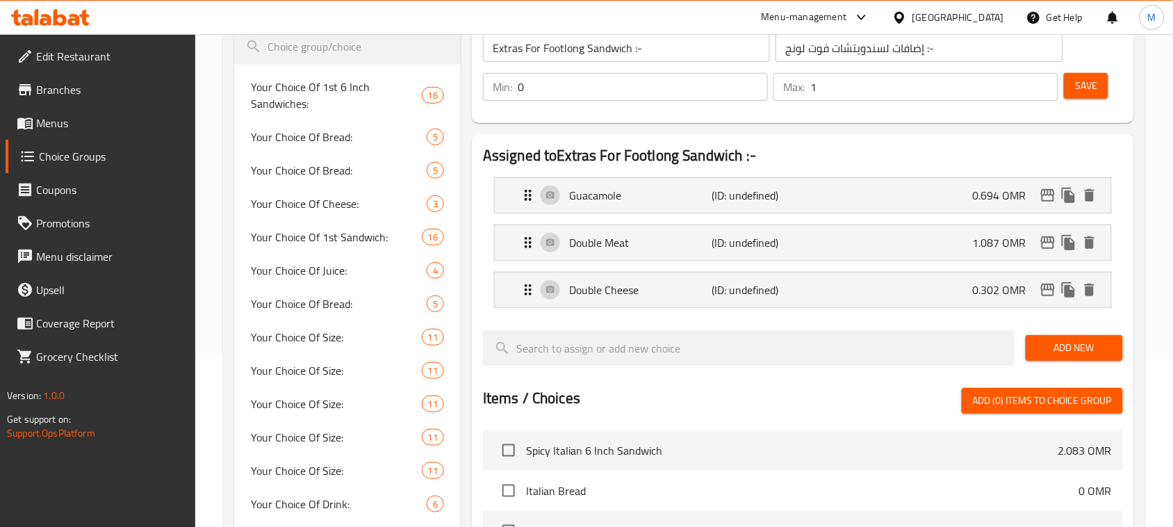
click at [577, 346] on span "Add New" at bounding box center [1074, 347] width 75 height 17
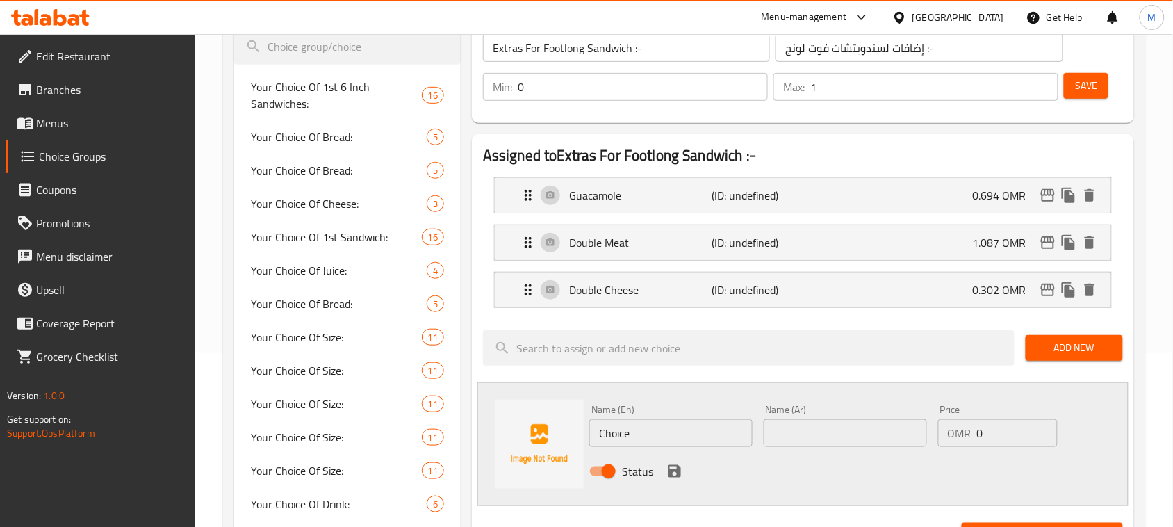
click at [577, 424] on input "Choice" at bounding box center [670, 433] width 163 height 28
paste input "Pepperoni"
type input "Pepperoni"
drag, startPoint x: 806, startPoint y: 433, endPoint x: 820, endPoint y: 415, distance: 23.2
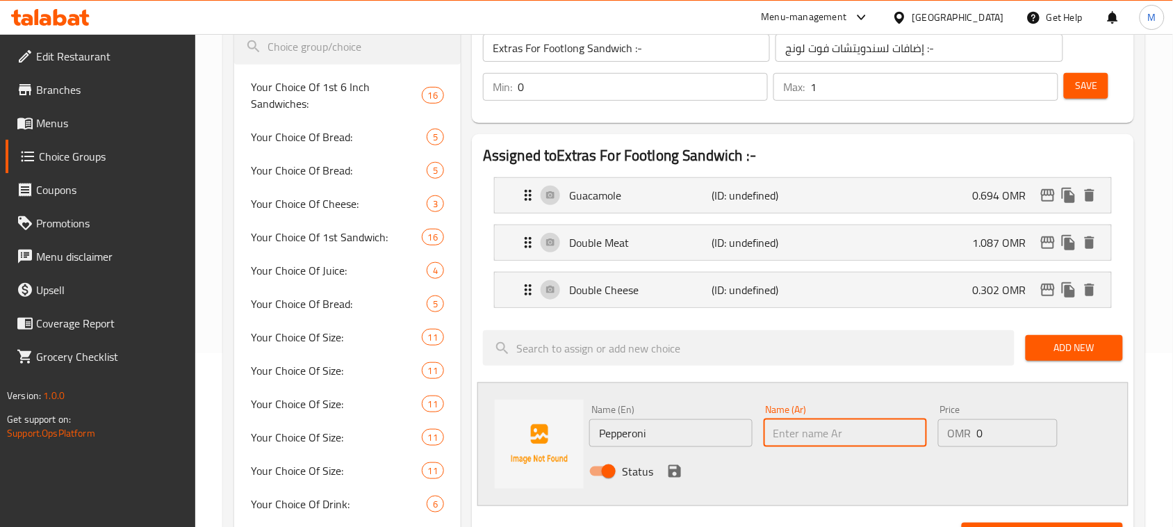
click at [577, 424] on input "text" at bounding box center [844, 433] width 163 height 28
paste input "بيبرونى"
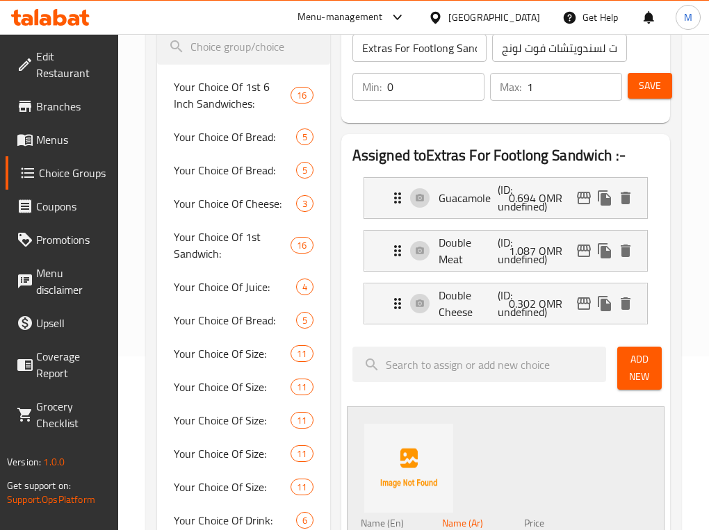
type input "بيبرونى"
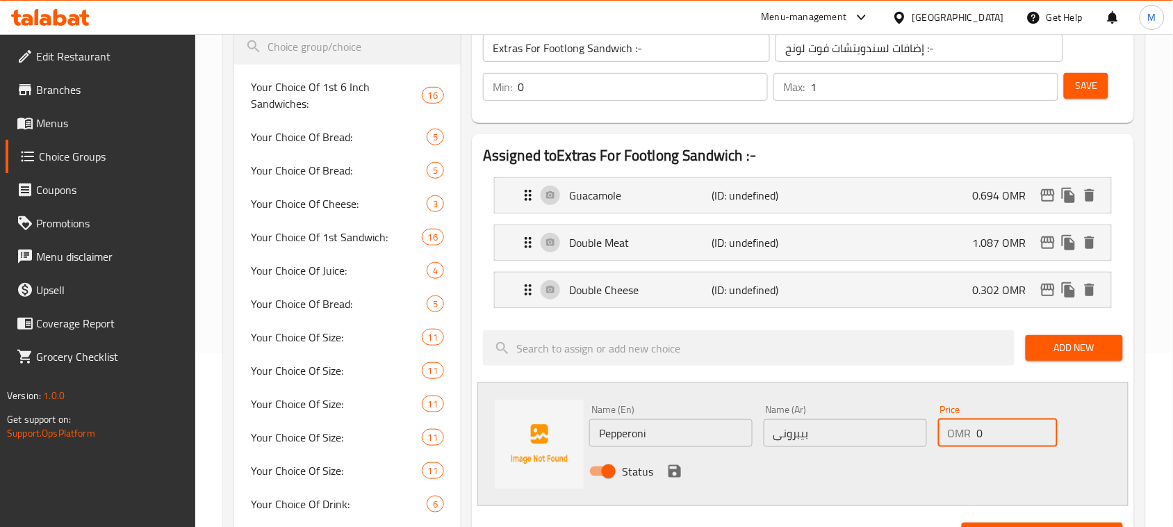
click at [577, 424] on input "0" at bounding box center [1017, 433] width 81 height 28
paste input ".694"
type input "0.694"
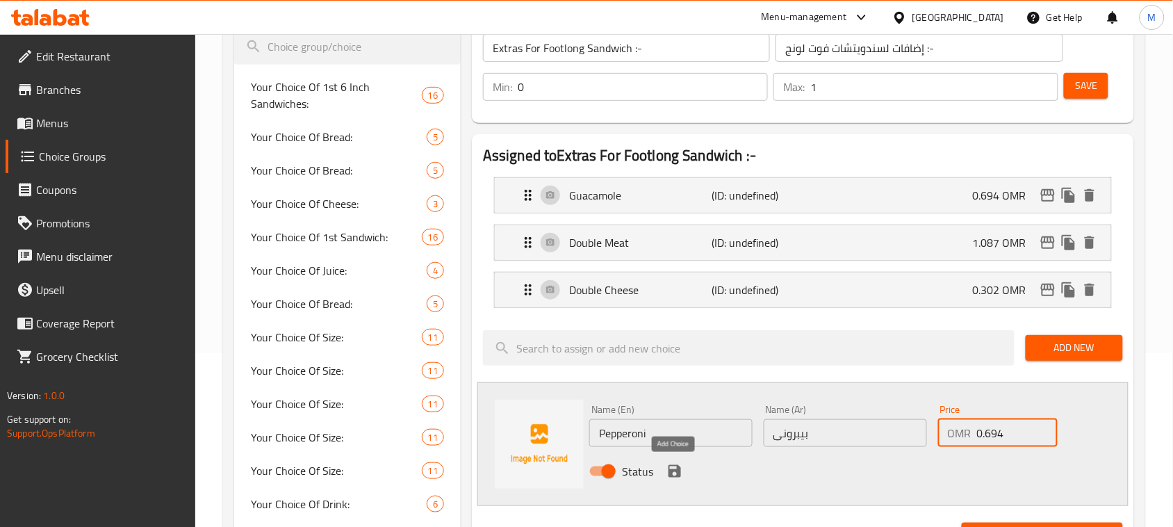
click at [577, 424] on icon "save" at bounding box center [674, 471] width 17 height 17
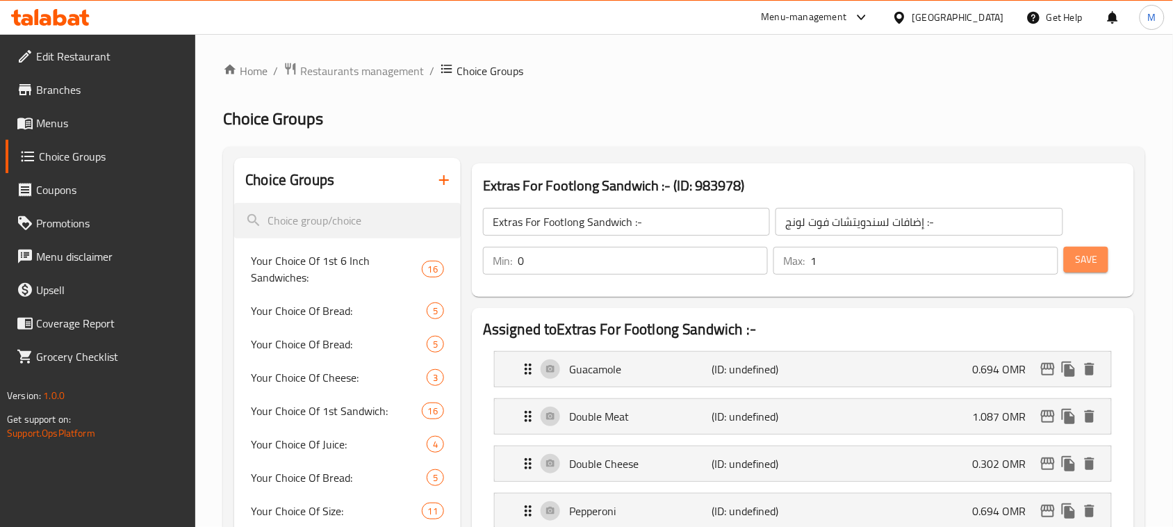
click at [577, 261] on span "Save" at bounding box center [1086, 259] width 22 height 17
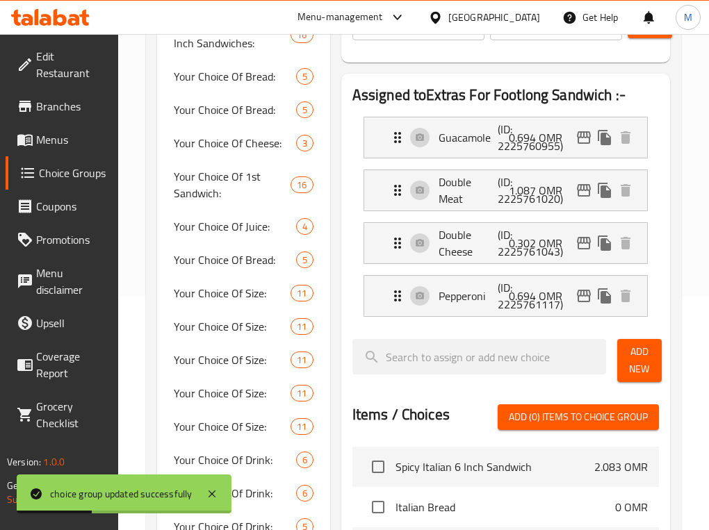
scroll to position [87, 0]
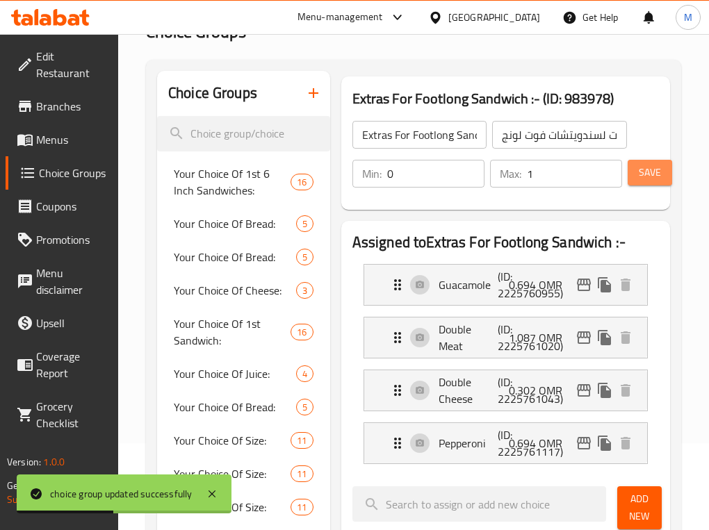
click at [577, 172] on span "Save" at bounding box center [649, 172] width 22 height 17
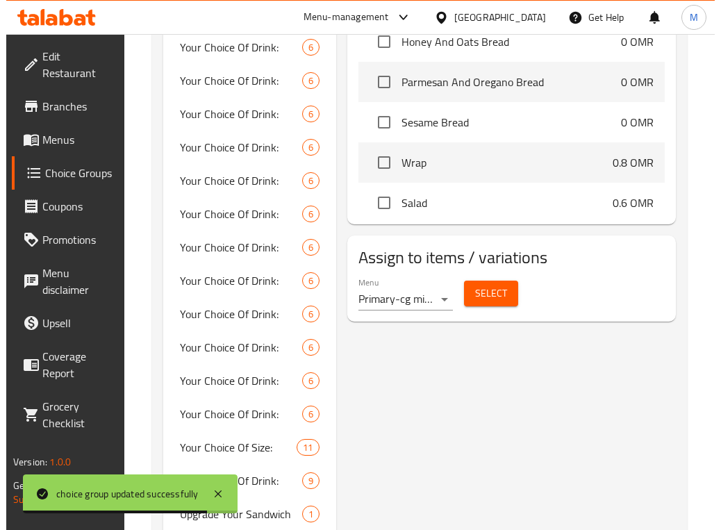
scroll to position [782, 0]
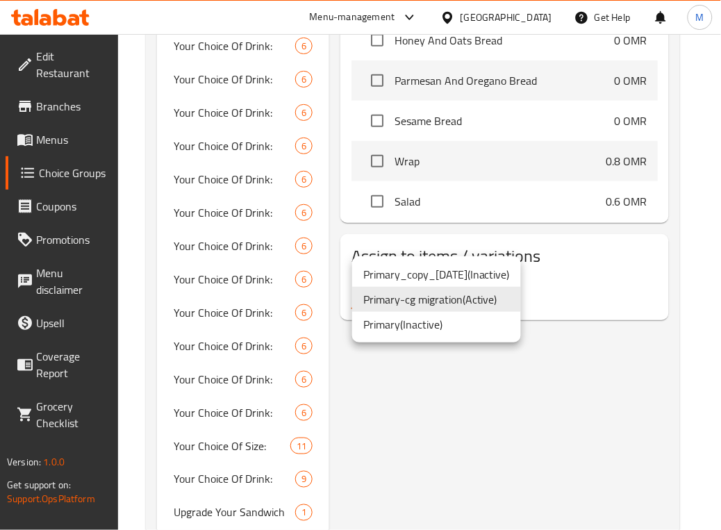
click at [469, 293] on li "Primary-cg migration ( Active )" at bounding box center [436, 299] width 169 height 25
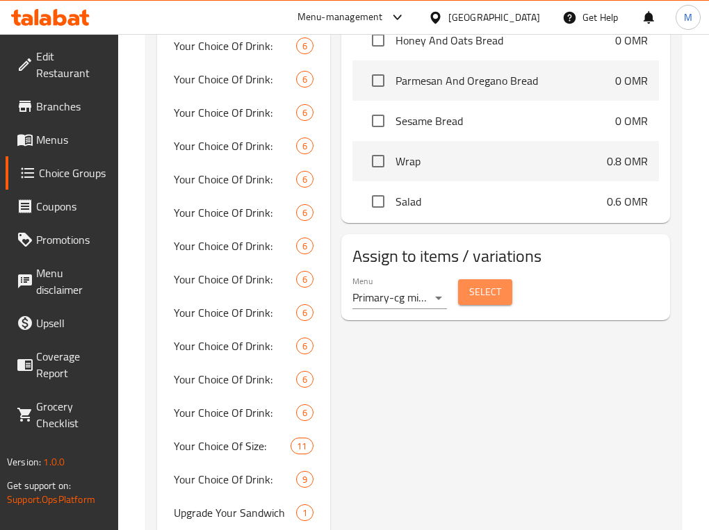
click at [484, 293] on span "Select" at bounding box center [485, 291] width 32 height 17
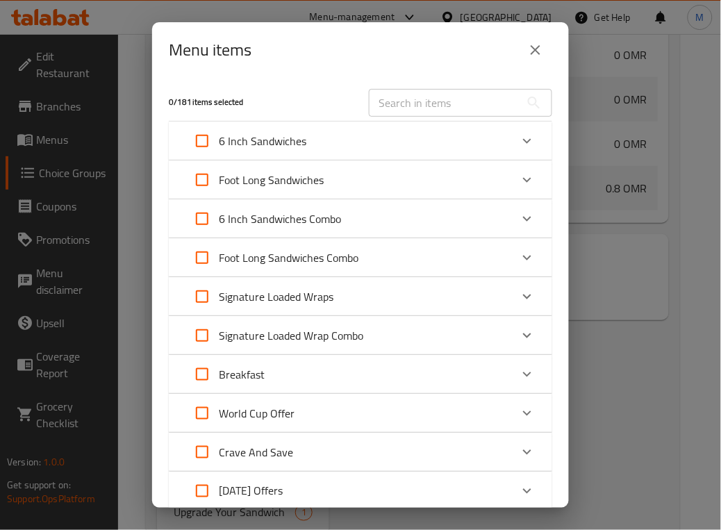
click at [199, 179] on input "Expand" at bounding box center [201, 179] width 33 height 33
checkbox input "true"
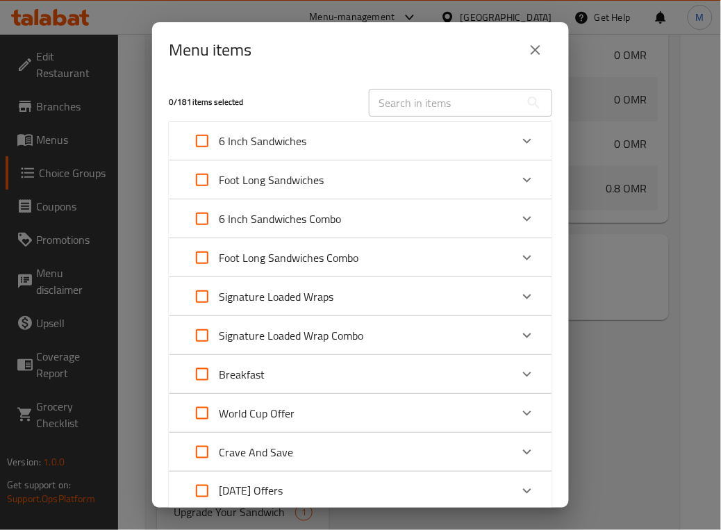
checkbox input "true"
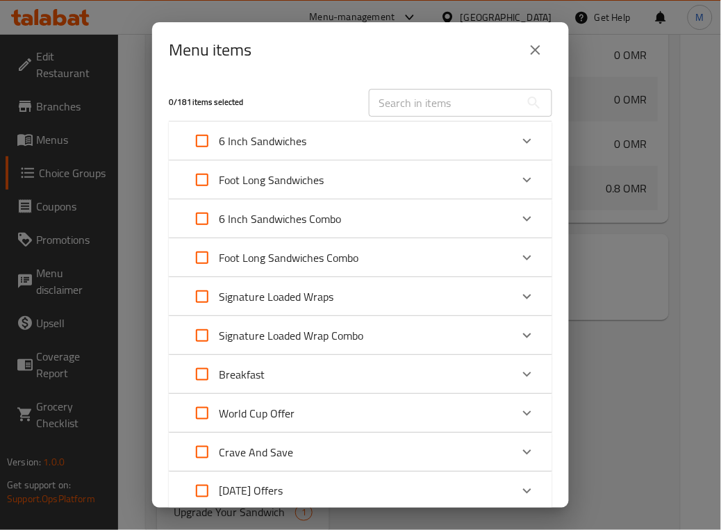
checkbox input "true"
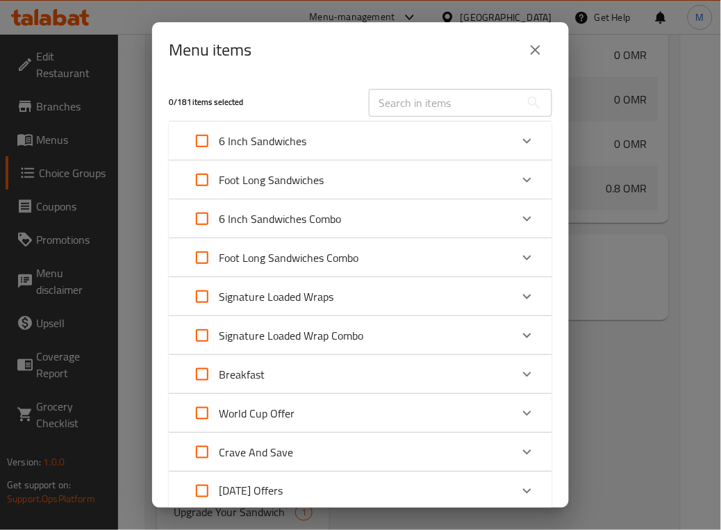
checkbox input "true"
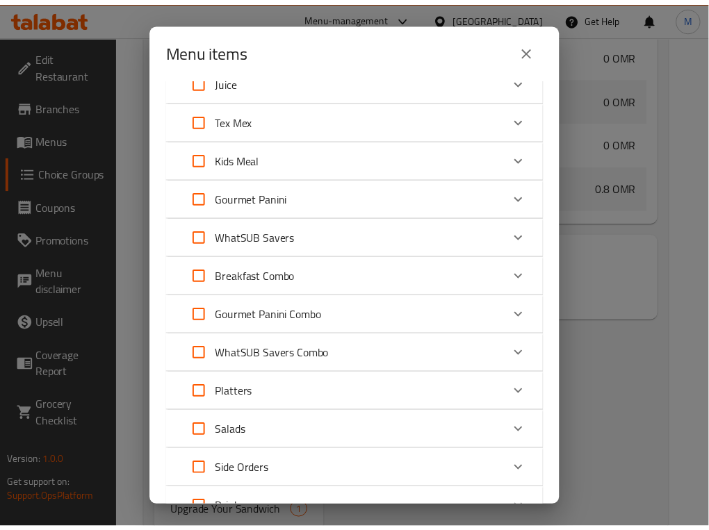
scroll to position [564, 0]
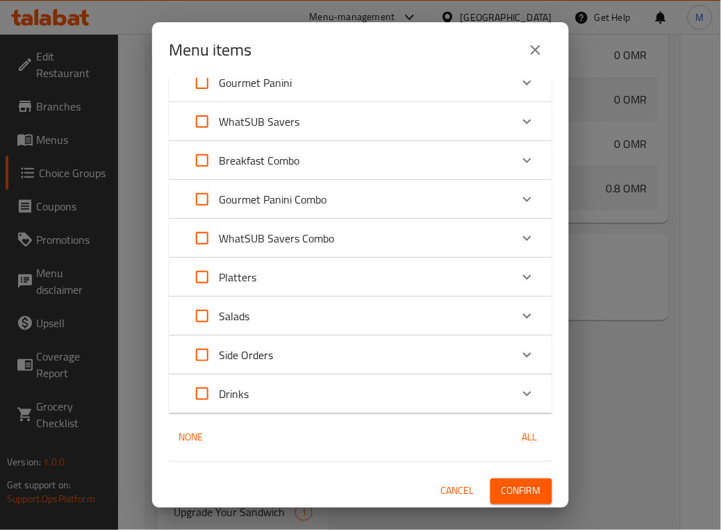
click at [508, 424] on span "Confirm" at bounding box center [522, 491] width 40 height 17
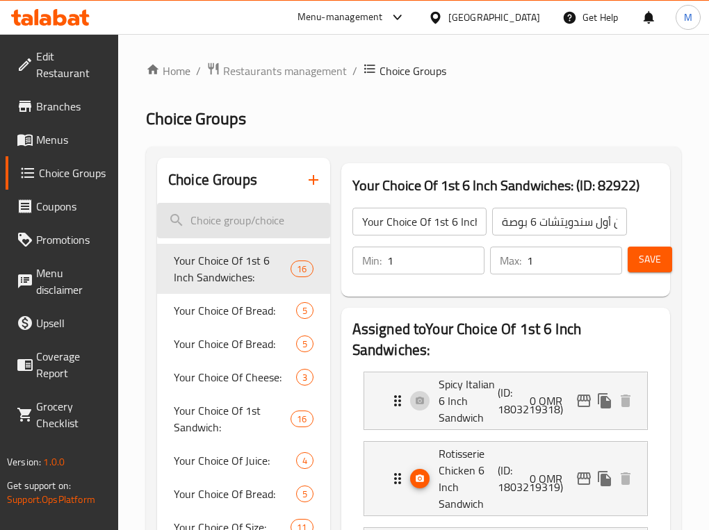
click at [247, 226] on input "search" at bounding box center [243, 220] width 173 height 35
click at [247, 224] on input "search" at bounding box center [243, 220] width 173 height 35
click at [238, 210] on input "search" at bounding box center [243, 220] width 173 height 35
click at [236, 220] on input "search" at bounding box center [243, 220] width 173 height 35
type input "ث"
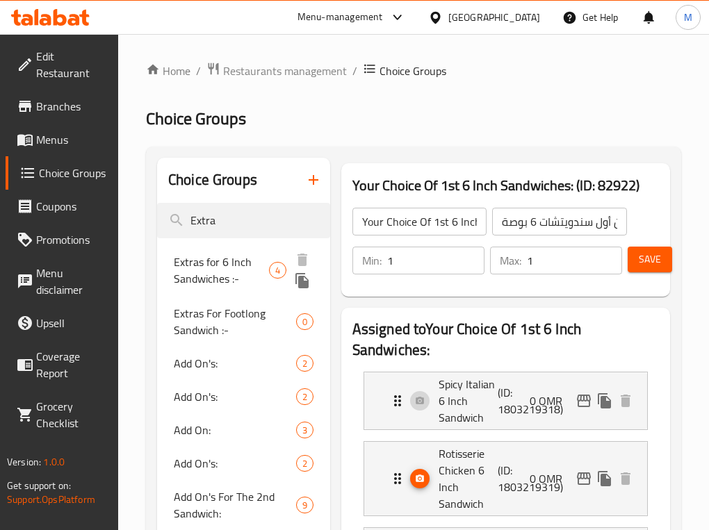
type input "Extra"
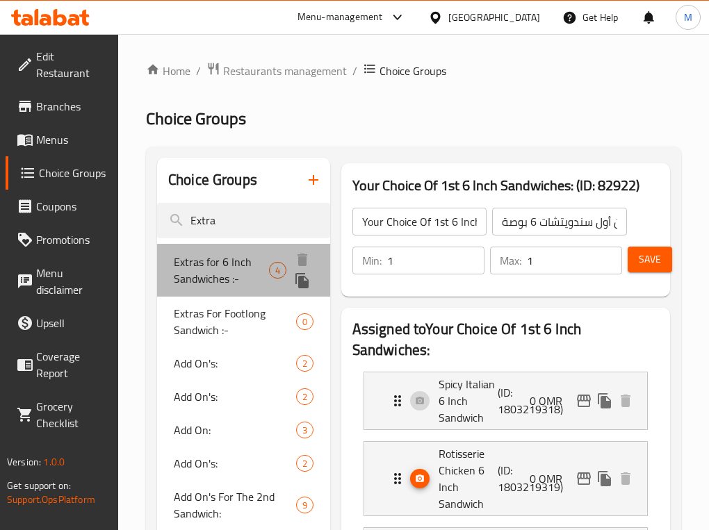
click at [201, 289] on div "Extras for 6 Inch Sandwiches :- 4" at bounding box center [243, 270] width 173 height 53
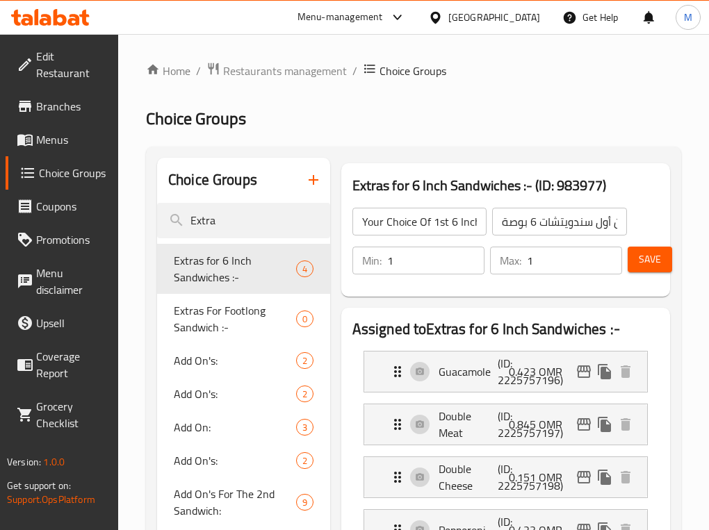
type input "Extras for 6 Inch Sandwiches :-"
type input "إضافات سندويتشات 6 بوصة :-"
type input "0"
click at [479, 383] on div "Guacamole (ID: 2225757196) 0.423 OMR" at bounding box center [509, 372] width 241 height 40
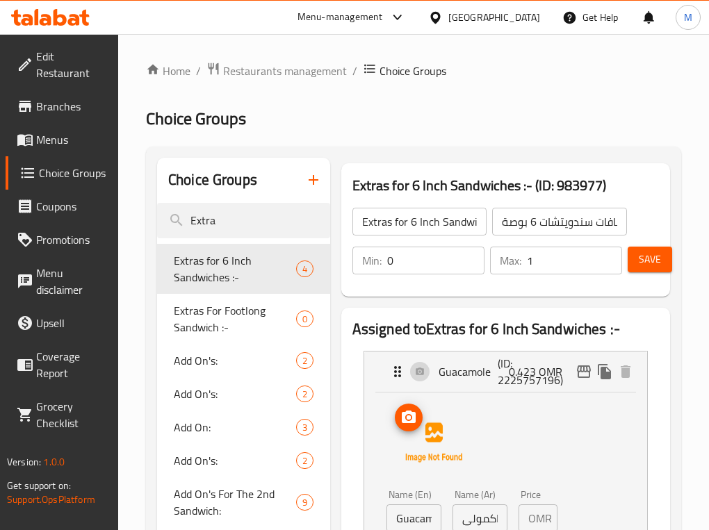
scroll to position [261, 0]
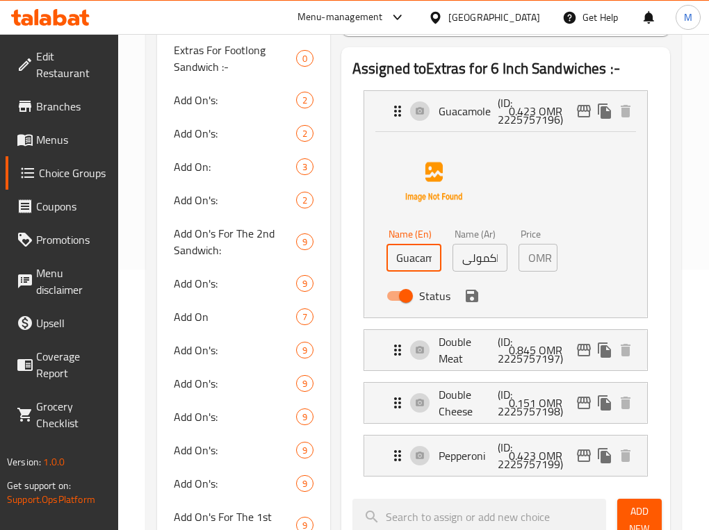
click at [418, 267] on input "Guacamole" at bounding box center [413, 258] width 55 height 28
click at [487, 265] on input "جواكمولى" at bounding box center [479, 258] width 55 height 28
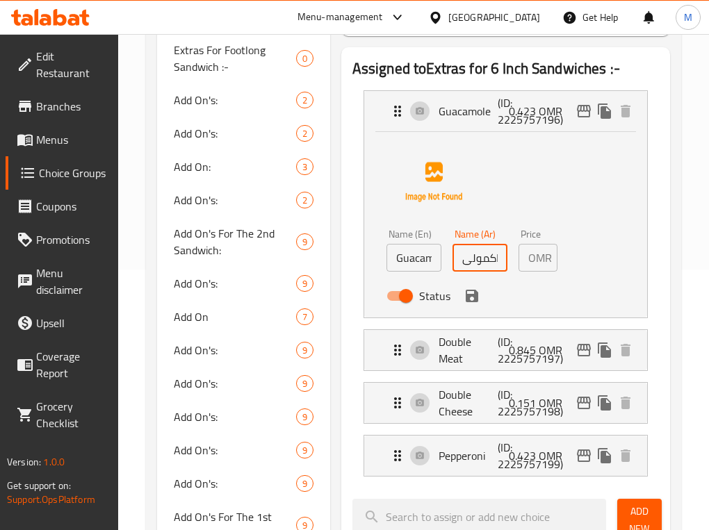
click at [487, 265] on input "جواكمولى" at bounding box center [479, 258] width 55 height 28
click at [528, 113] on p "0.423 OMR" at bounding box center [541, 111] width 65 height 17
click at [439, 349] on p "Double Meat" at bounding box center [468, 349] width 60 height 33
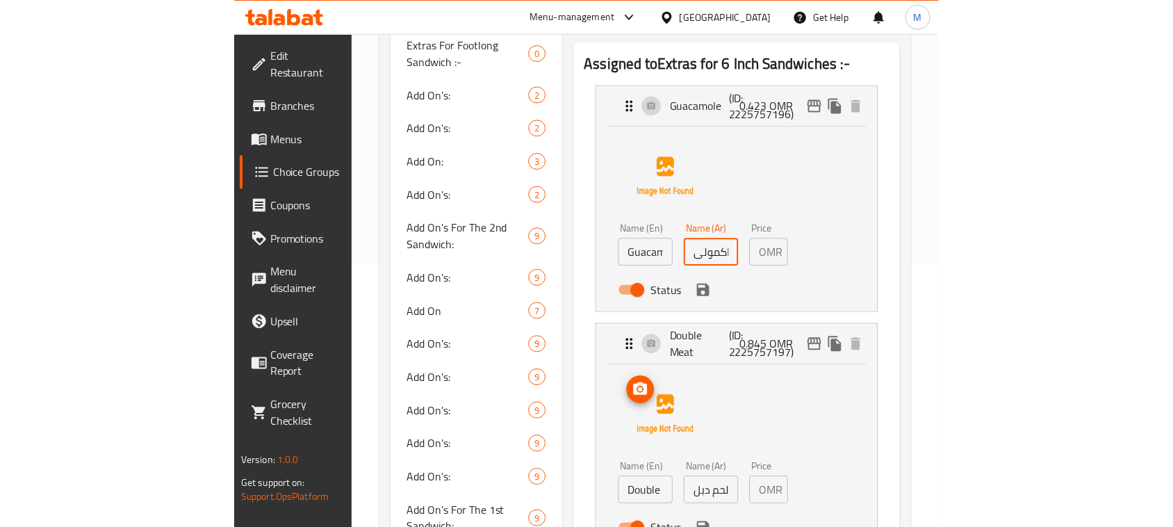
scroll to position [434, 0]
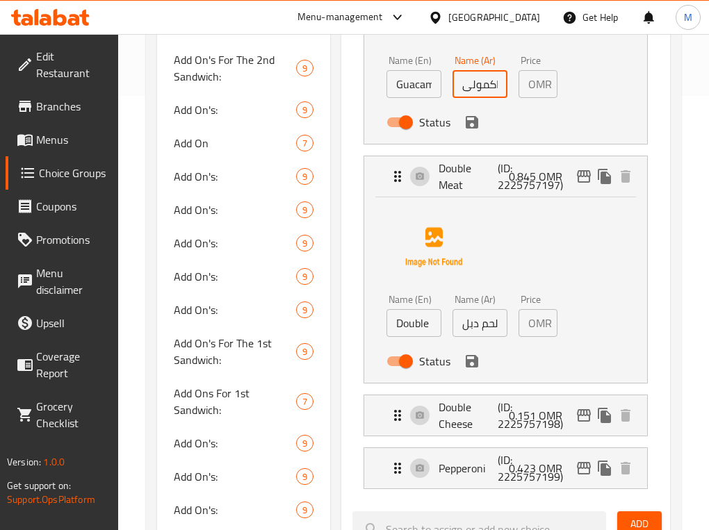
click at [422, 325] on input "Double Meat" at bounding box center [413, 323] width 55 height 28
click at [485, 321] on input "لحم دبل" at bounding box center [479, 323] width 55 height 28
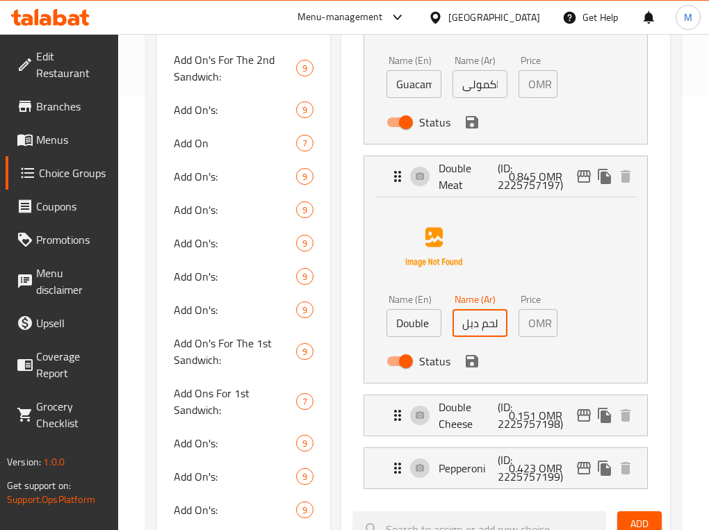
click at [485, 321] on input "لحم دبل" at bounding box center [479, 323] width 55 height 28
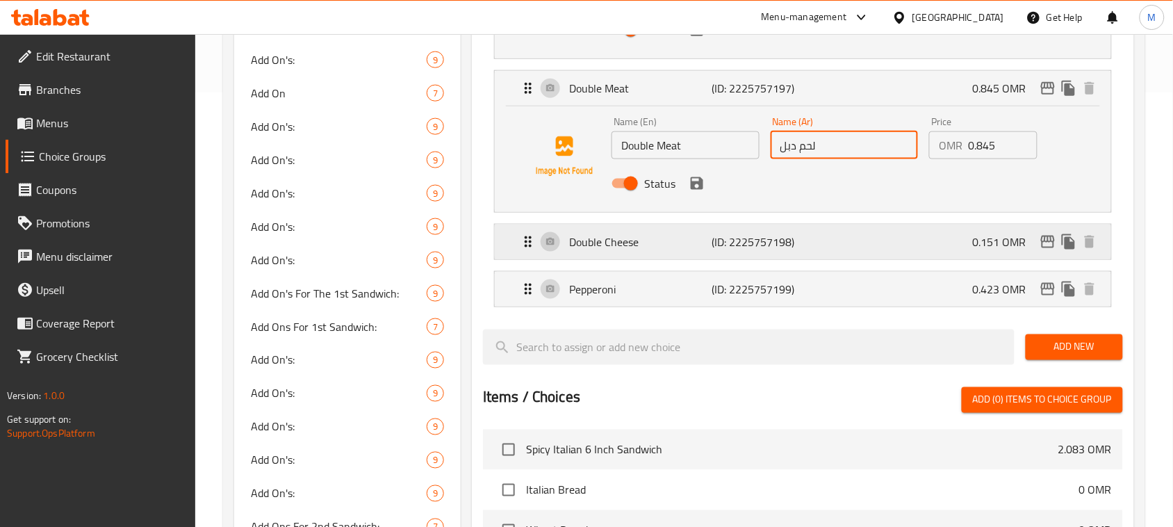
click at [654, 250] on p "Double Cheese" at bounding box center [640, 241] width 142 height 17
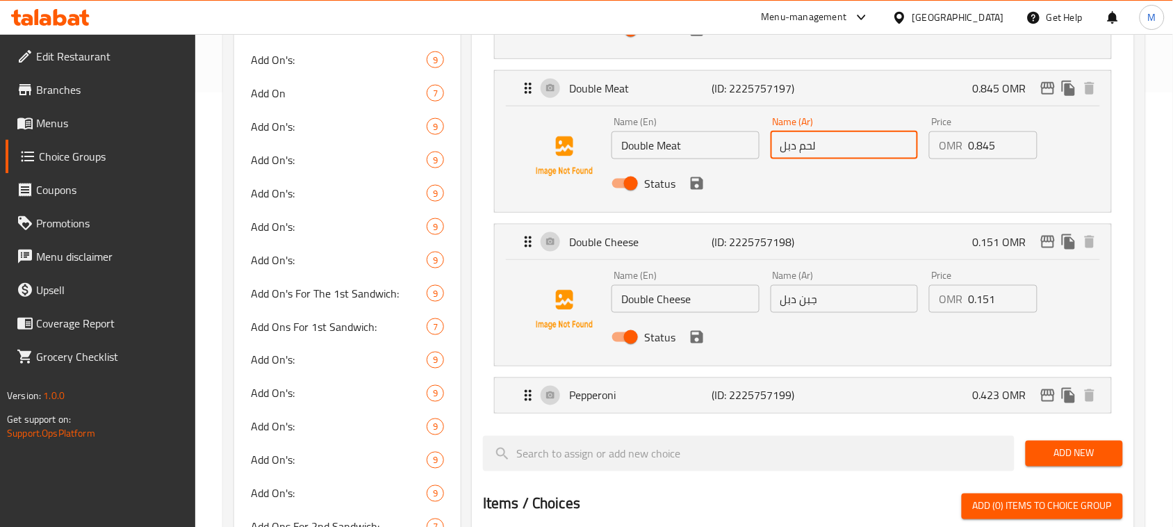
scroll to position [608, 0]
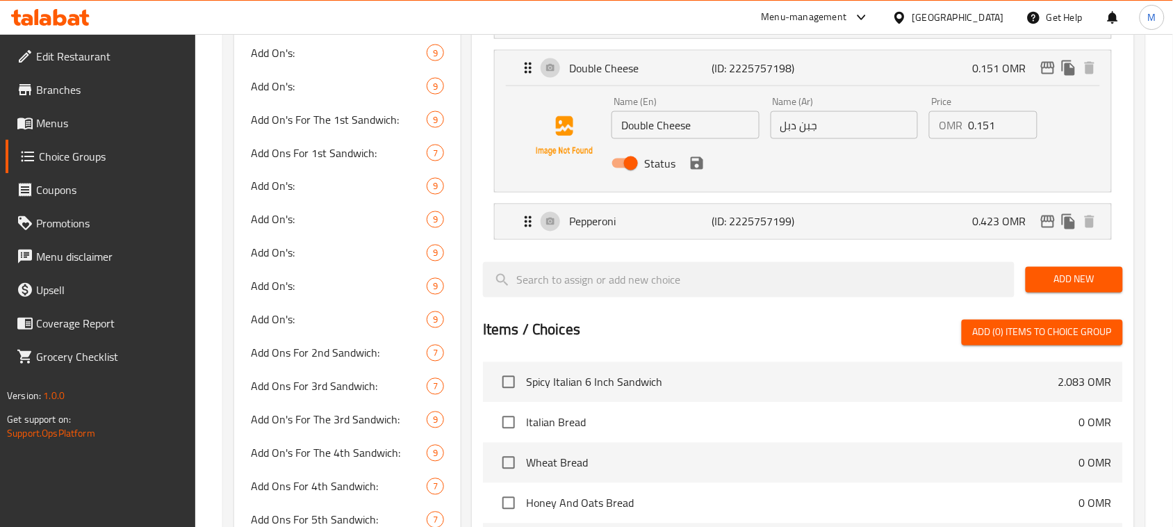
click at [674, 132] on input "Double Cheese" at bounding box center [685, 125] width 148 height 28
click at [708, 132] on input "جبن دبل" at bounding box center [844, 125] width 148 height 28
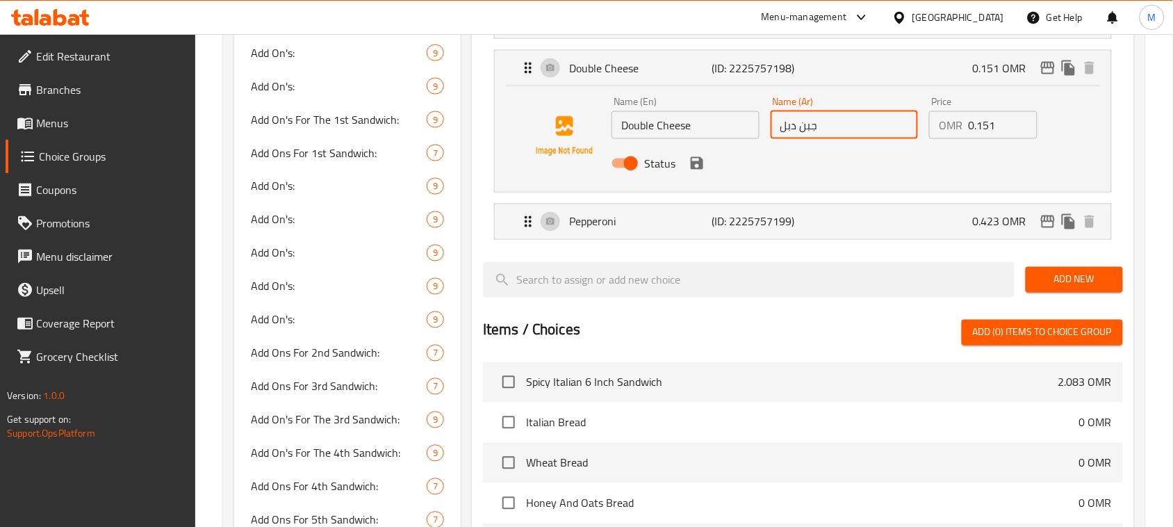
click at [708, 132] on input "جبن دبل" at bounding box center [844, 125] width 148 height 28
click at [676, 231] on div "Pepperoni (ID: 2225757199) 0.423 OMR" at bounding box center [807, 221] width 575 height 35
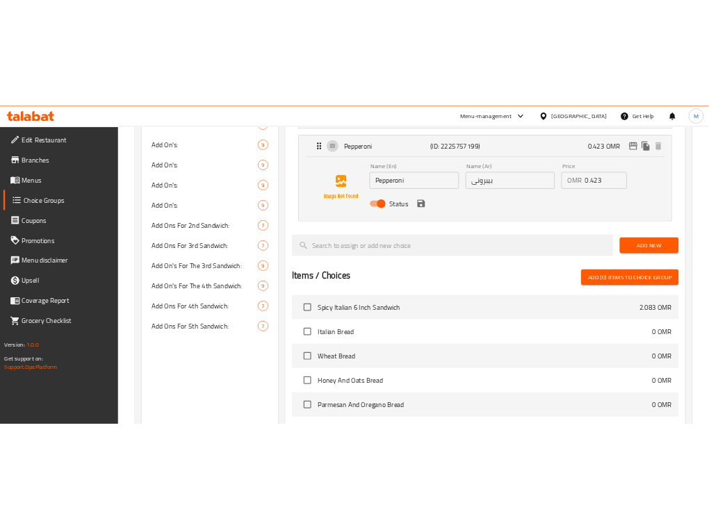
scroll to position [782, 0]
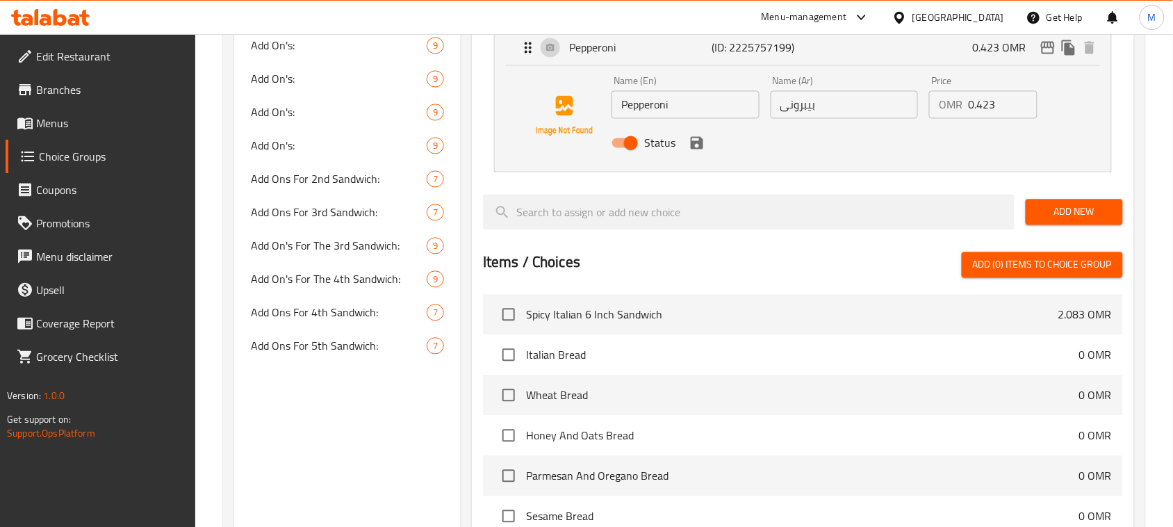
click at [668, 110] on input "Pepperoni" at bounding box center [685, 105] width 148 height 28
click at [708, 99] on input "بيبرونى" at bounding box center [844, 105] width 148 height 28
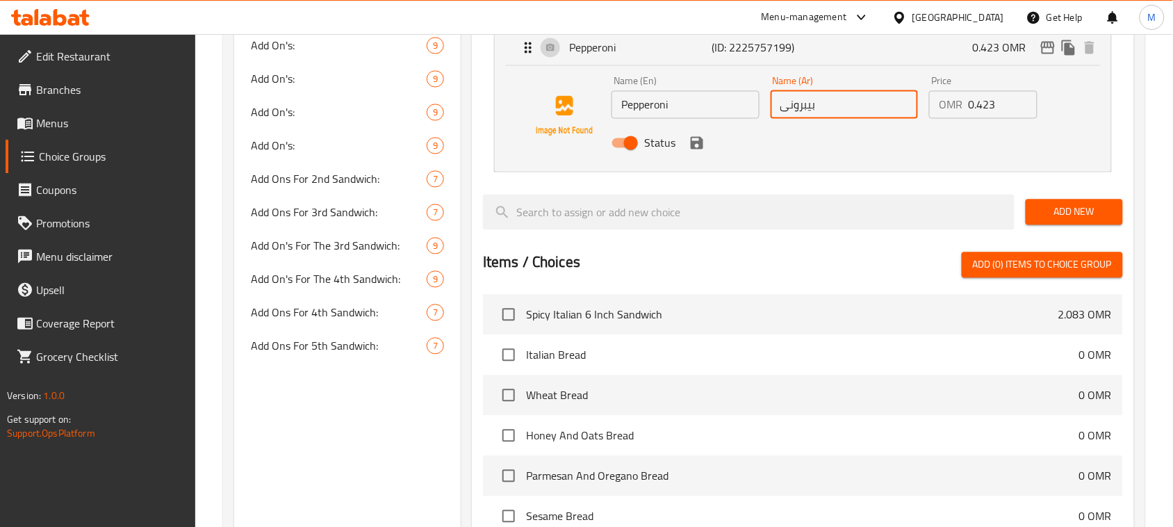
click at [708, 99] on input "بيبرونى" at bounding box center [844, 105] width 148 height 28
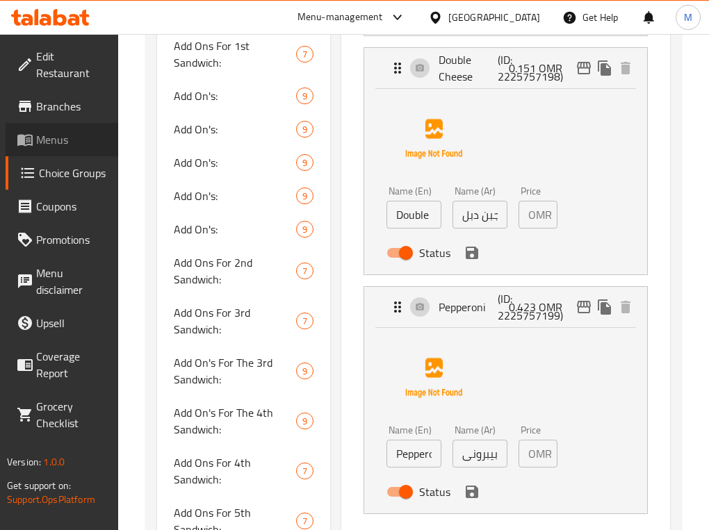
click at [33, 140] on span at bounding box center [26, 139] width 19 height 17
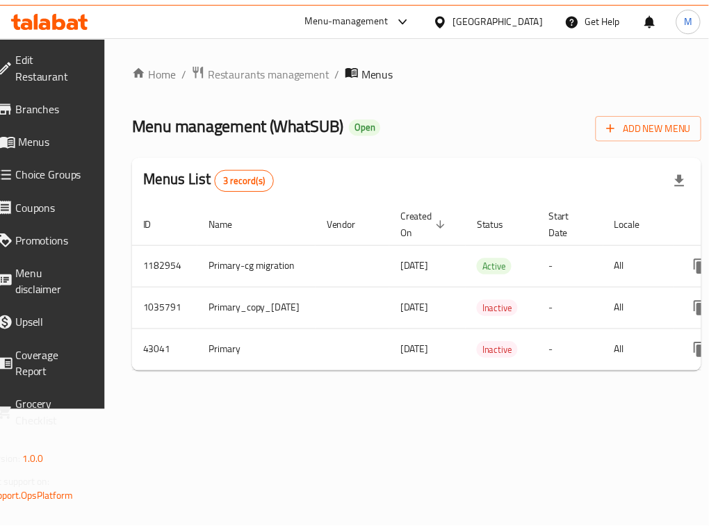
scroll to position [0, 182]
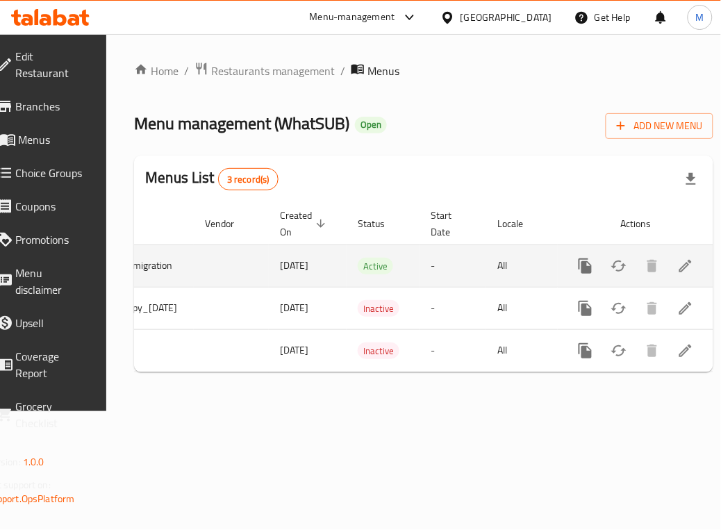
click at [669, 276] on link "enhanced table" at bounding box center [685, 265] width 33 height 33
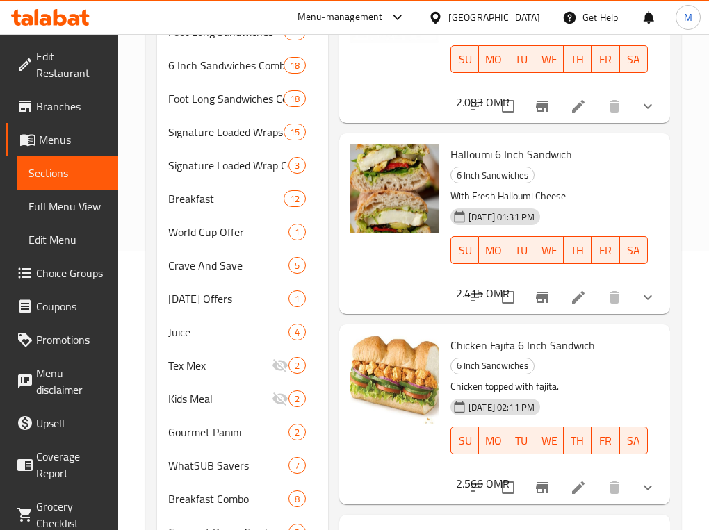
click at [540, 210] on span "[DATE] 01:31 PM" at bounding box center [501, 216] width 77 height 13
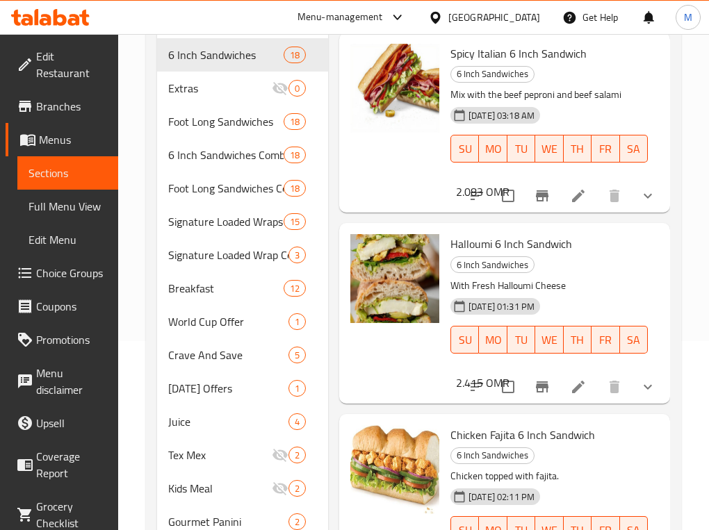
scroll to position [18, 0]
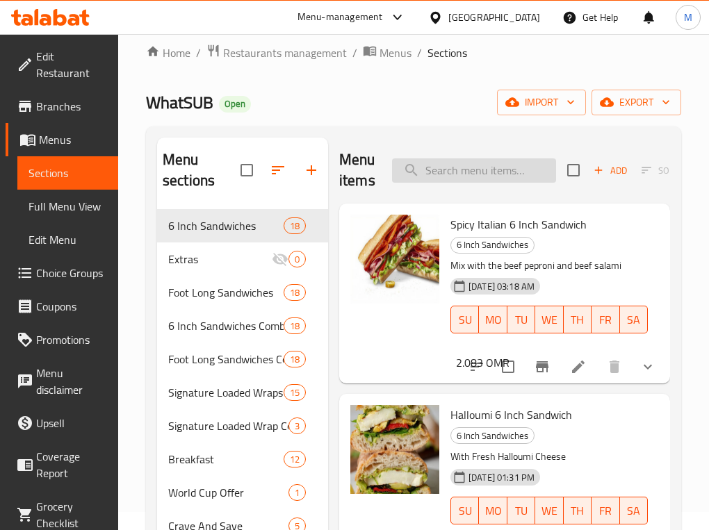
click at [504, 175] on input "search" at bounding box center [474, 170] width 164 height 24
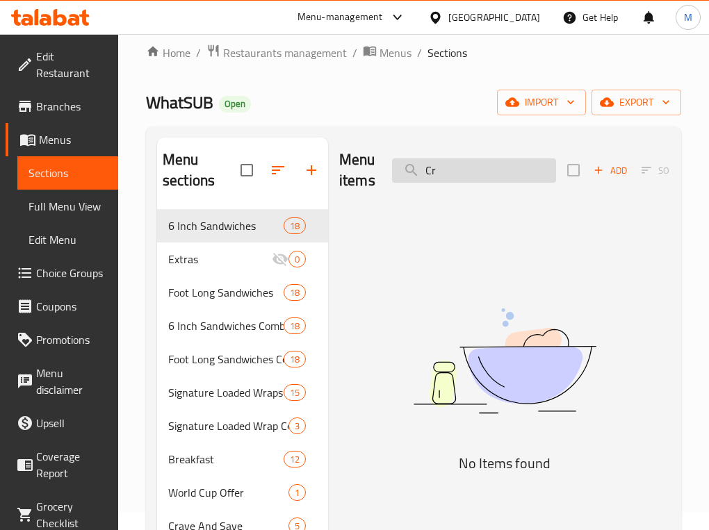
type input "C"
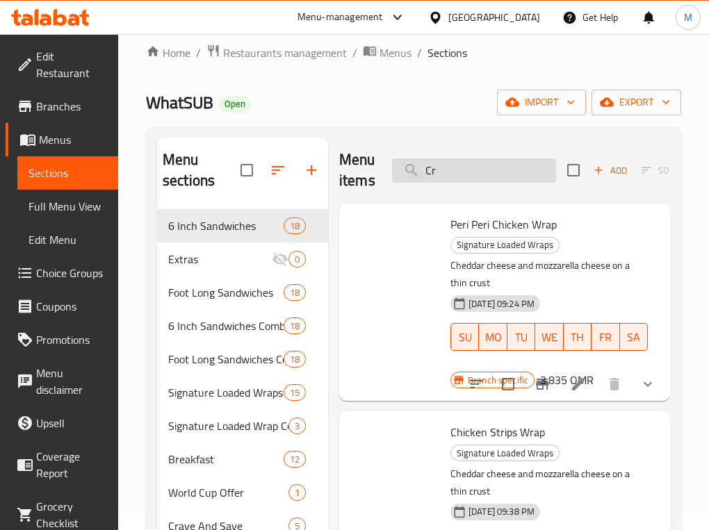
type input "C"
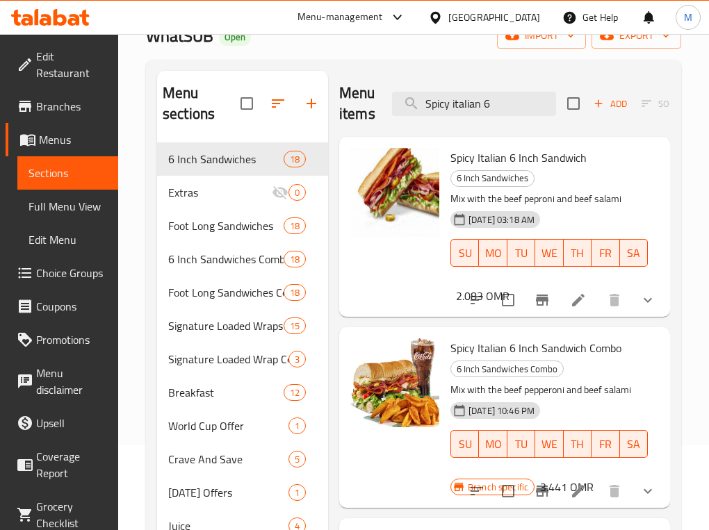
scroll to position [73, 0]
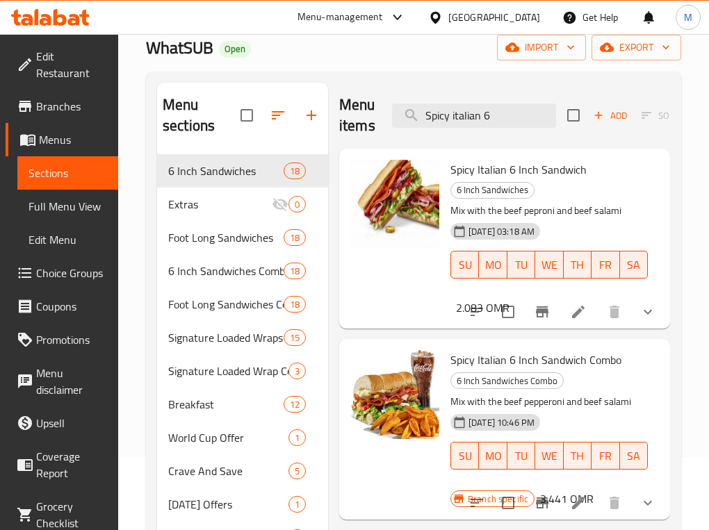
type input "Spicy italian 6"
click at [412, 292] on div at bounding box center [395, 238] width 100 height 169
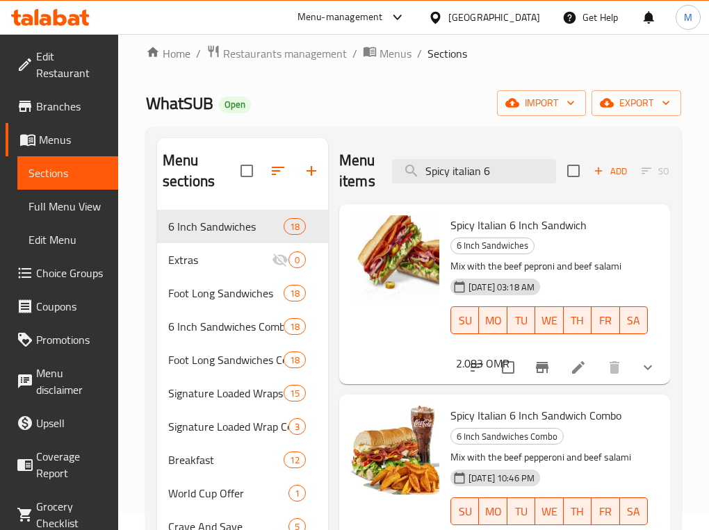
scroll to position [0, 0]
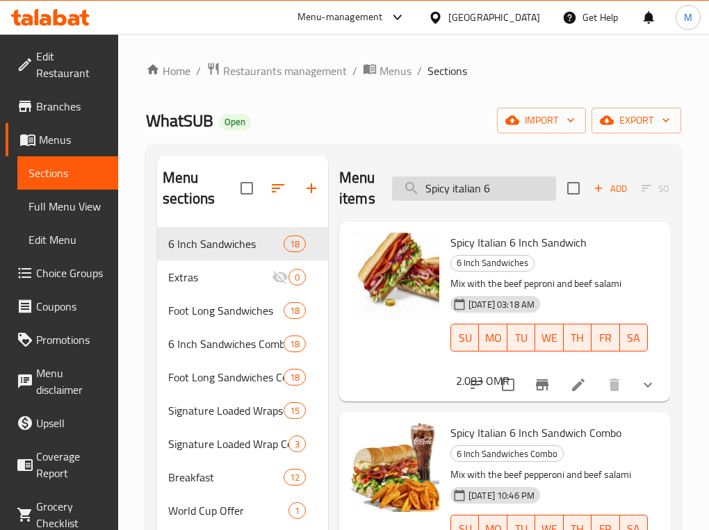
click at [505, 181] on input "Spicy italian 6" at bounding box center [474, 188] width 164 height 24
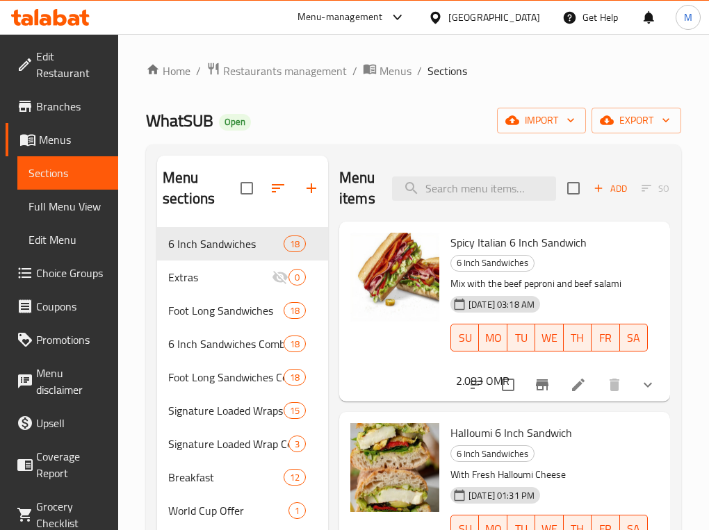
click at [494, 205] on div "Menu items Add Sort Manage items" at bounding box center [504, 189] width 331 height 66
click at [495, 200] on input "search" at bounding box center [474, 188] width 164 height 24
paste input "Crumbed Chicken sub roll"
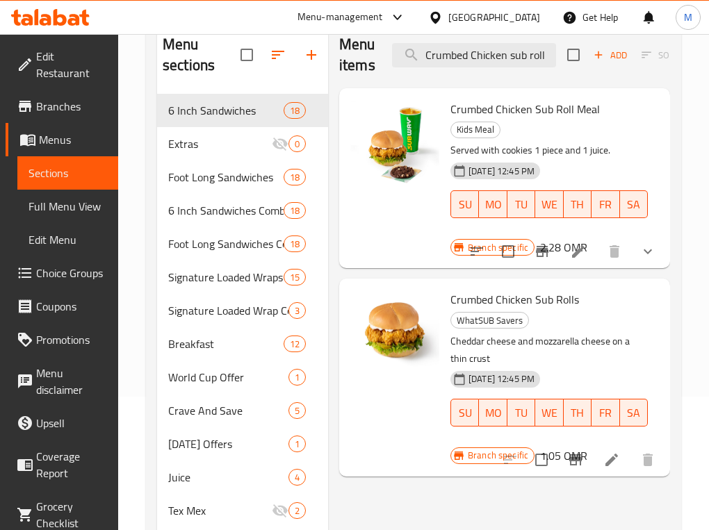
scroll to position [174, 0]
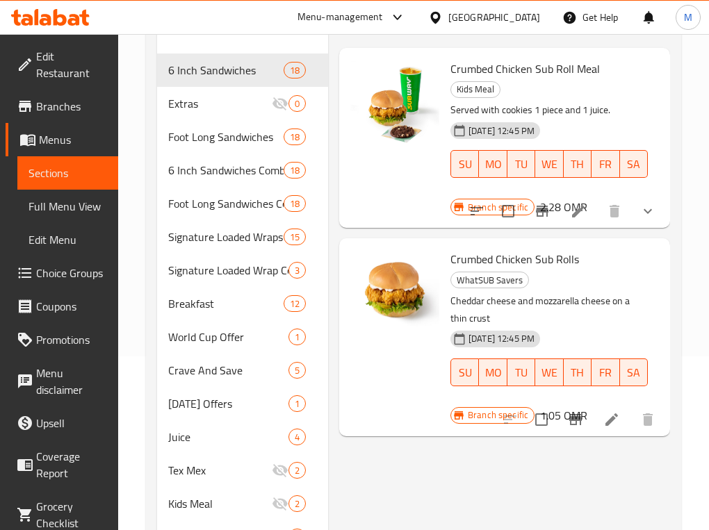
type input "Crumbed Chicken sub roll"
click at [511, 280] on span "WhatSUB Savers" at bounding box center [489, 280] width 77 height 16
copy span "WhatSUB Savers"
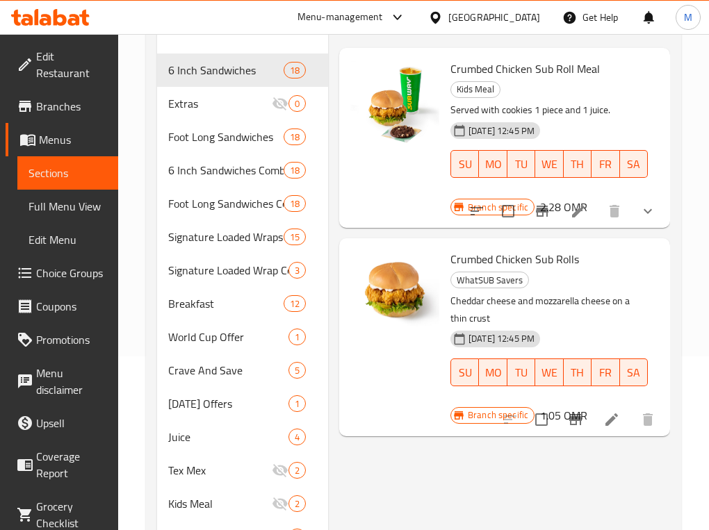
click at [552, 317] on p "Cheddar cheese and mozzarella cheese on a thin crust" at bounding box center [548, 309] width 197 height 35
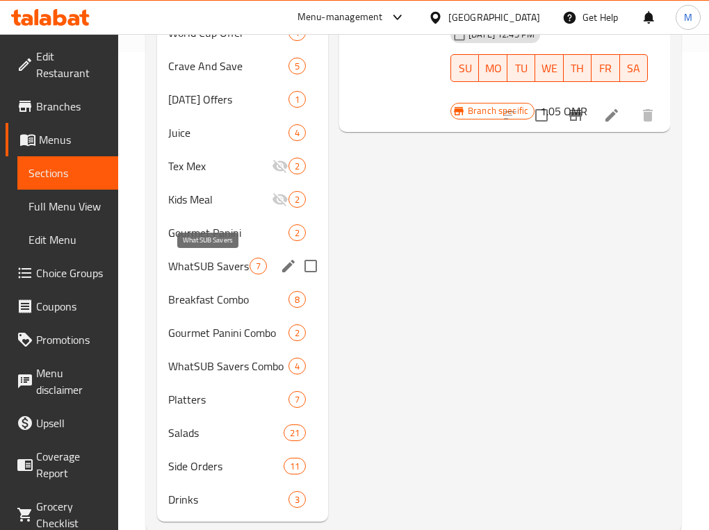
click at [240, 265] on span "WhatSUB Savers" at bounding box center [208, 266] width 81 height 17
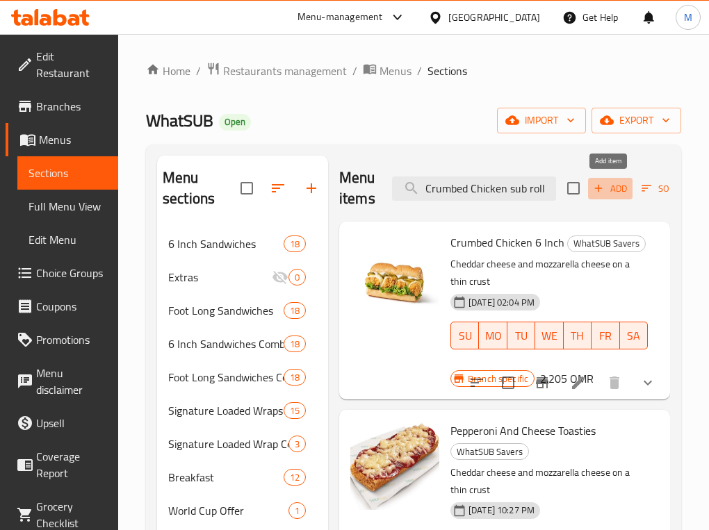
click at [613, 192] on span "Add" at bounding box center [610, 189] width 38 height 16
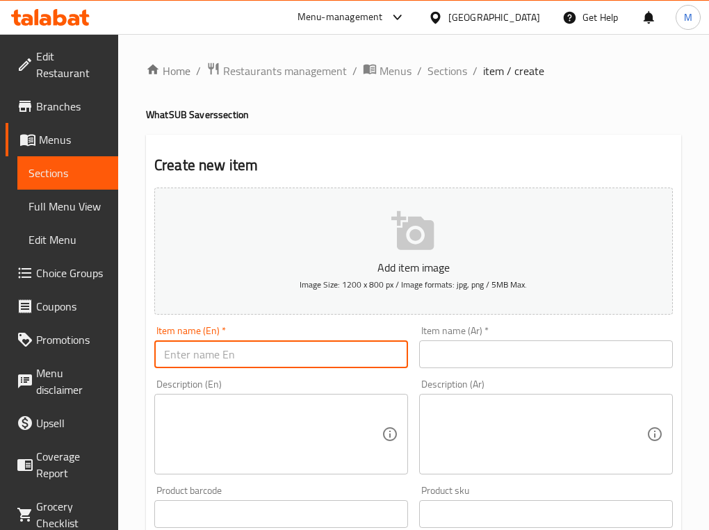
click at [226, 345] on input "text" at bounding box center [281, 354] width 254 height 28
paste input "Spicy Italian 6""
click at [263, 352] on input "Spicy Italian 6"" at bounding box center [281, 354] width 254 height 28
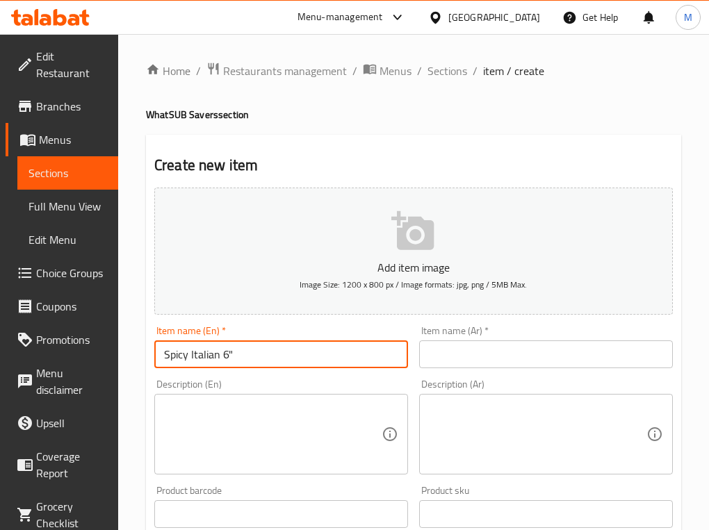
paste input "text"
type input "Spicy Italian 6"
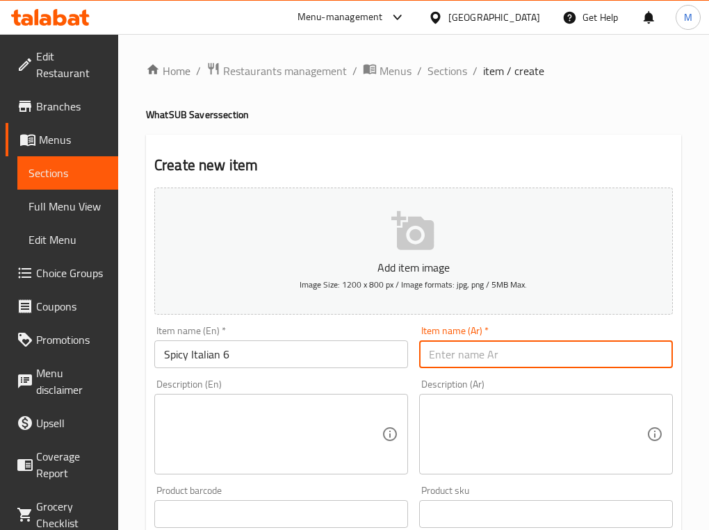
click at [532, 361] on input "text" at bounding box center [546, 354] width 254 height 28
type input "إيطاليان حار 6"
click at [534, 153] on div "Create new item Add item image Image Size: 1200 x 800 px / Image formats: jpg, …" at bounding box center [413, 539] width 535 height 809
click at [543, 363] on input "إيطاليان حار 6" at bounding box center [546, 354] width 254 height 28
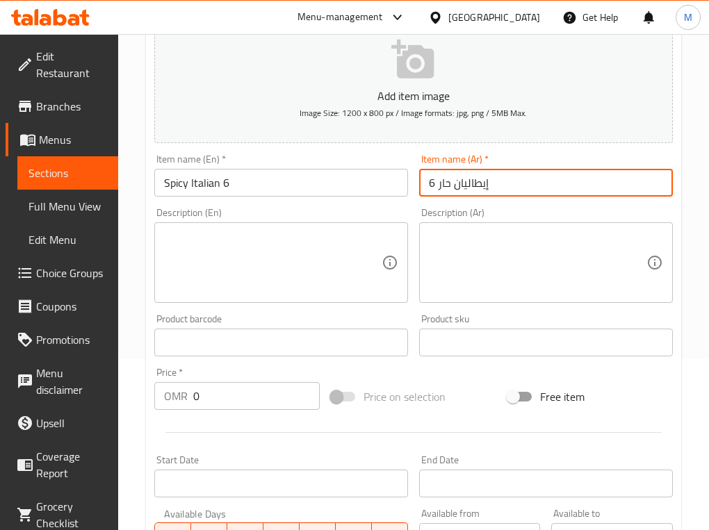
scroll to position [174, 0]
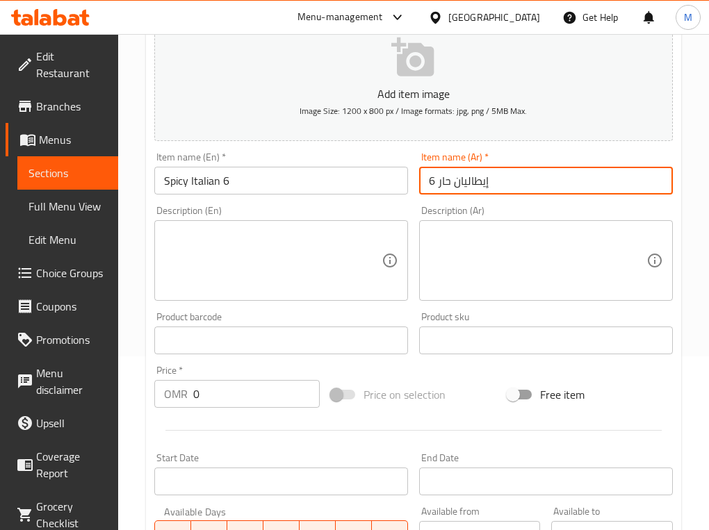
click at [233, 405] on input "0" at bounding box center [256, 394] width 126 height 28
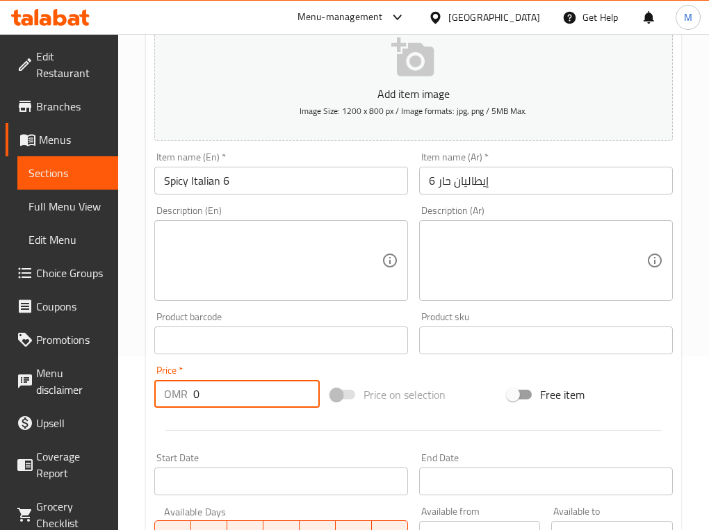
click at [233, 405] on input "0" at bounding box center [256, 394] width 126 height 28
type input "2.083"
click at [447, 370] on div "Add item image Image Size: 1200 x 800 px / Image formats: jpg, png / 5MB Max. I…" at bounding box center [413, 307] width 529 height 599
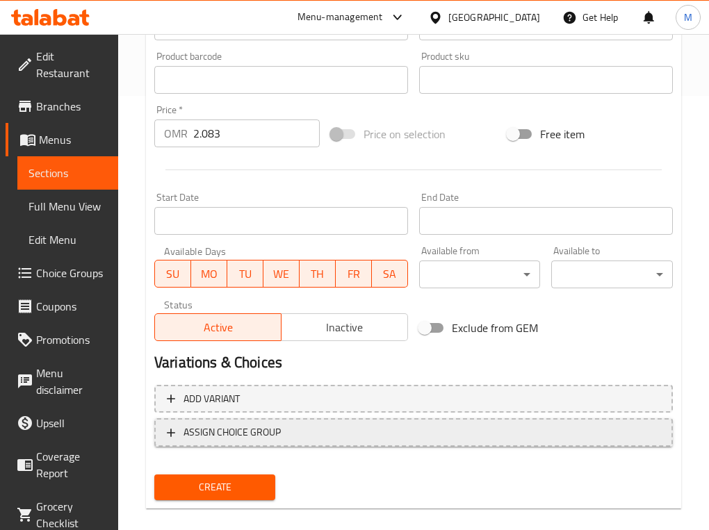
scroll to position [449, 0]
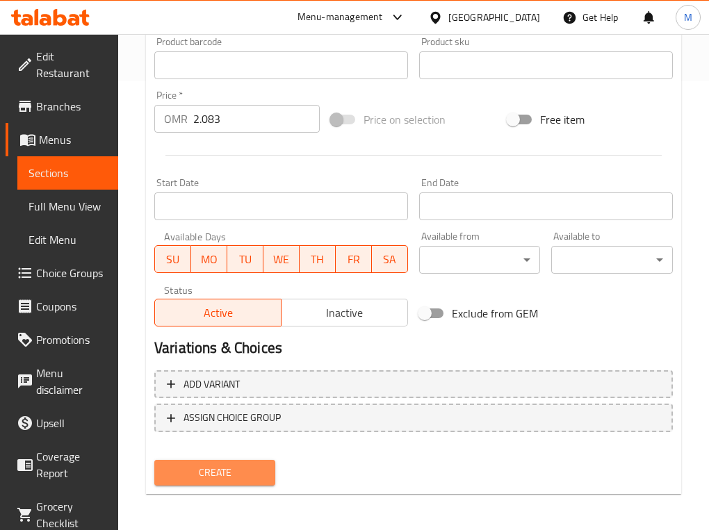
click at [240, 474] on span "Create" at bounding box center [214, 472] width 99 height 17
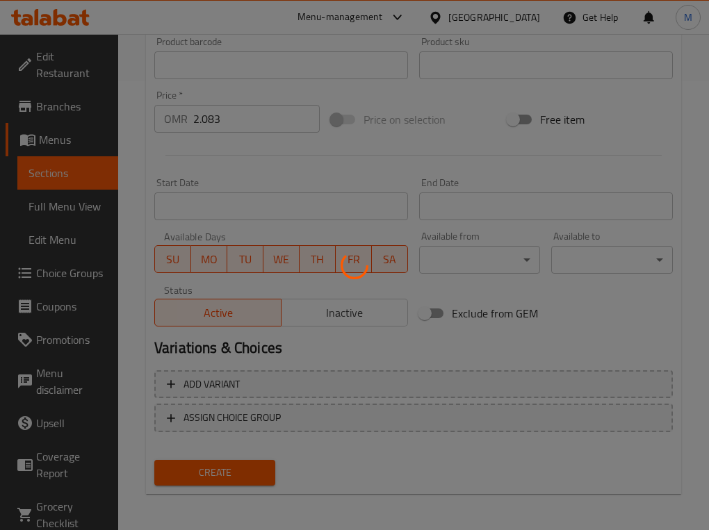
type input "0"
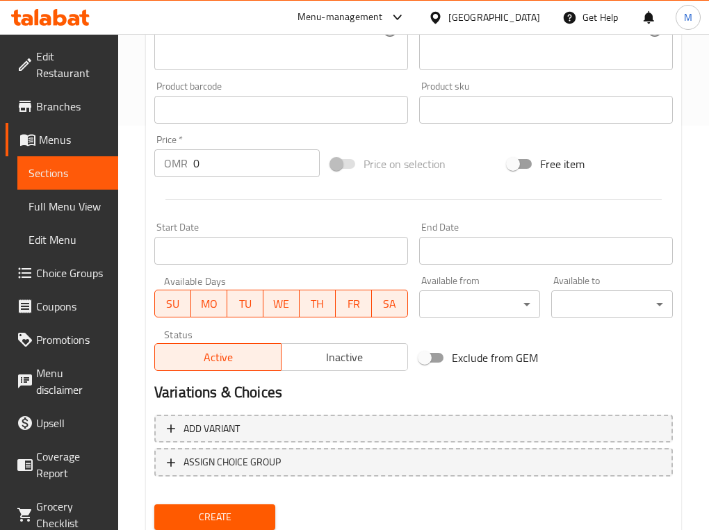
scroll to position [362, 0]
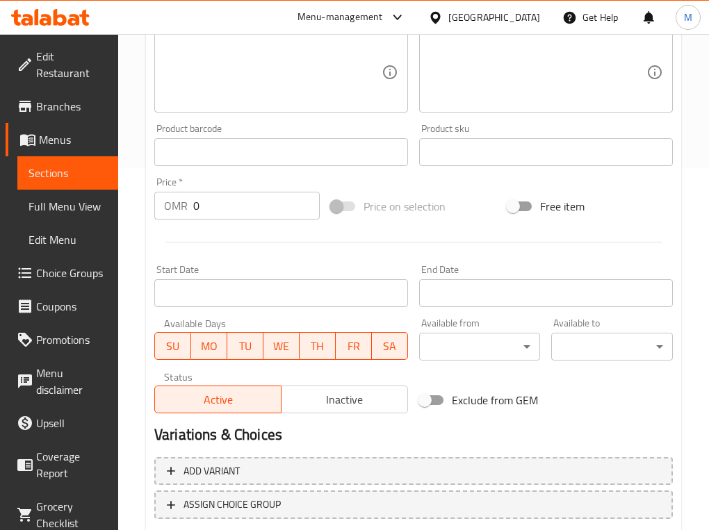
click at [57, 168] on span "Sections" at bounding box center [67, 173] width 79 height 17
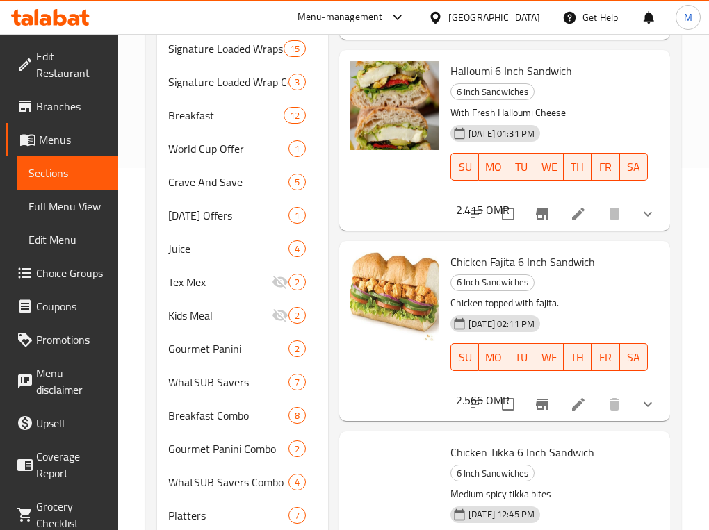
scroll to position [195, 0]
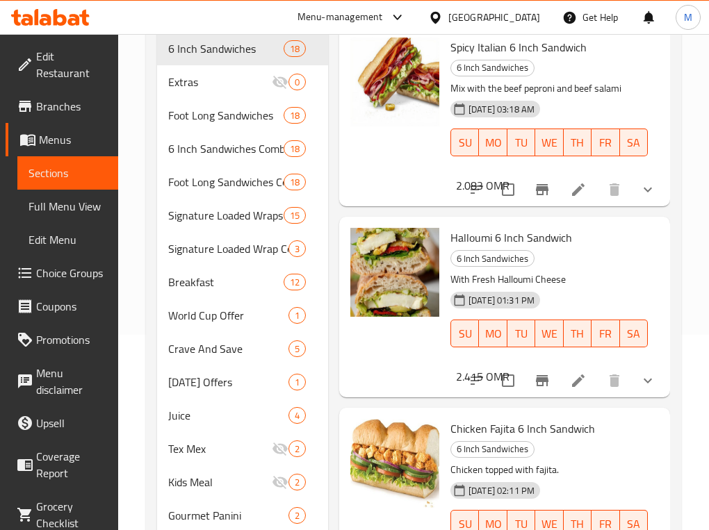
click at [405, 360] on div at bounding box center [395, 306] width 100 height 169
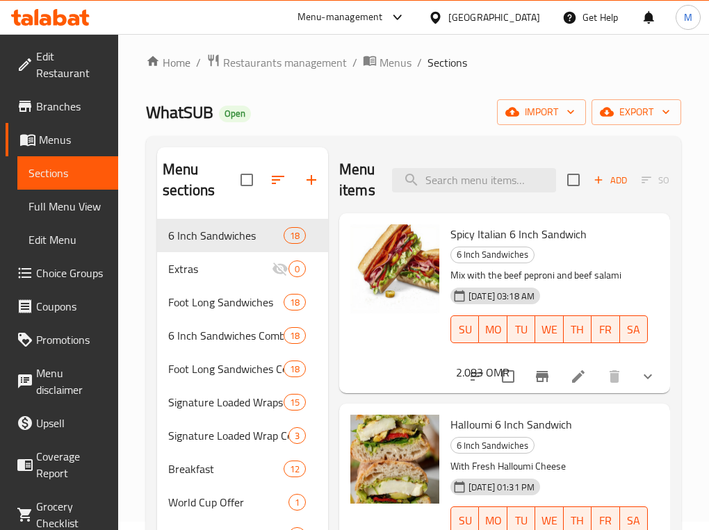
scroll to position [0, 0]
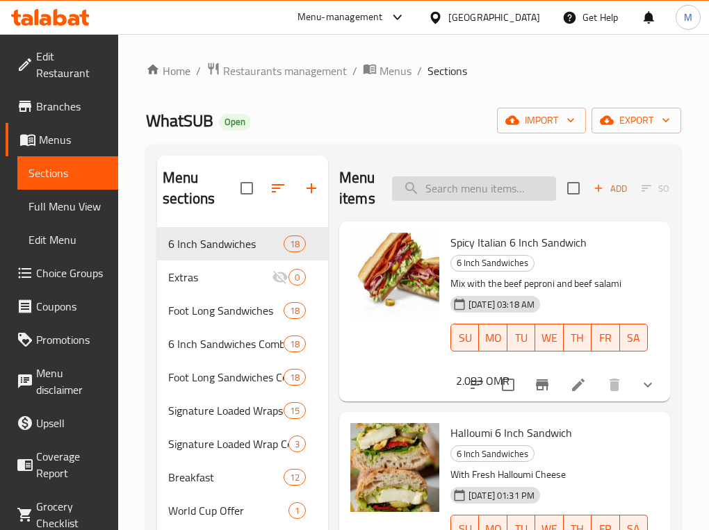
click at [504, 185] on input "search" at bounding box center [474, 188] width 164 height 24
paste input "Hashbrowns"
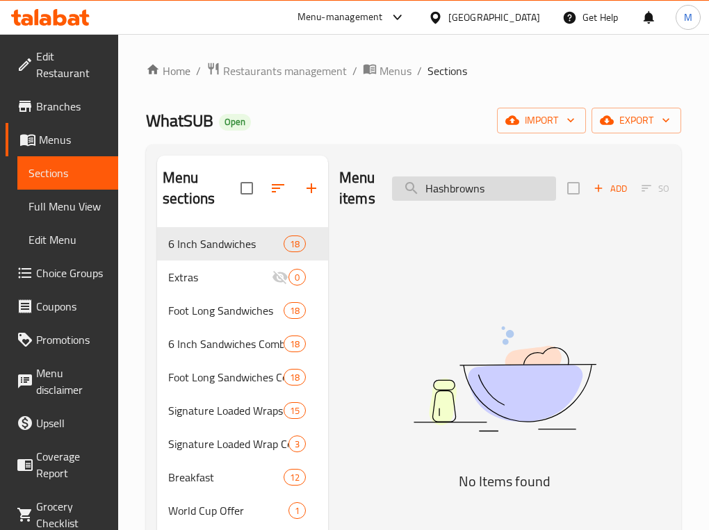
click at [499, 189] on input "Hashbrowns" at bounding box center [474, 188] width 164 height 24
paste input "Bottled Drink"
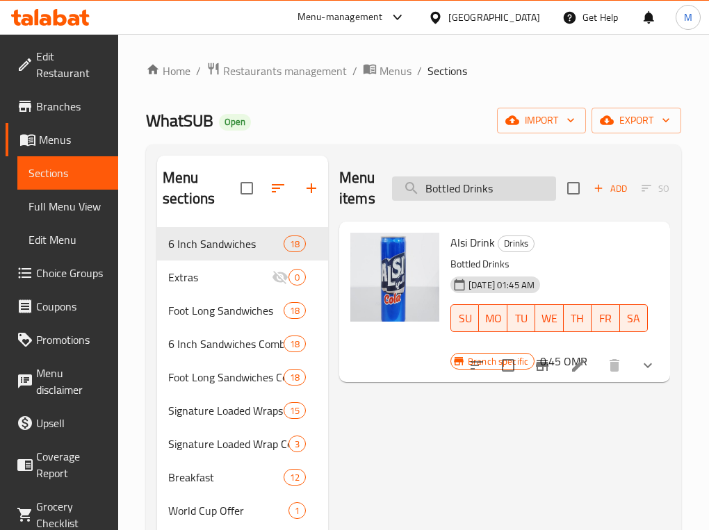
click at [471, 196] on input "Bottled Drinks" at bounding box center [474, 188] width 164 height 24
paste input "Water"
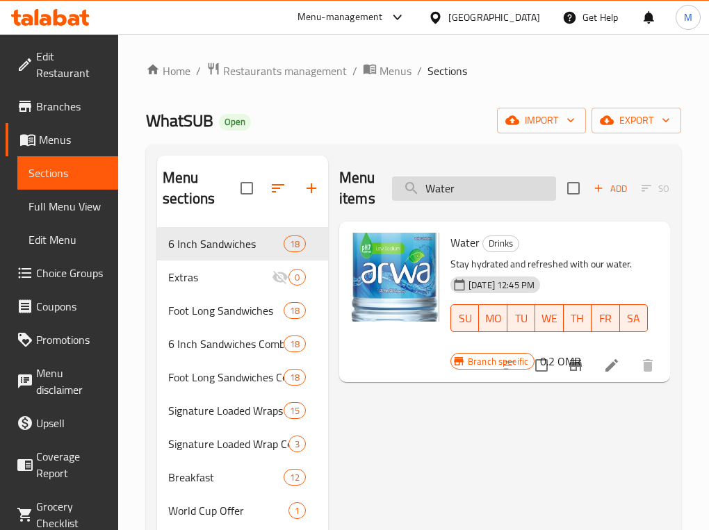
click at [497, 190] on input "Water" at bounding box center [474, 188] width 164 height 24
paste input "Freeze Juice"
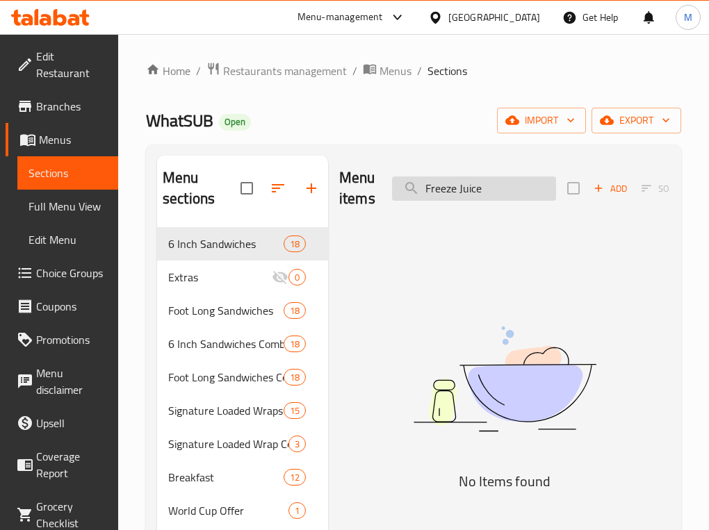
click at [513, 188] on input "Freeze Juice" at bounding box center [474, 188] width 164 height 24
paste input "search"
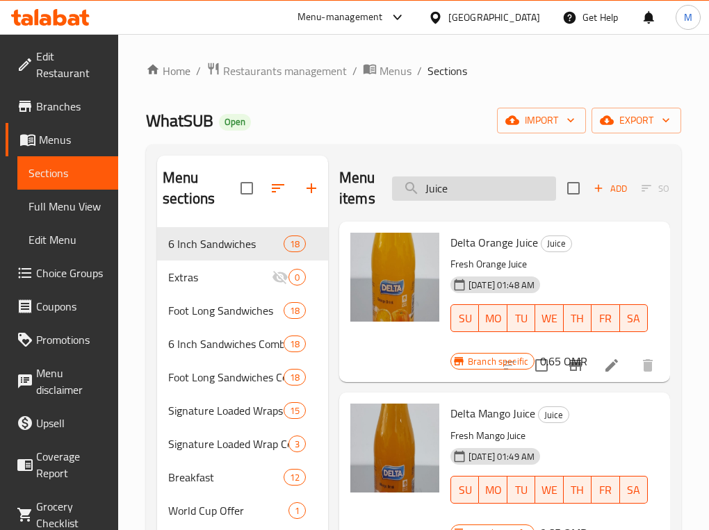
click at [449, 190] on input "Juice" at bounding box center [474, 188] width 164 height 24
click at [450, 189] on input "Juice" at bounding box center [474, 188] width 164 height 24
paste input "Coffee + Hashbrowns"
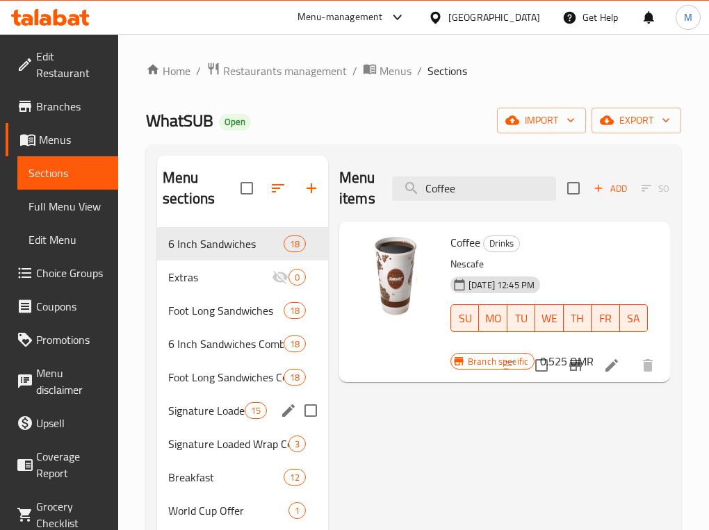
scroll to position [507, 0]
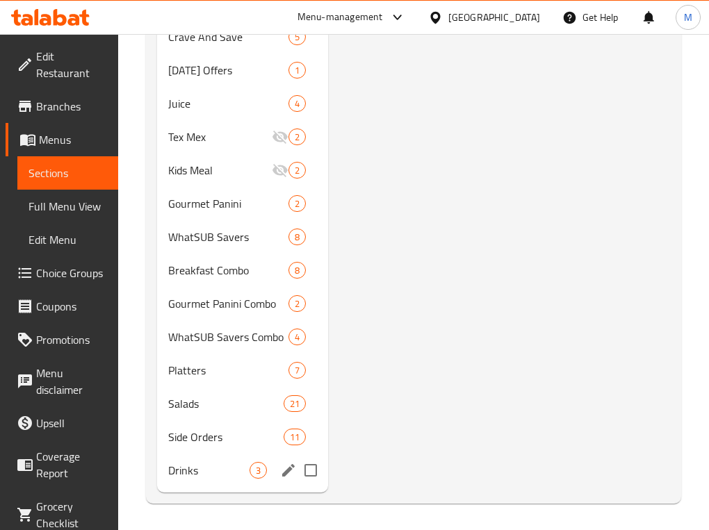
type input "Coffee"
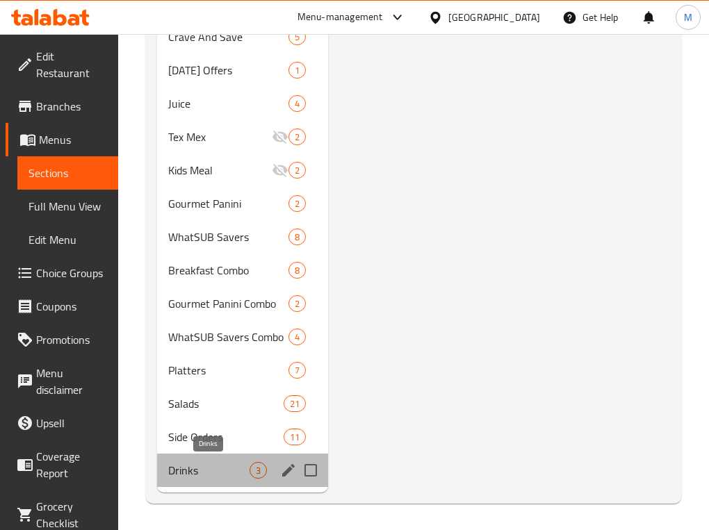
click at [195, 463] on span "Drinks" at bounding box center [208, 470] width 81 height 17
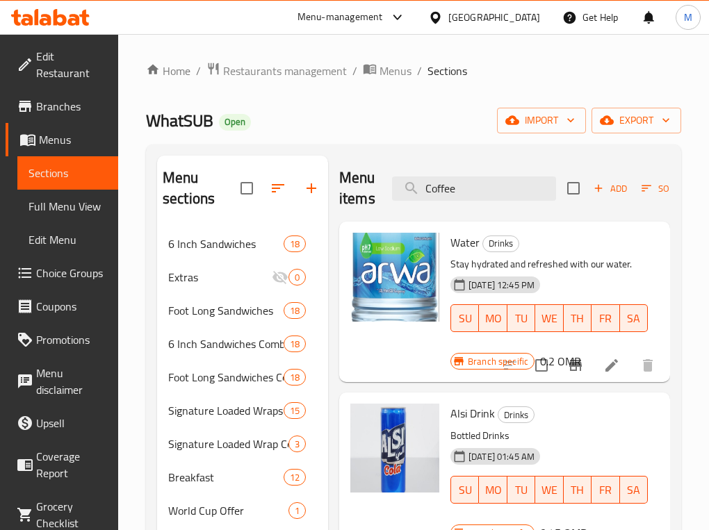
click at [616, 176] on div "Add Sort Manage items" at bounding box center [674, 188] width 215 height 43
click at [613, 185] on span "Add" at bounding box center [610, 189] width 38 height 16
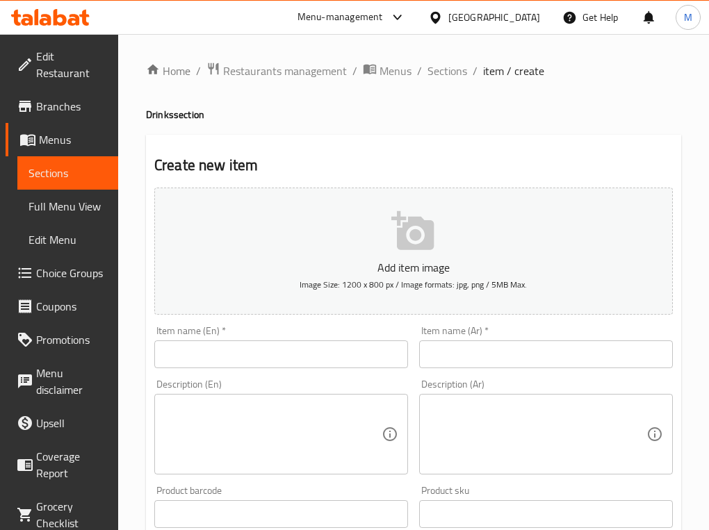
click at [238, 356] on input "text" at bounding box center [281, 354] width 254 height 28
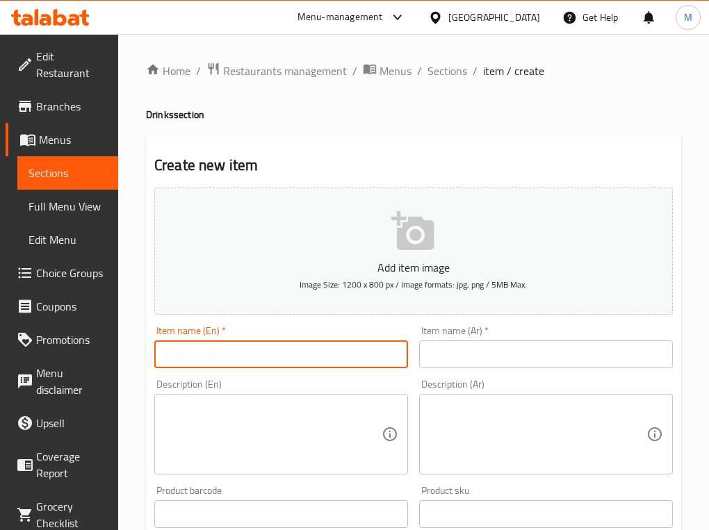
paste input "Fountain Drinks 16 oz"
drag, startPoint x: 237, startPoint y: 356, endPoint x: 119, endPoint y: 348, distance: 117.7
click at [119, 348] on div "Home / Restaurants management / Menus / Sections / item / create Drinks section…" at bounding box center [413, 508] width 591 height 948
type input "Fountain Drinks 16 oz"
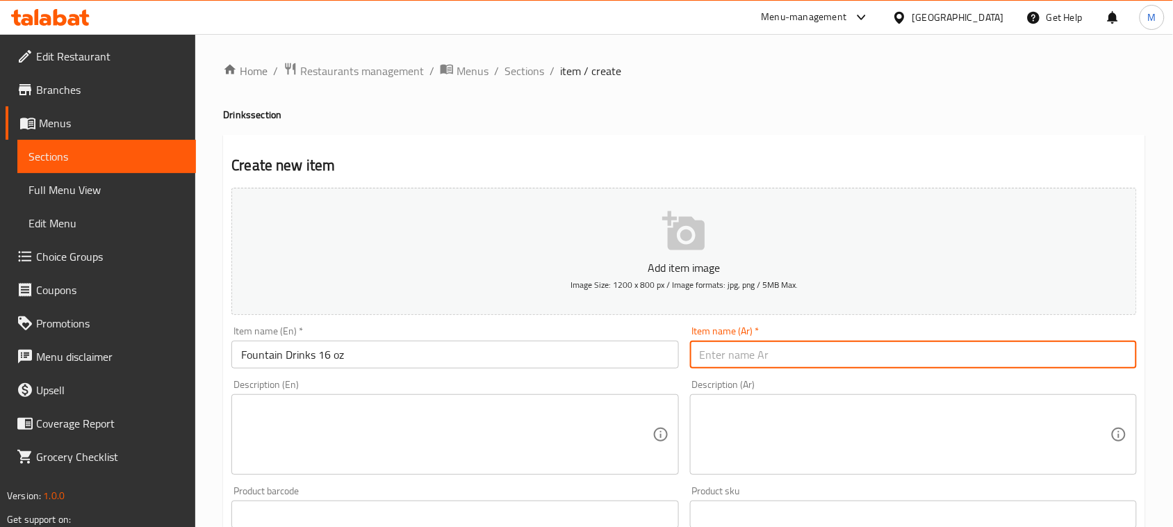
click at [708, 358] on input "text" at bounding box center [913, 354] width 447 height 28
paste input "المشروبات الغازية من الصنبور"
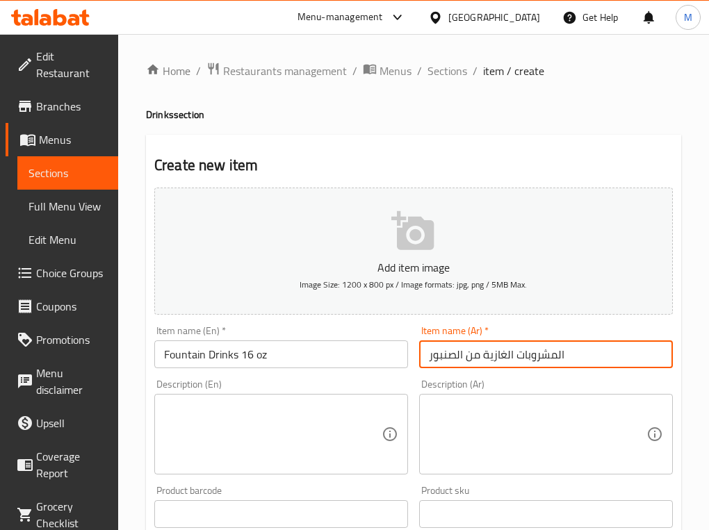
click at [609, 356] on input "المشروبات الغازية من الصنبور" at bounding box center [546, 354] width 254 height 28
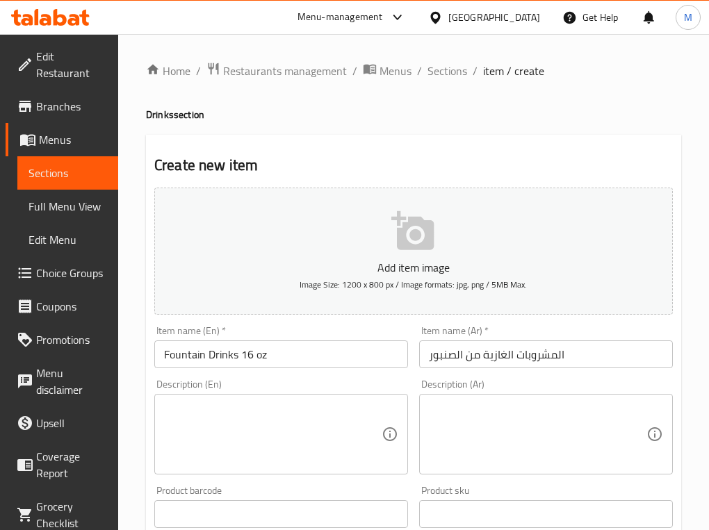
click at [608, 352] on input "المشروبات الغازية من الصنبور" at bounding box center [546, 354] width 254 height 28
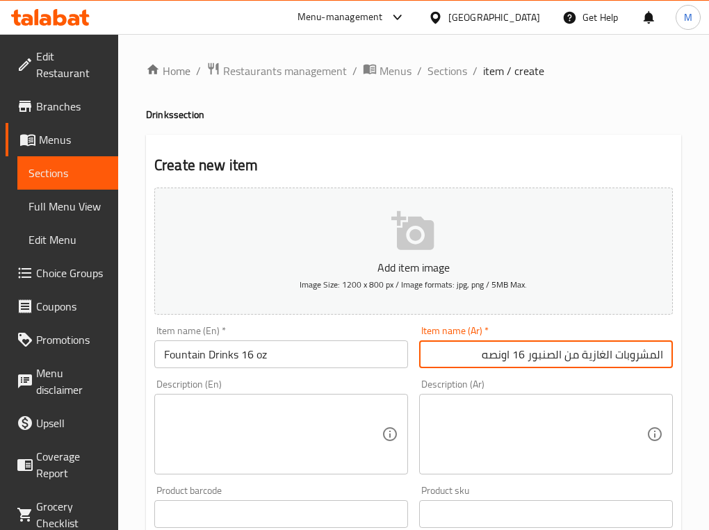
type input "المشروبات الغازية من الصنبور 16 اونصه"
click at [352, 356] on input "Fountain Drinks 16 oz" at bounding box center [281, 354] width 254 height 28
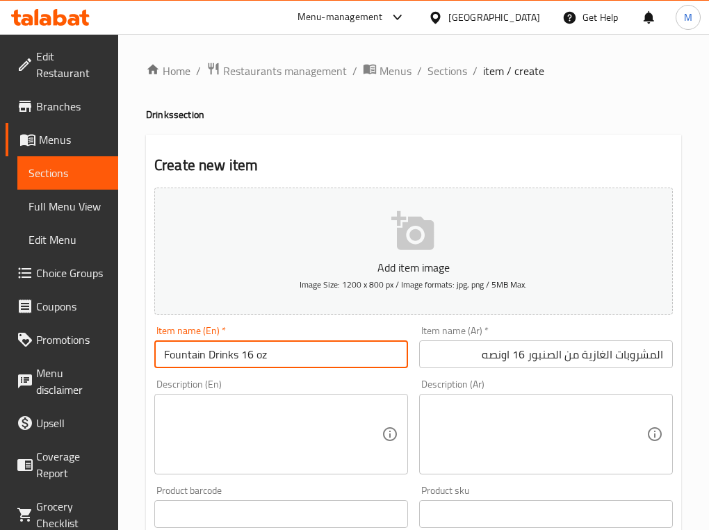
click at [352, 356] on input "Fountain Drinks 16 oz" at bounding box center [281, 354] width 254 height 28
type input "Fountain Drinks 16 Oz"
click at [509, 155] on h2 "Create new item" at bounding box center [413, 165] width 518 height 21
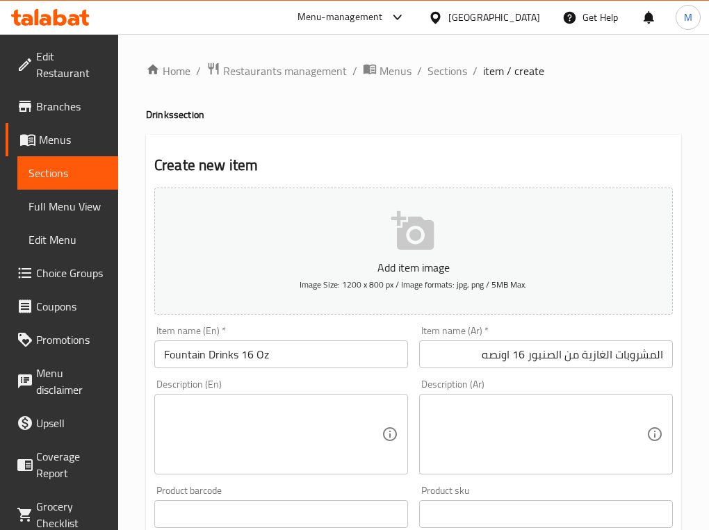
click at [484, 160] on h2 "Create new item" at bounding box center [413, 165] width 518 height 21
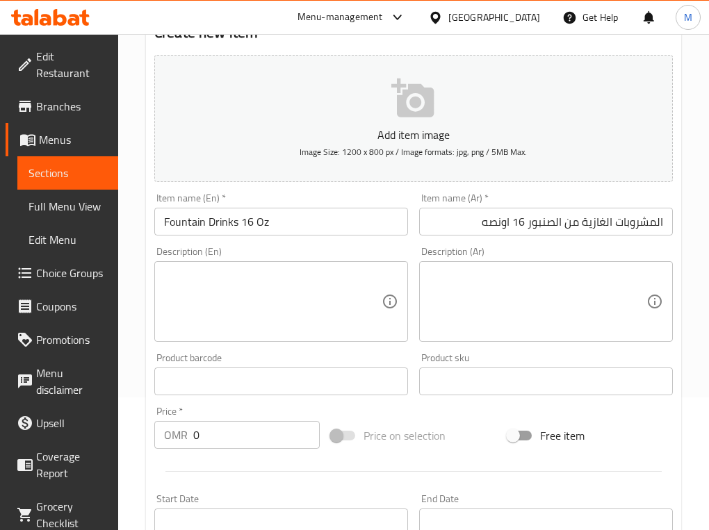
scroll to position [174, 0]
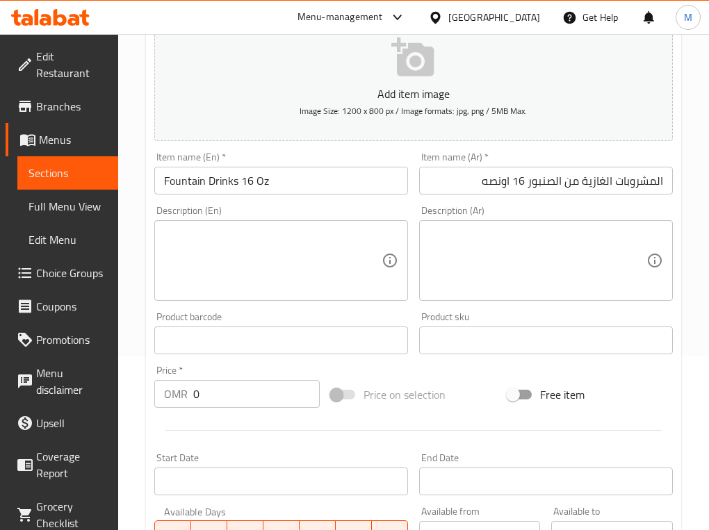
click at [244, 384] on input "0" at bounding box center [256, 394] width 126 height 28
paste input ".851"
type input "0.851"
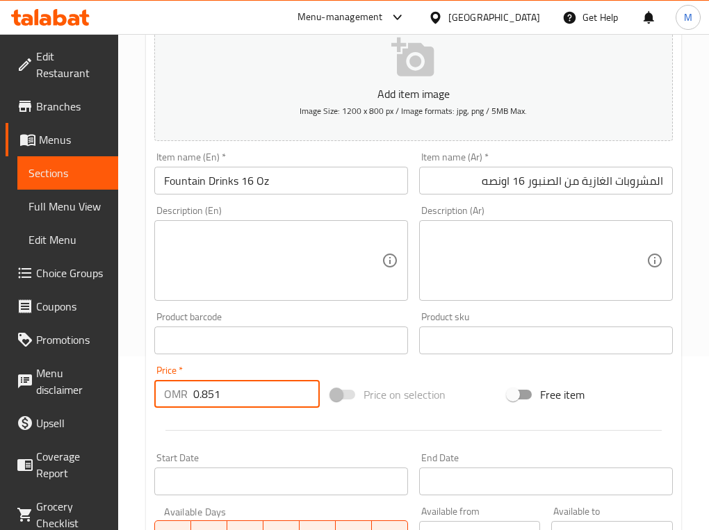
click at [492, 383] on div "Price on selection" at bounding box center [413, 395] width 176 height 38
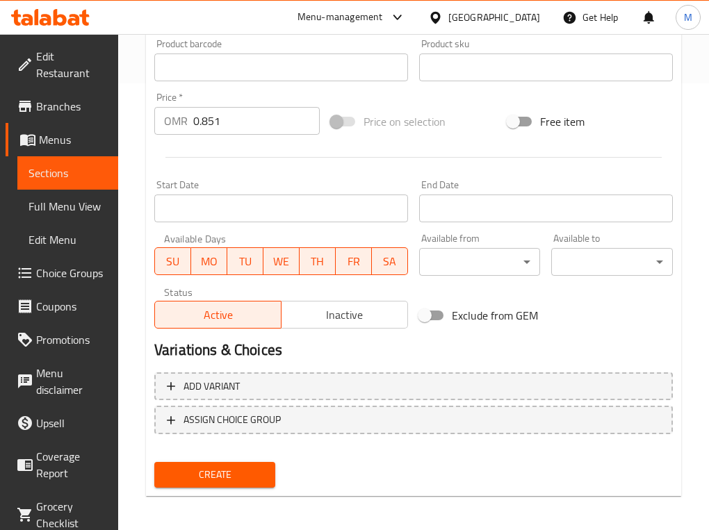
scroll to position [449, 0]
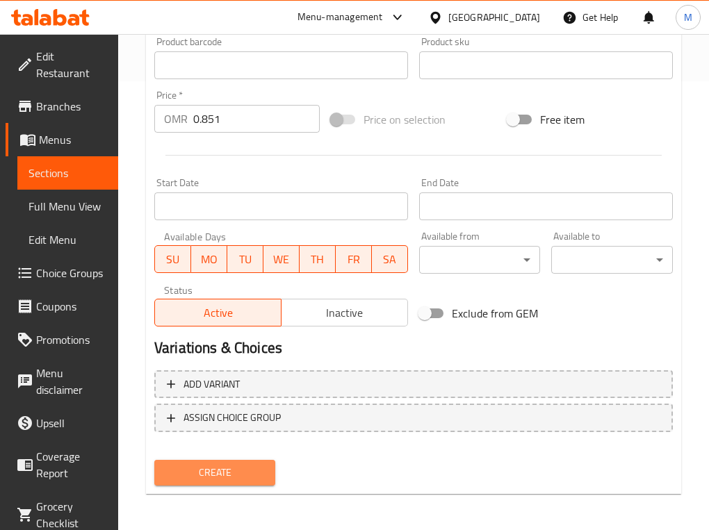
click at [213, 471] on span "Create" at bounding box center [214, 472] width 99 height 17
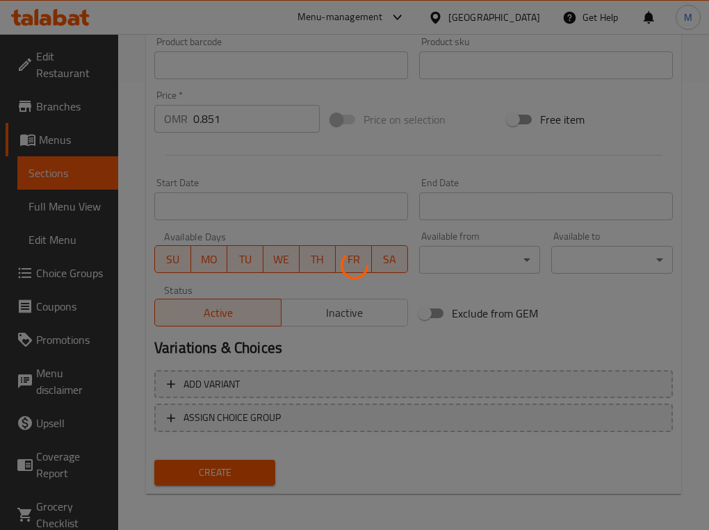
type input "0"
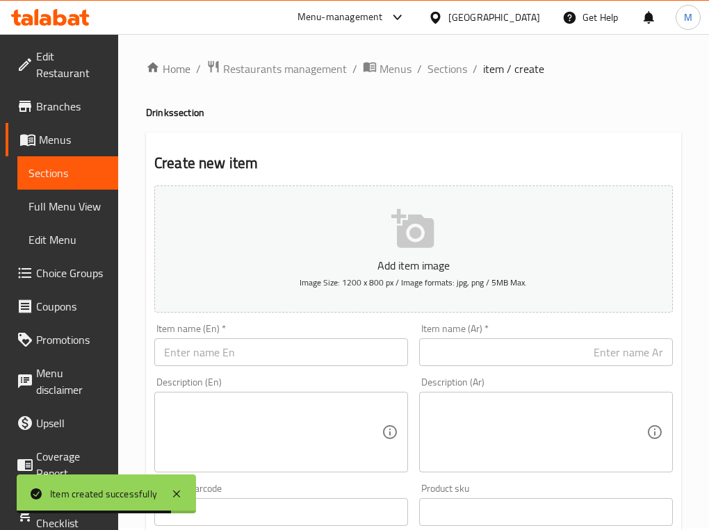
scroll to position [0, 0]
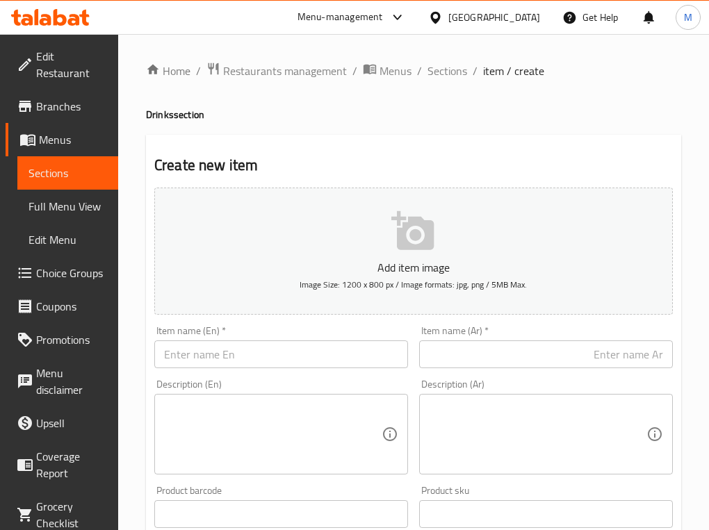
click at [248, 360] on input "text" at bounding box center [281, 354] width 254 height 28
paste input "Freeze Juice"
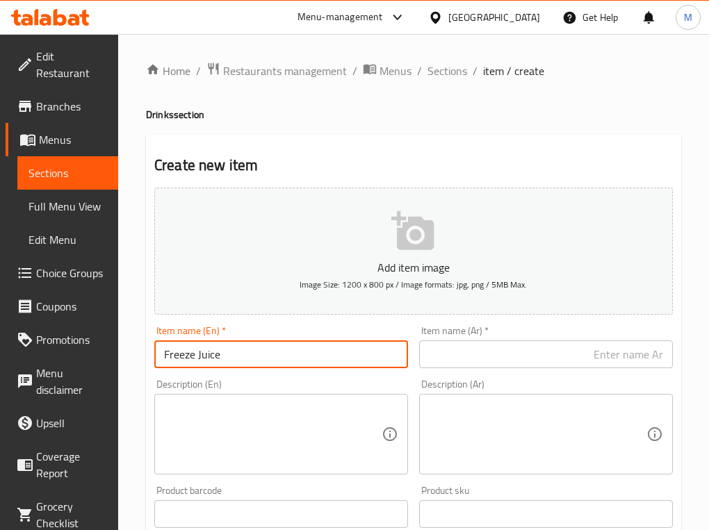
type input "Freeze Juice"
click at [535, 349] on input "text" at bounding box center [546, 354] width 254 height 28
drag, startPoint x: 103, startPoint y: 299, endPoint x: 84, endPoint y: 297, distance: 18.9
click at [84, 297] on div "Edit Restaurant Branches Menus Sections Full Menu View Edit Menu Choice Groups …" at bounding box center [354, 508] width 709 height 948
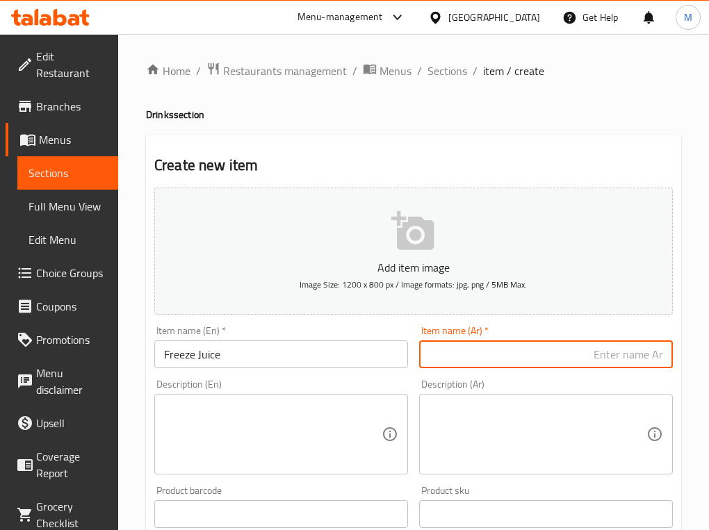
click at [511, 354] on input "text" at bounding box center [546, 354] width 254 height 28
click at [178, 351] on input "Freeze Juice" at bounding box center [281, 354] width 254 height 28
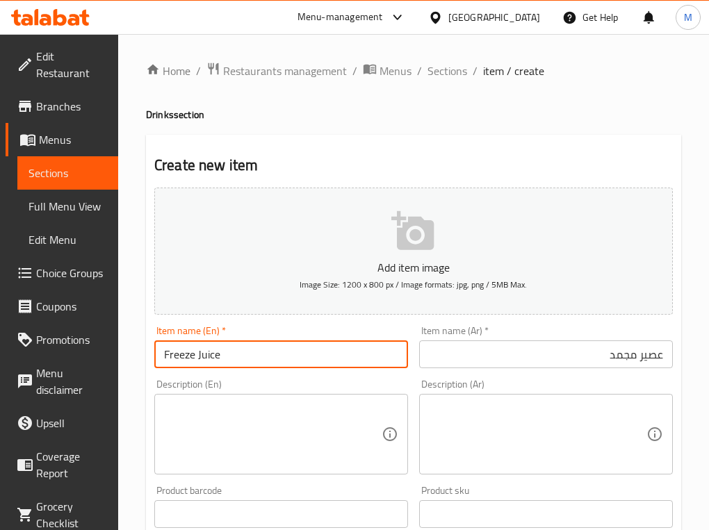
click at [178, 351] on input "Freeze Juice" at bounding box center [281, 354] width 254 height 28
click at [309, 366] on input "Freeze Juice" at bounding box center [281, 354] width 254 height 28
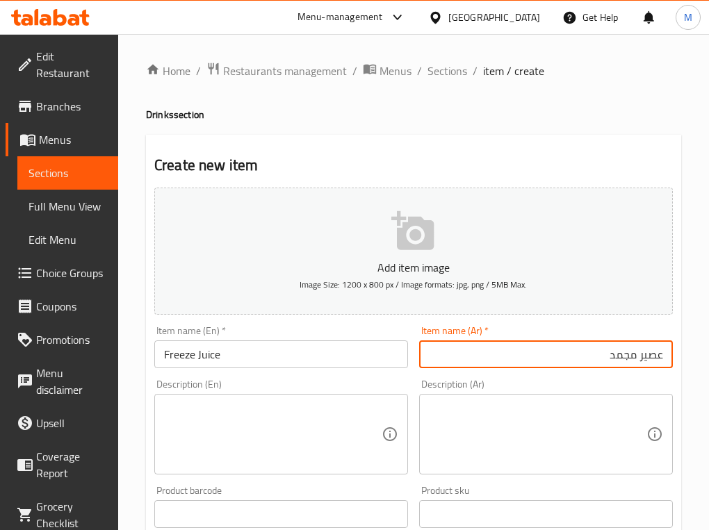
click at [615, 363] on input "عصير مجمد" at bounding box center [546, 354] width 254 height 28
type input "عصير فريز"
click at [466, 158] on h2 "Create new item" at bounding box center [413, 165] width 518 height 21
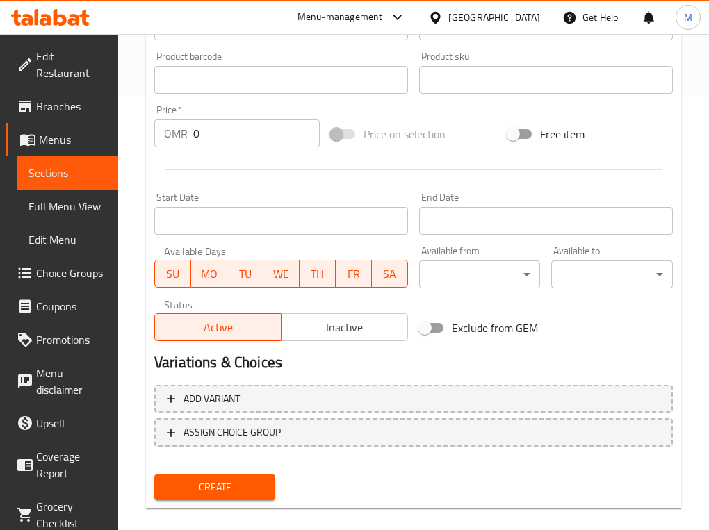
scroll to position [347, 0]
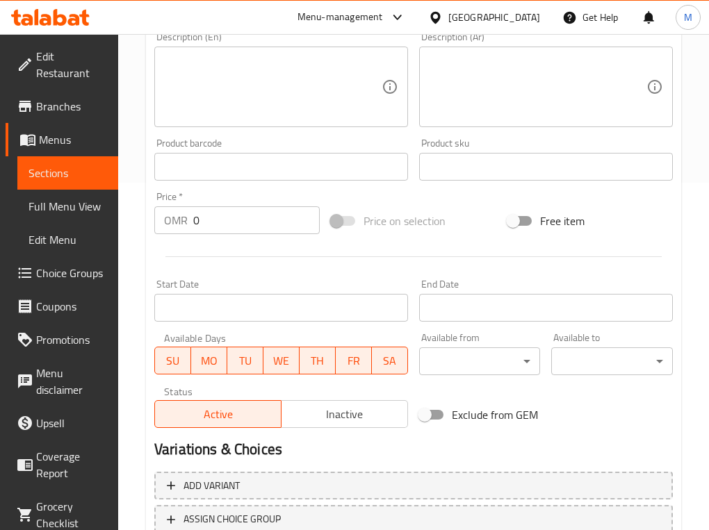
click at [226, 231] on input "0" at bounding box center [256, 220] width 126 height 28
click at [231, 219] on input "0" at bounding box center [256, 220] width 126 height 28
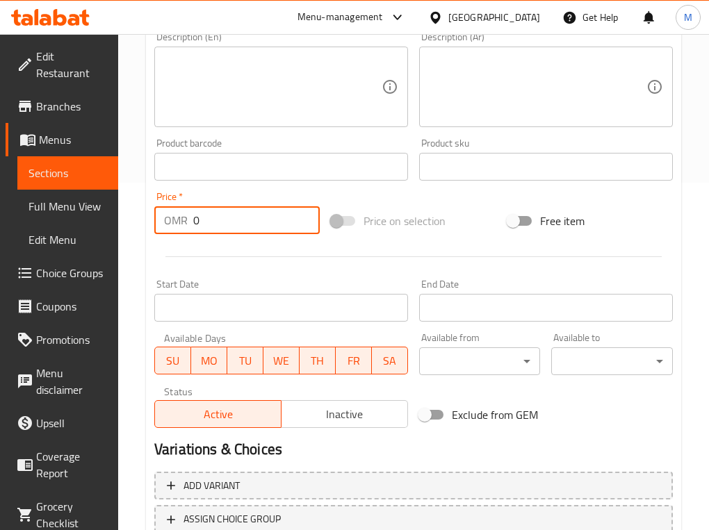
click at [231, 219] on input "0" at bounding box center [256, 220] width 126 height 28
paste input ".966"
type input "0.966"
click at [467, 196] on div "Add item image Image Size: 1200 x 800 px / Image formats: jpg, png / 5MB Max. I…" at bounding box center [413, 134] width 529 height 599
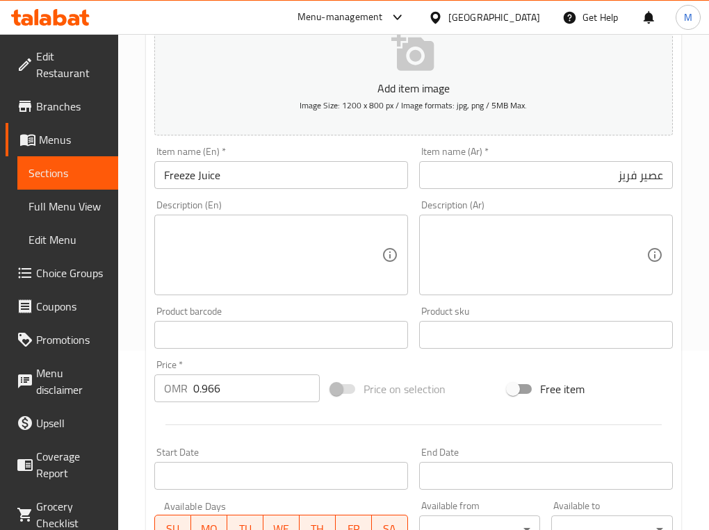
scroll to position [174, 0]
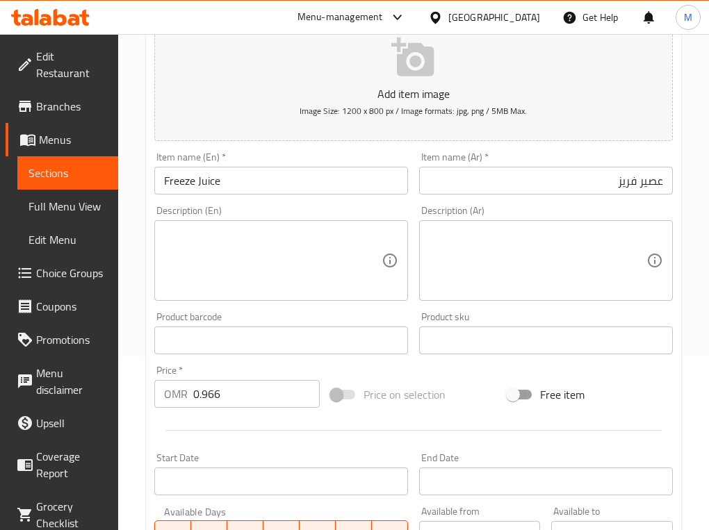
click at [461, 372] on div "Add item image Image Size: 1200 x 800 px / Image formats: jpg, png / 5MB Max. I…" at bounding box center [413, 307] width 529 height 599
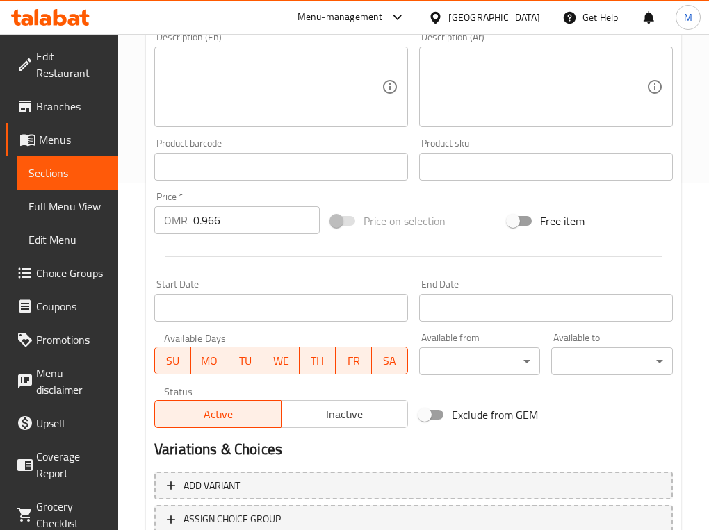
scroll to position [188, 0]
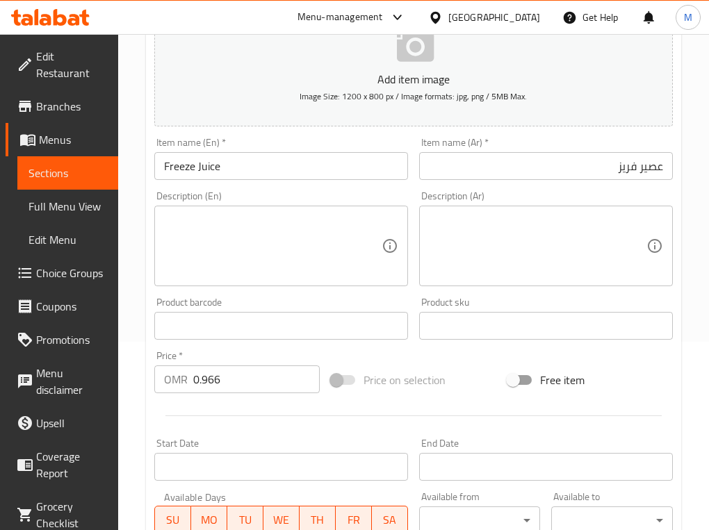
click at [550, 176] on input "عصير فريز" at bounding box center [546, 166] width 254 height 28
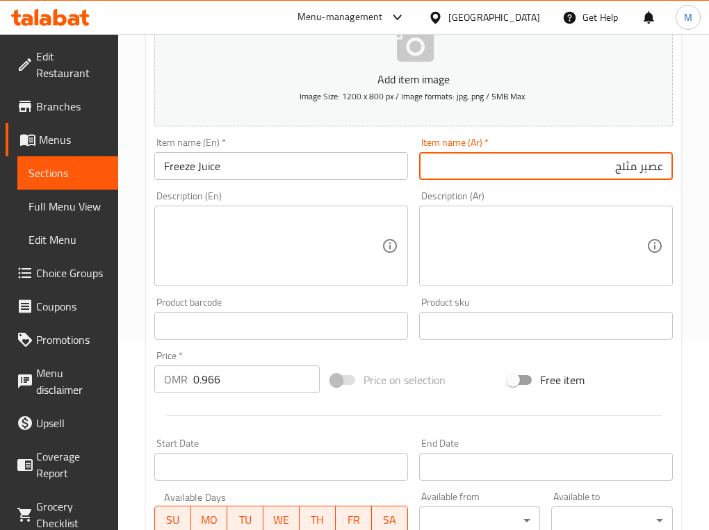
type input "عصير مثلج"
click at [461, 377] on div "Price on selection" at bounding box center [413, 380] width 176 height 38
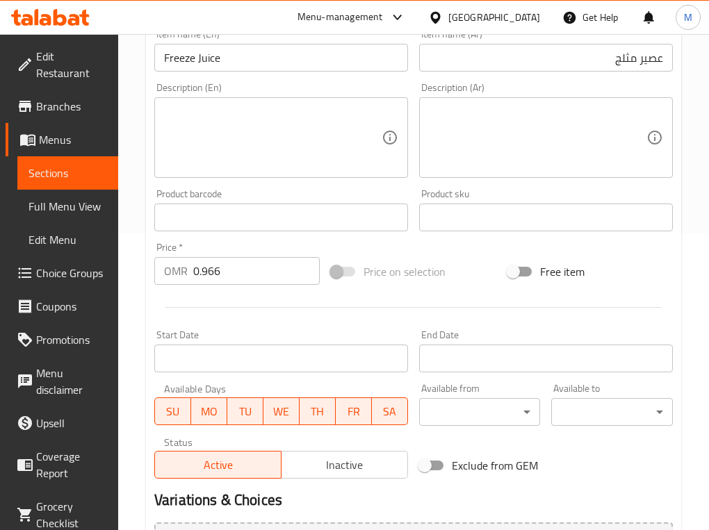
scroll to position [449, 0]
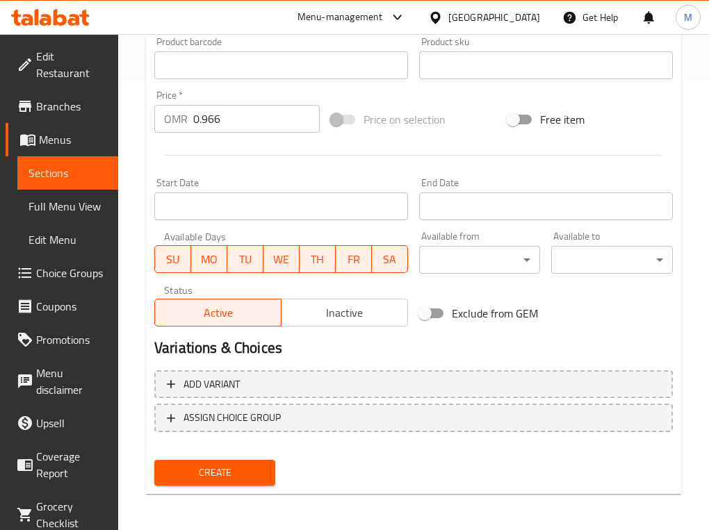
click at [228, 476] on span "Create" at bounding box center [214, 472] width 99 height 17
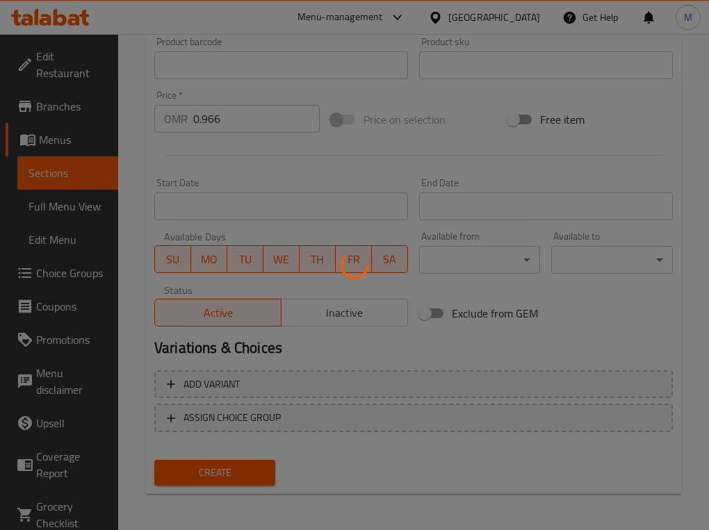
type input "0"
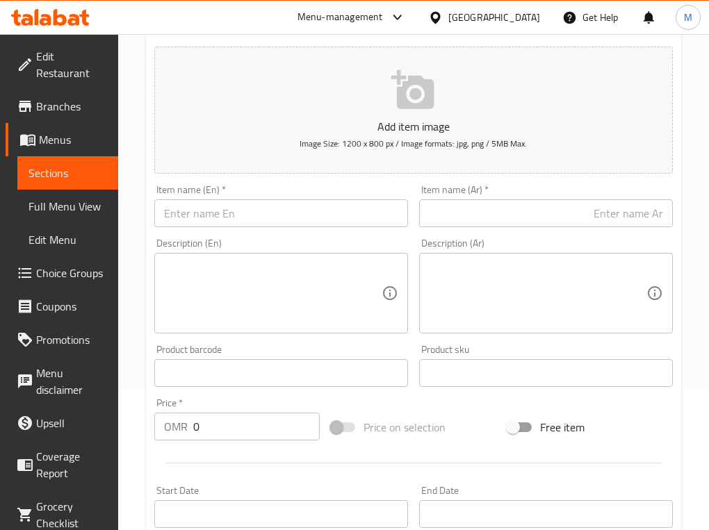
scroll to position [101, 0]
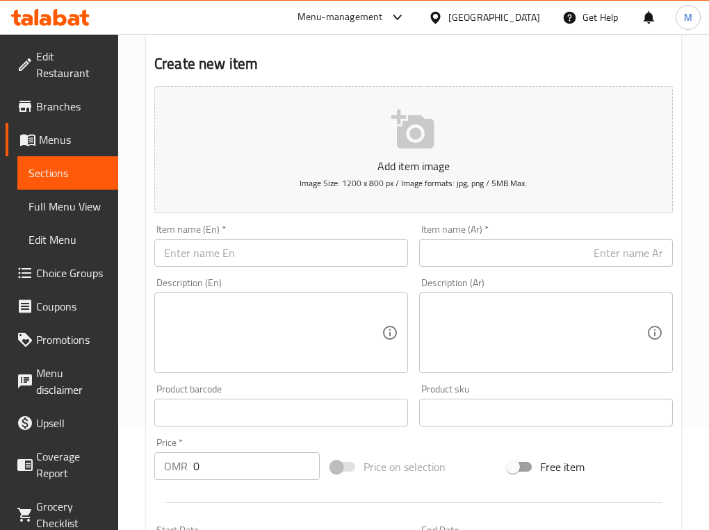
click at [553, 247] on input "text" at bounding box center [546, 253] width 254 height 28
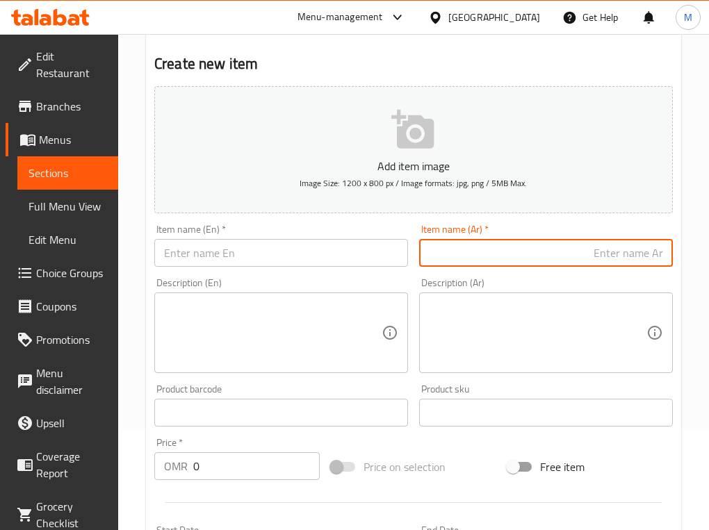
paste input "هاش براونز"
type input "قهوة و [PERSON_NAME]"
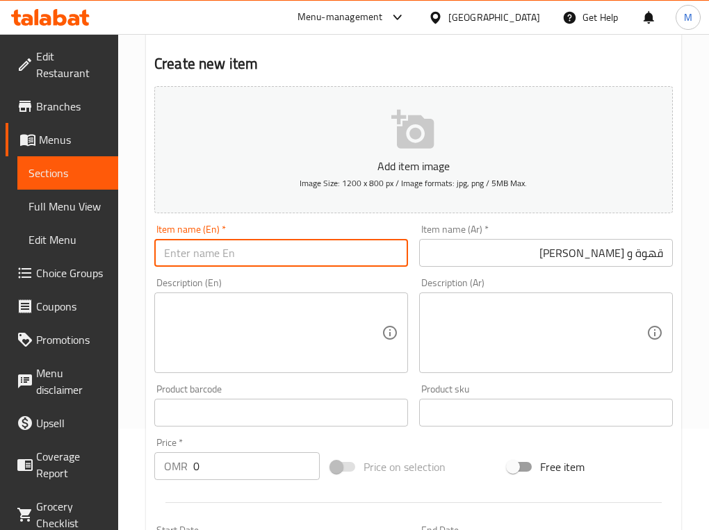
click at [233, 262] on input "text" at bounding box center [281, 253] width 254 height 28
paste input "Coffee + Hashbrowns"
click at [206, 254] on input "Coffee + Hashbrowns" at bounding box center [281, 253] width 254 height 28
click at [203, 252] on input "Coffee + Hashbrowns" at bounding box center [281, 253] width 254 height 28
type input "Coffee And Hashbrowns"
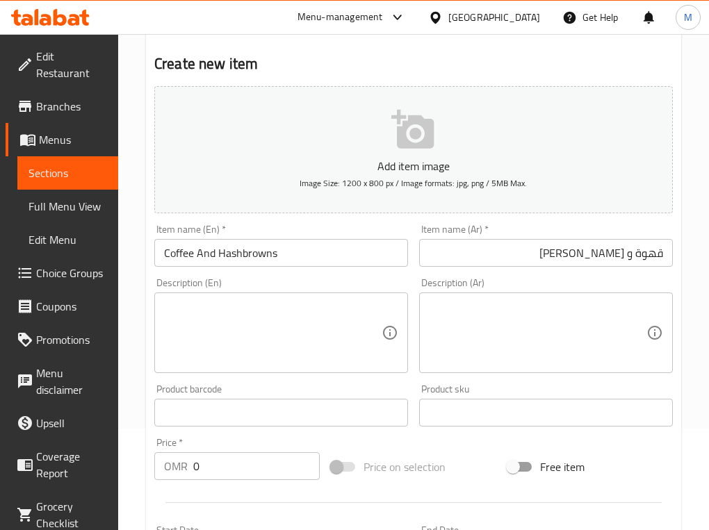
click at [230, 471] on input "0" at bounding box center [256, 466] width 126 height 28
paste input ".935"
type input "0.935"
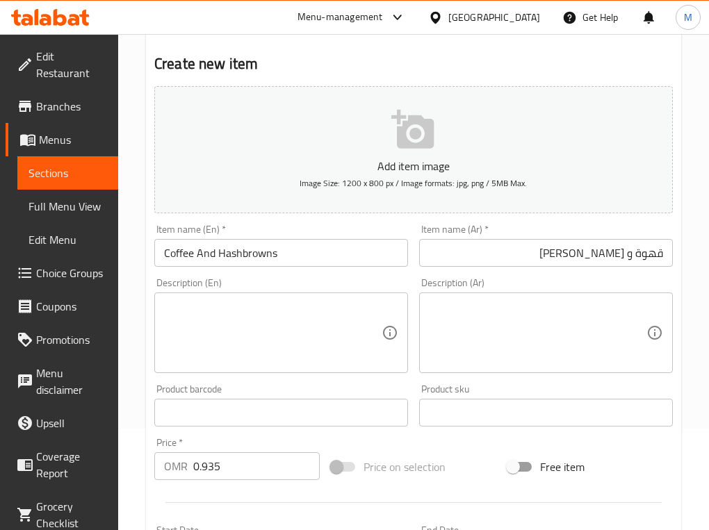
click at [486, 447] on div "Add item image Image Size: 1200 x 800 px / Image formats: jpg, png / 5MB Max. I…" at bounding box center [413, 380] width 529 height 599
click at [207, 254] on input "Coffee And Hashbrowns" at bounding box center [281, 253] width 254 height 28
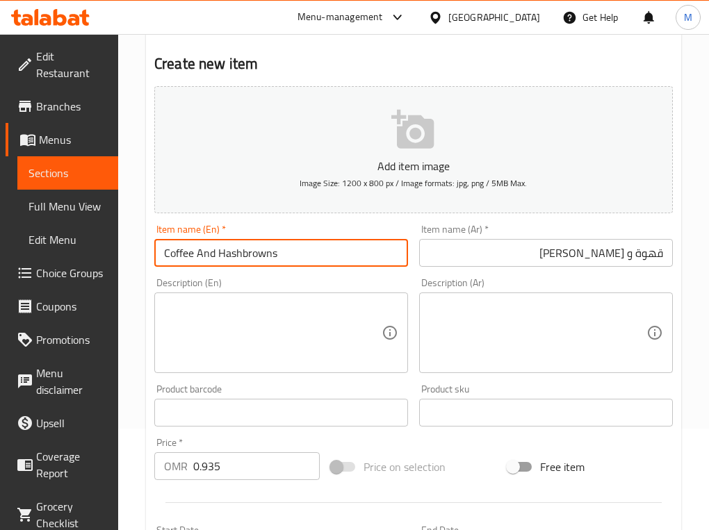
click at [207, 254] on input "Coffee And Hashbrowns" at bounding box center [281, 253] width 254 height 28
type input "Coffee And Hashbrowns"
click at [477, 452] on div "Price on selection" at bounding box center [413, 467] width 176 height 38
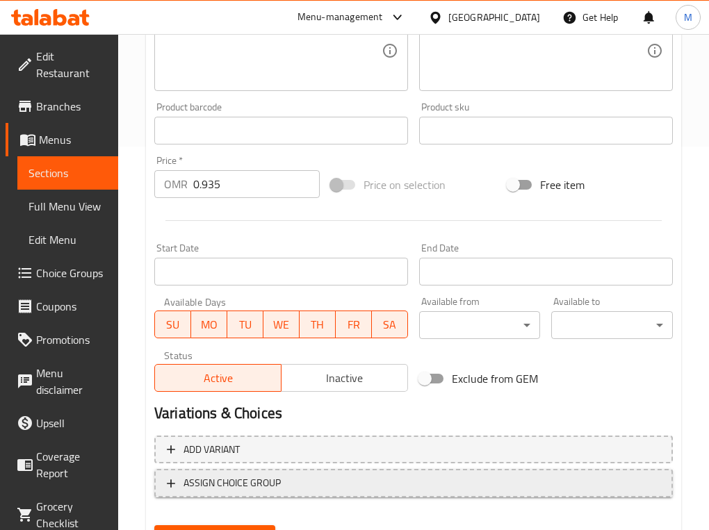
scroll to position [449, 0]
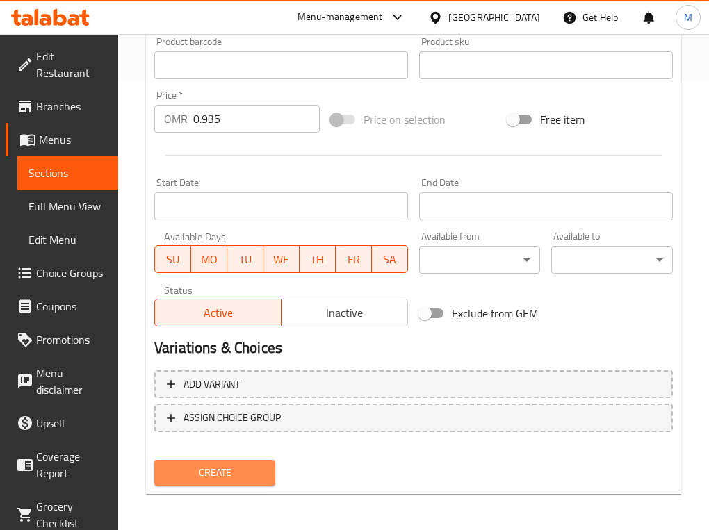
click at [237, 465] on span "Create" at bounding box center [214, 472] width 99 height 17
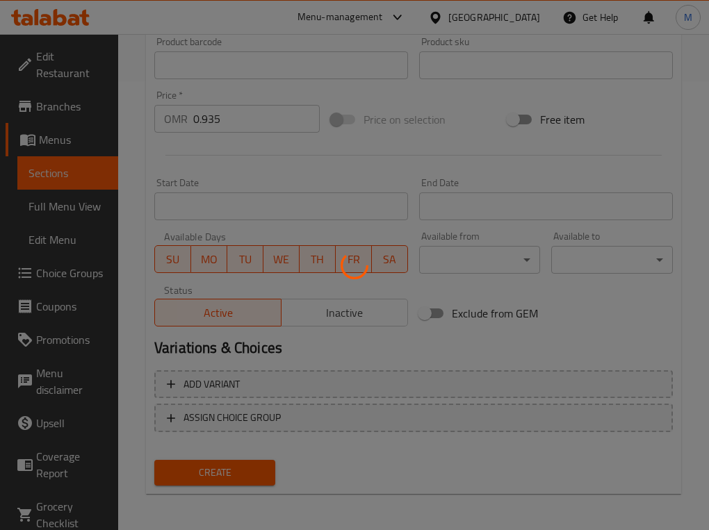
type input "0"
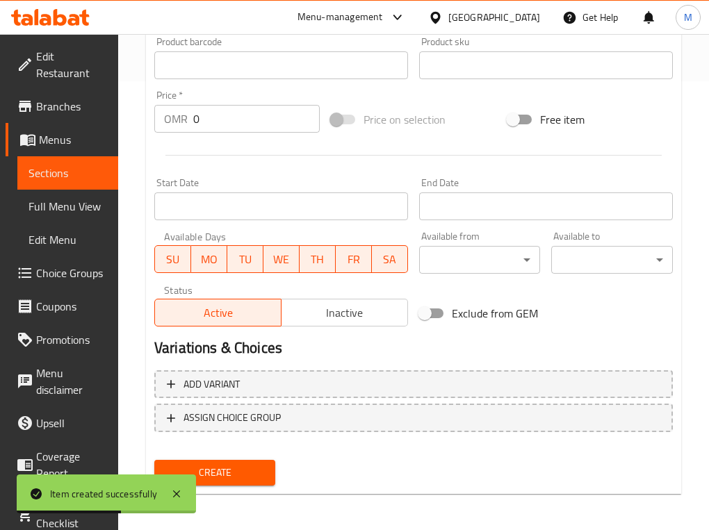
click at [69, 179] on span "Sections" at bounding box center [67, 173] width 79 height 17
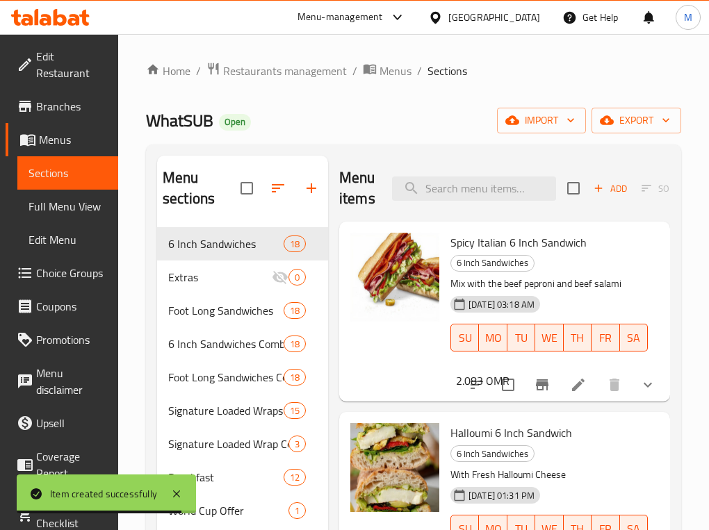
click at [643, 453] on div "Halloumi 6 Inch Sandwich 6 Inch Sandwiches With Fresh Halloumi Cheese 06-12-202…" at bounding box center [555, 502] width 220 height 169
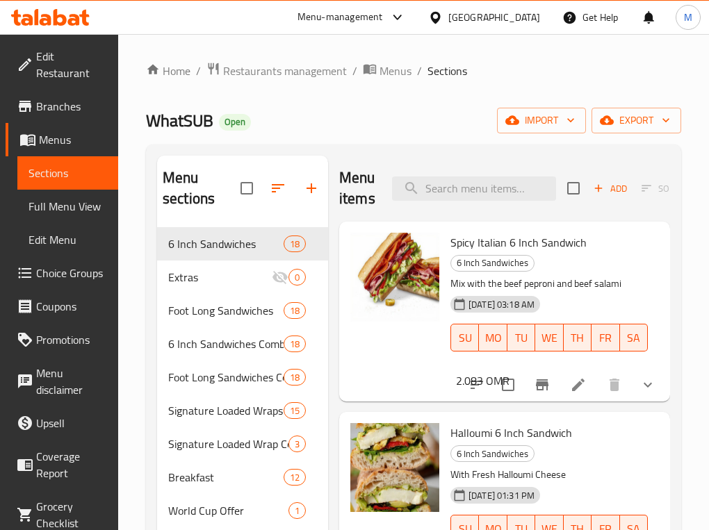
scroll to position [507, 0]
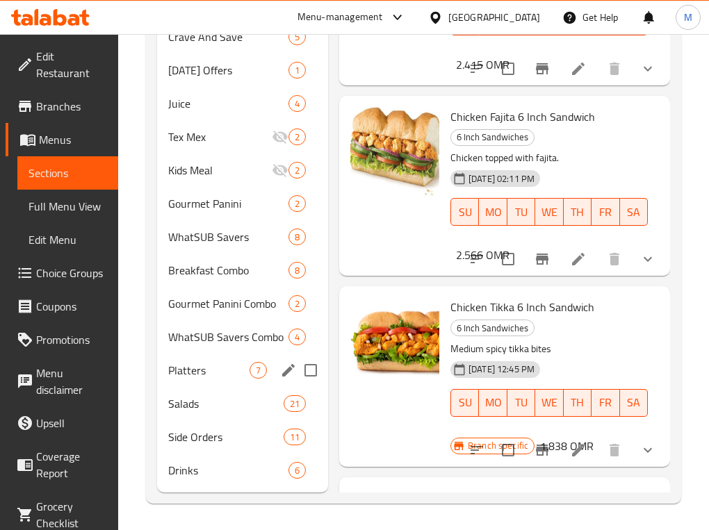
click at [192, 379] on div "Platters 7" at bounding box center [242, 370] width 171 height 33
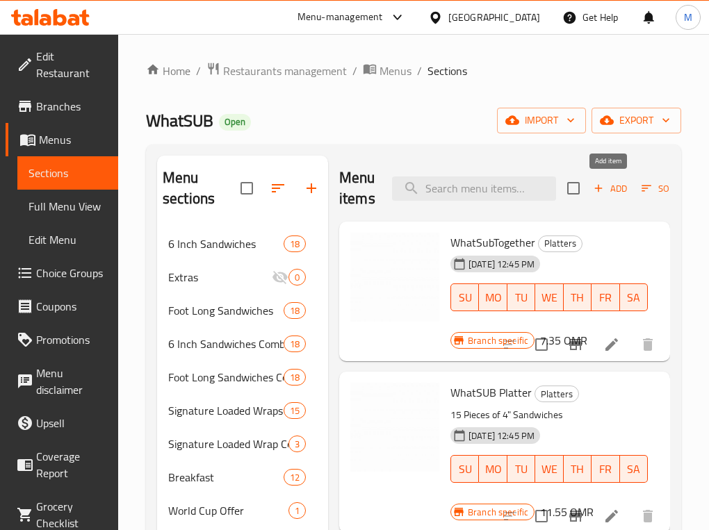
click at [620, 186] on span "Add" at bounding box center [610, 189] width 38 height 16
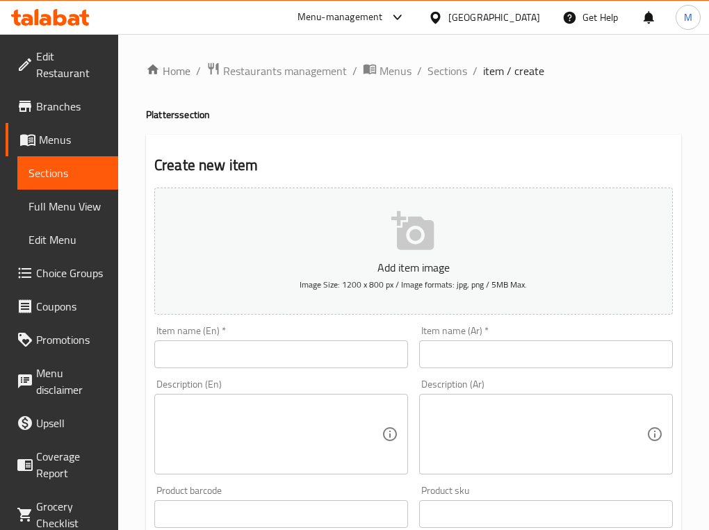
click at [217, 352] on input "text" at bounding box center [281, 354] width 254 height 28
paste input "Wraps Platter Combo"
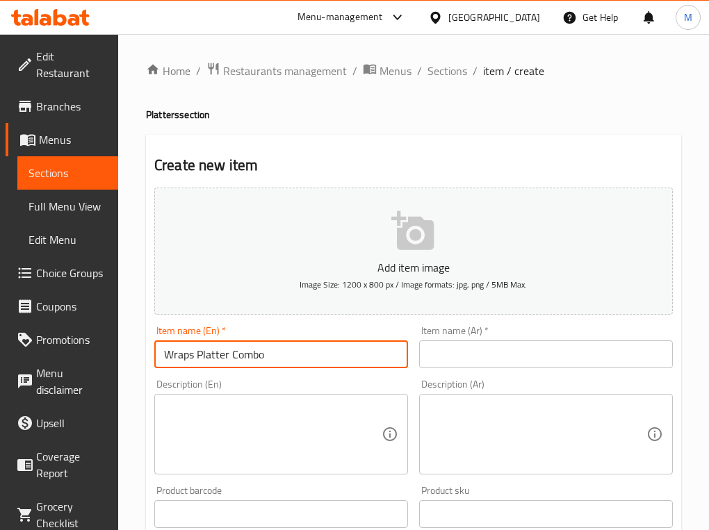
type input "Wraps Platter Combo"
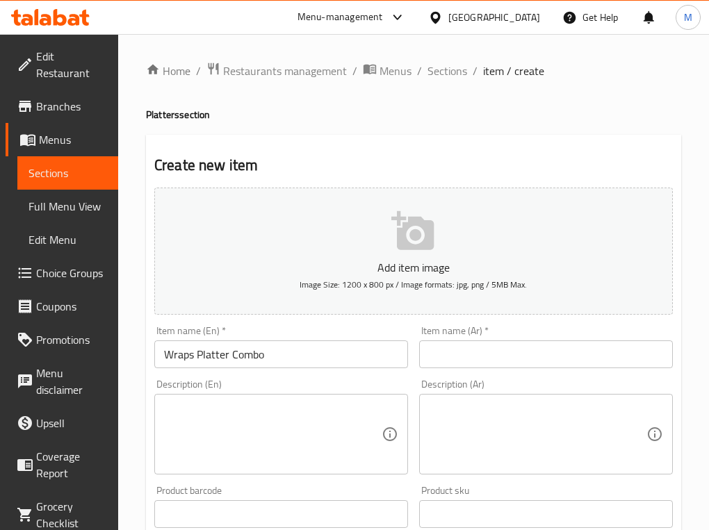
click at [487, 160] on h2 "Create new item" at bounding box center [413, 165] width 518 height 21
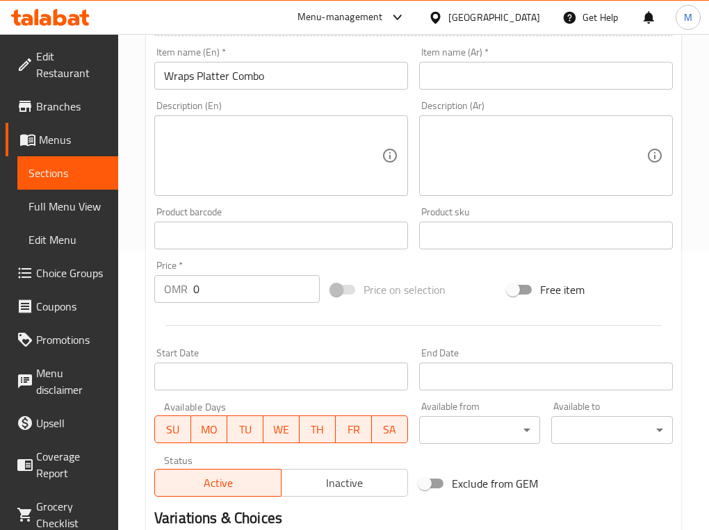
scroll to position [347, 0]
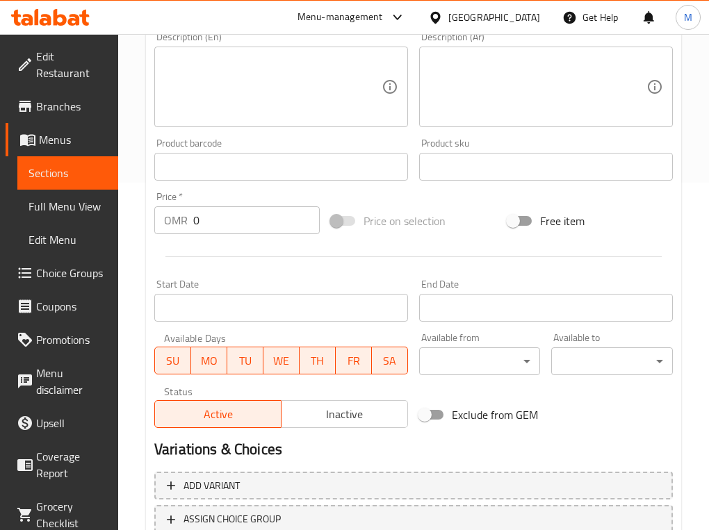
click at [231, 229] on input "0" at bounding box center [256, 220] width 126 height 28
paste input "23.274"
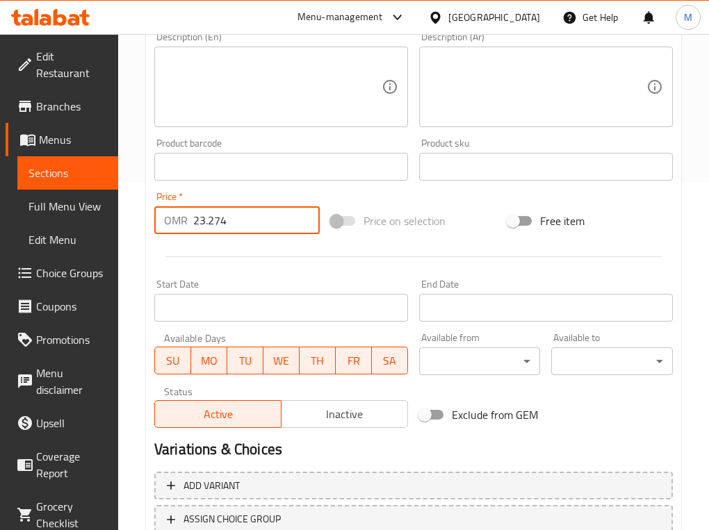
type input "23.274"
click at [477, 199] on div "Add item image Image Size: 1200 x 800 px / Image formats: jpg, png / 5MB Max. I…" at bounding box center [413, 134] width 529 height 599
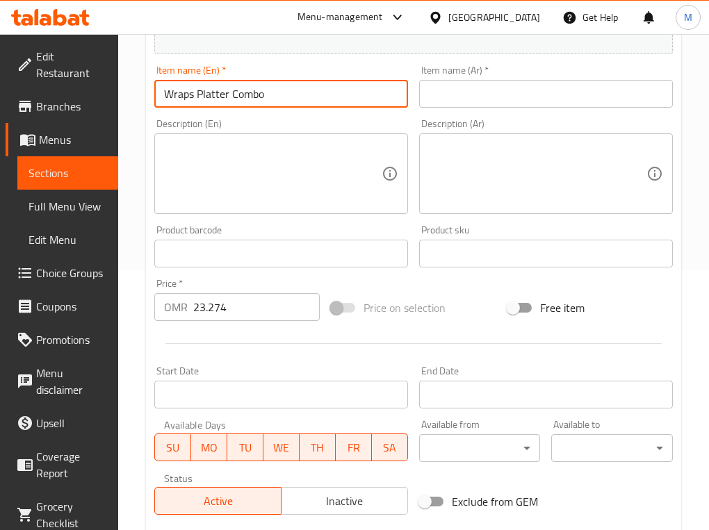
click at [238, 101] on input "Wraps Platter Combo" at bounding box center [281, 94] width 254 height 28
click at [474, 94] on input "text" at bounding box center [546, 94] width 254 height 28
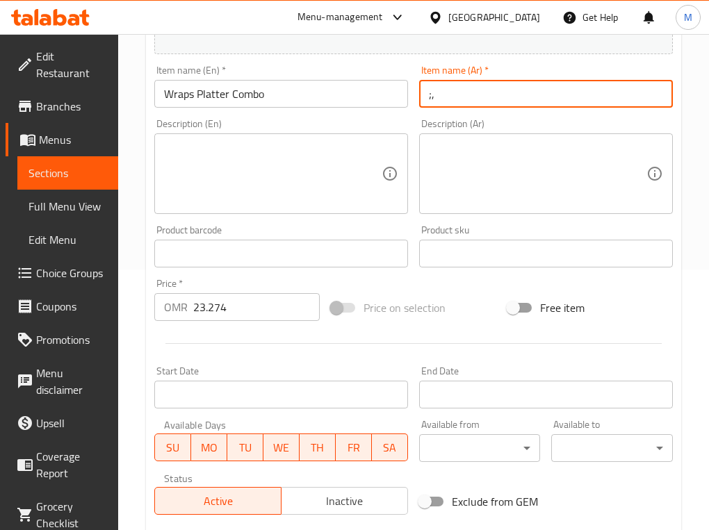
type input ";"
type input "ك"
type input "طبق ملفوف كومبو"
click at [463, 311] on div "Price on selection" at bounding box center [413, 308] width 176 height 38
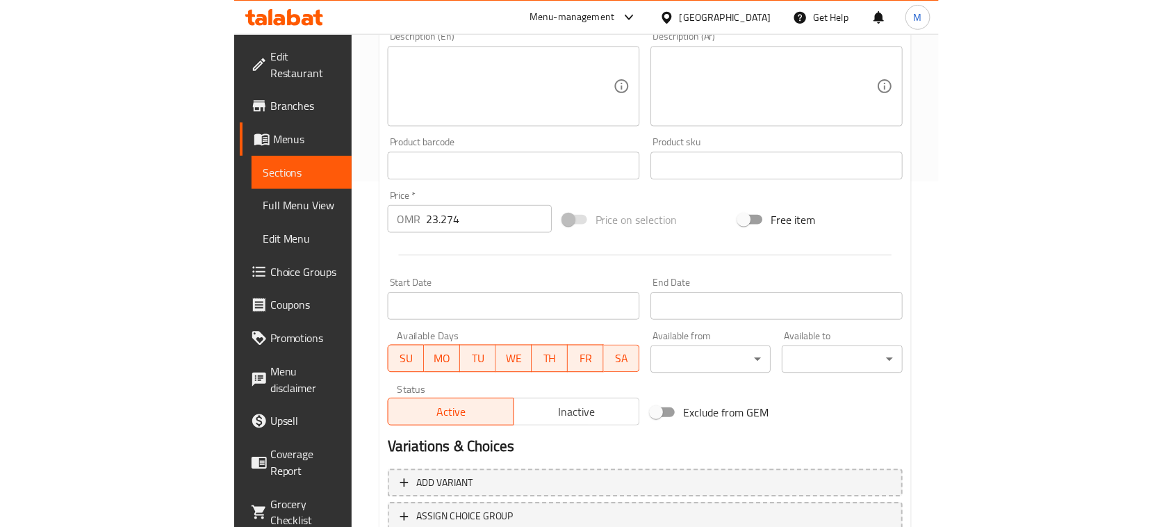
scroll to position [449, 0]
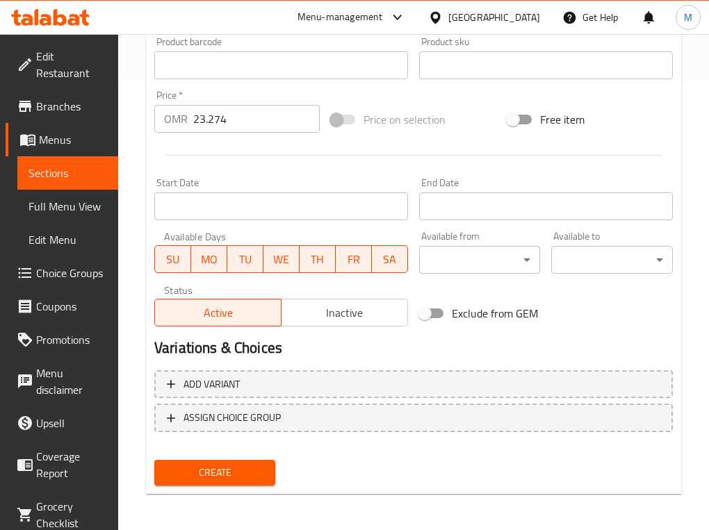
drag, startPoint x: 212, startPoint y: 466, endPoint x: 204, endPoint y: 473, distance: 10.9
click at [204, 472] on span "Create" at bounding box center [214, 472] width 99 height 17
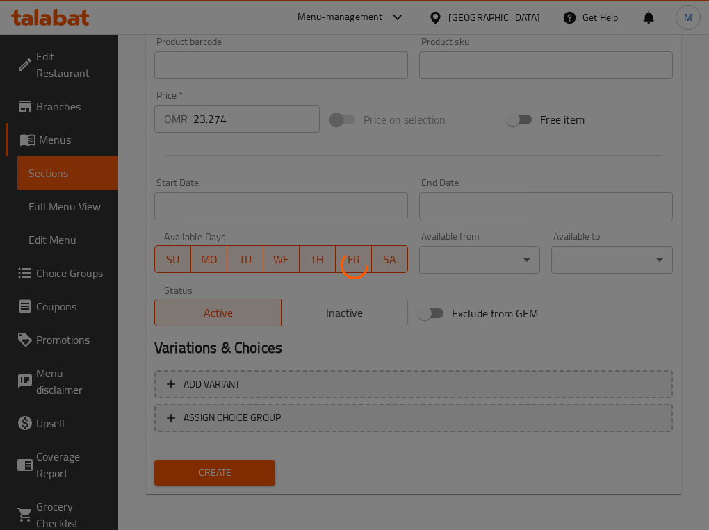
type input "0"
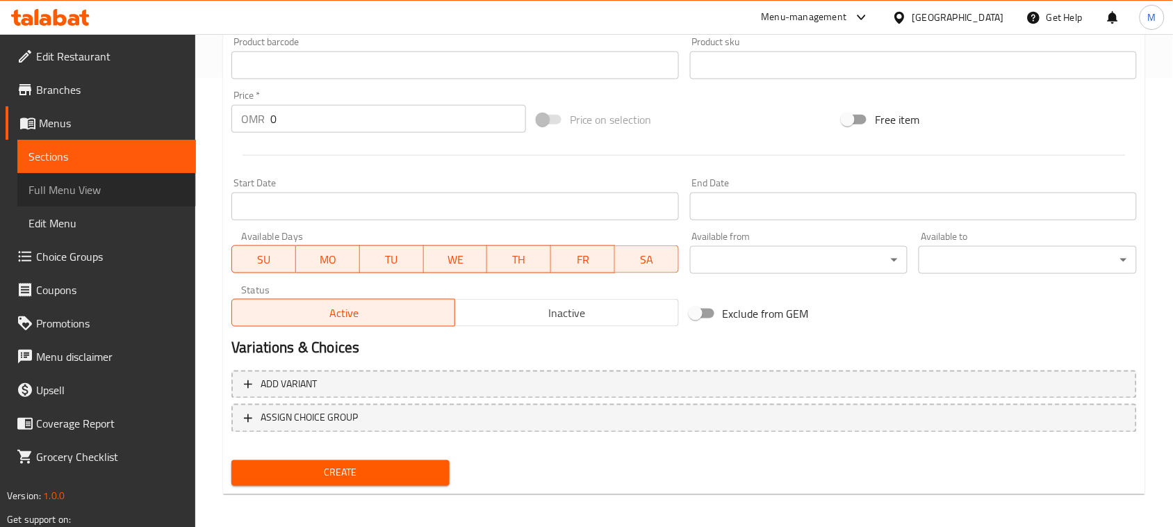
click at [108, 188] on span "Full Menu View" at bounding box center [106, 189] width 156 height 17
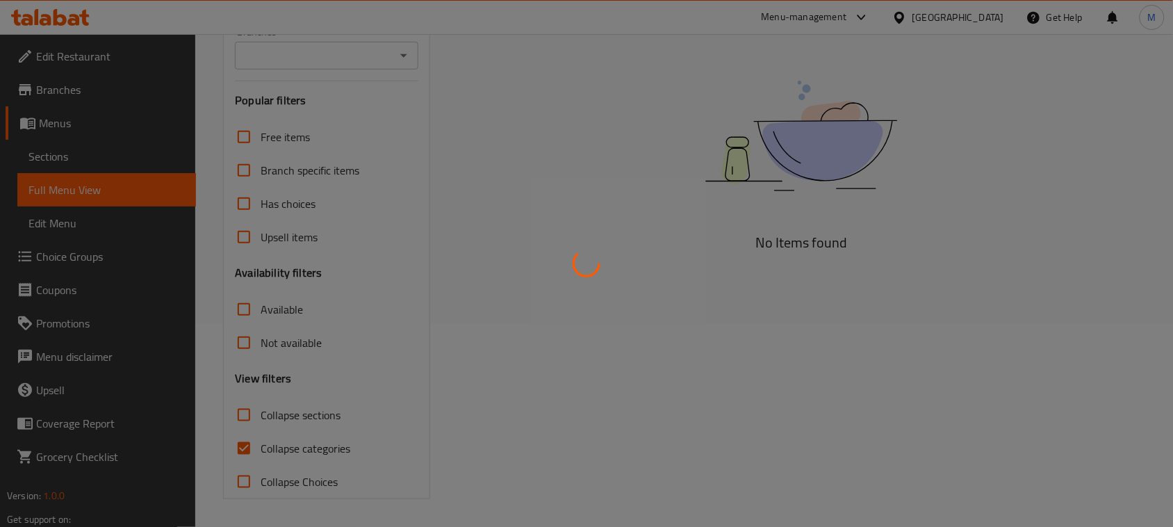
scroll to position [203, 0]
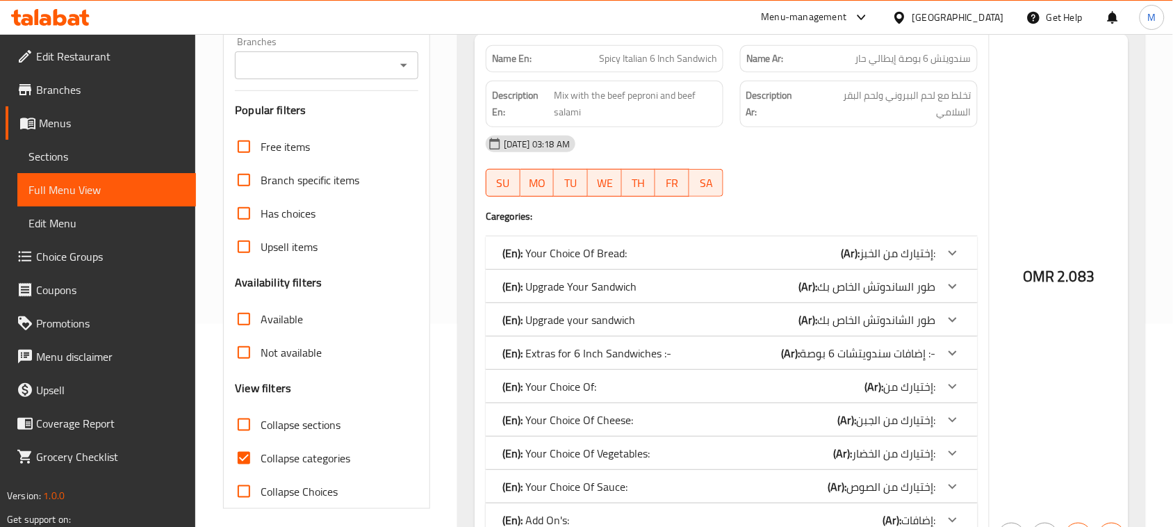
click at [436, 212] on div at bounding box center [586, 263] width 1173 height 527
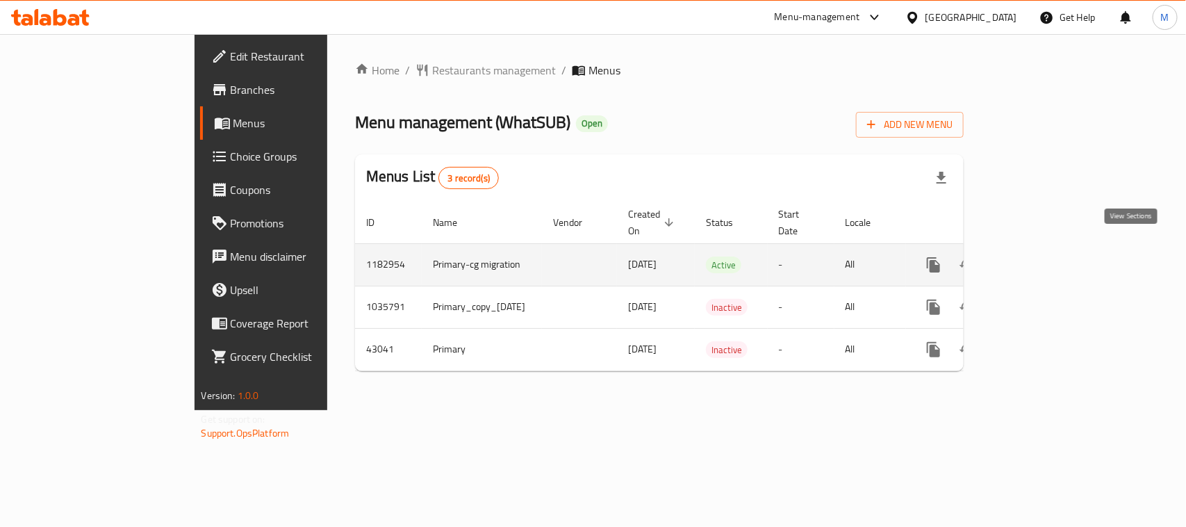
click at [1050, 251] on link "enhanced table" at bounding box center [1033, 264] width 33 height 33
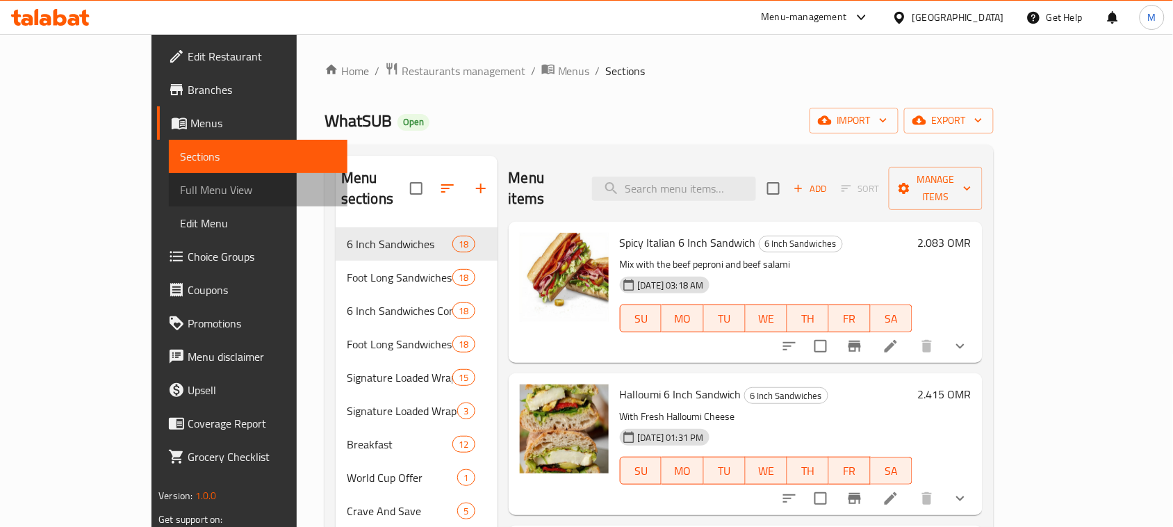
click at [180, 195] on span "Full Menu View" at bounding box center [258, 189] width 156 height 17
click at [180, 189] on span "Full Menu View" at bounding box center [258, 189] width 156 height 17
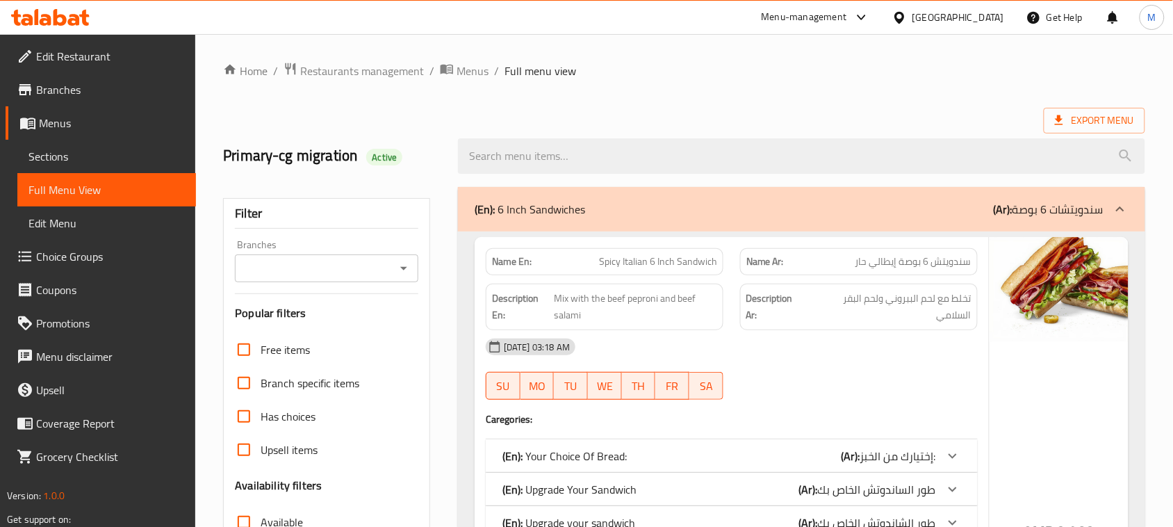
scroll to position [174, 0]
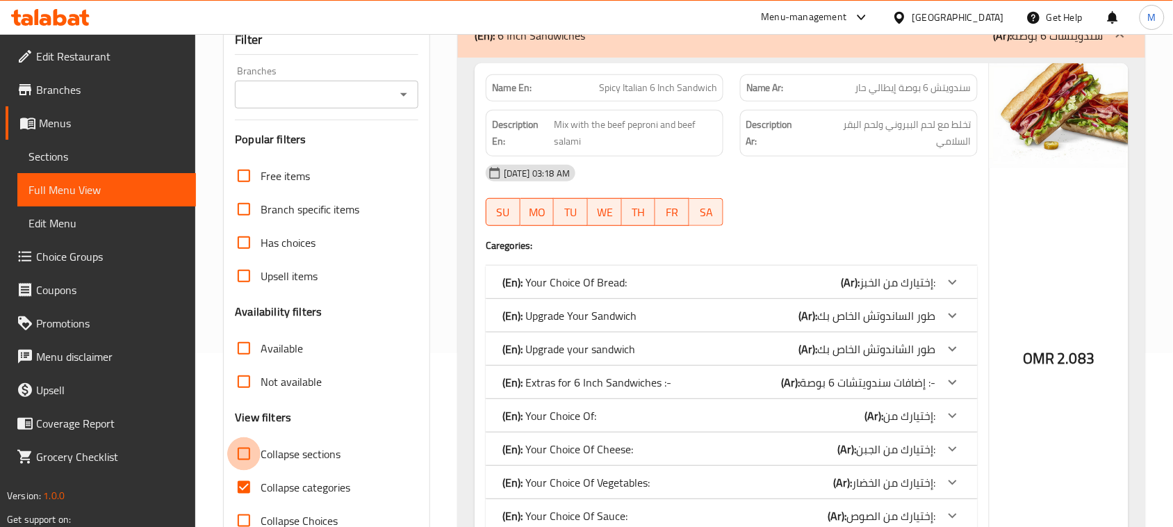
click at [245, 456] on input "Collapse sections" at bounding box center [243, 453] width 33 height 33
checkbox input "true"
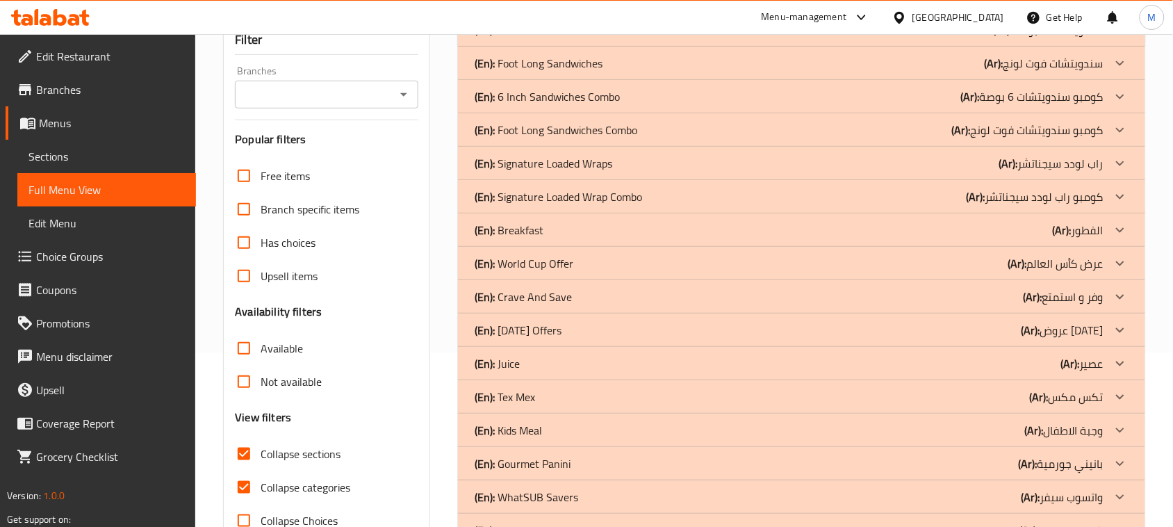
click at [245, 504] on input "Collapse Choices" at bounding box center [243, 520] width 33 height 33
checkbox input "true"
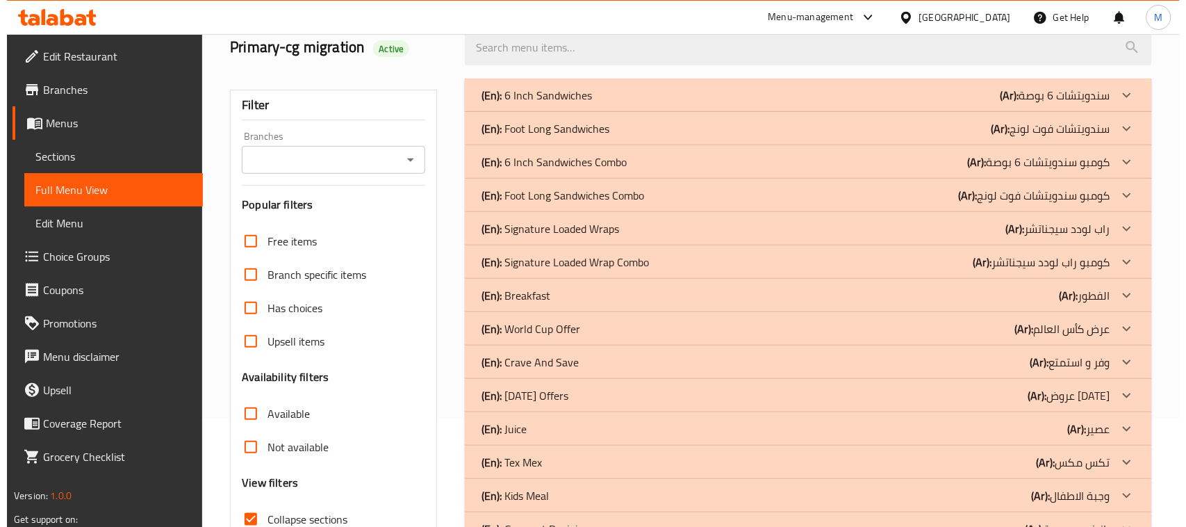
scroll to position [0, 0]
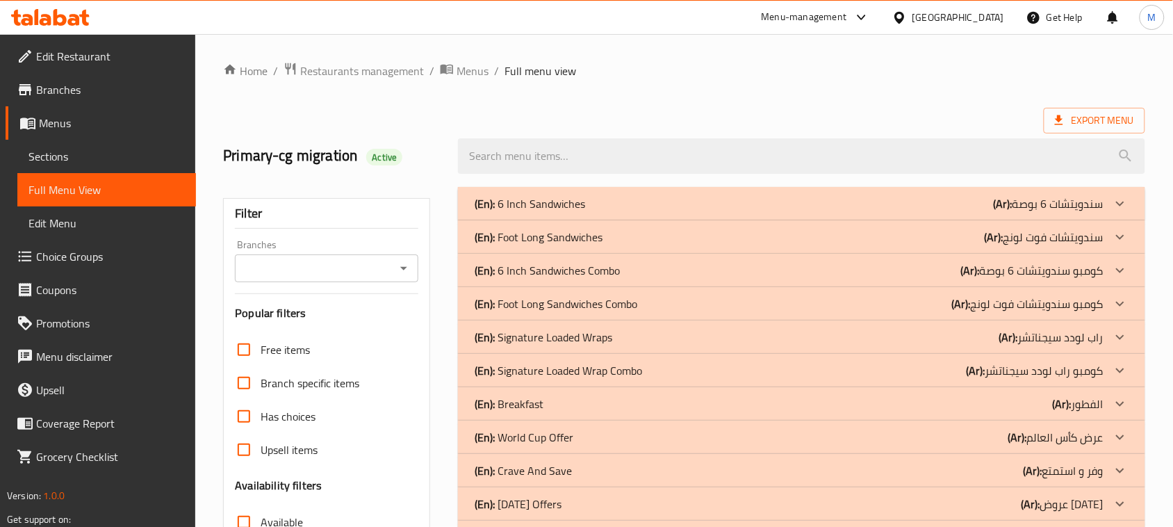
click at [1130, 220] on div at bounding box center [1119, 203] width 33 height 33
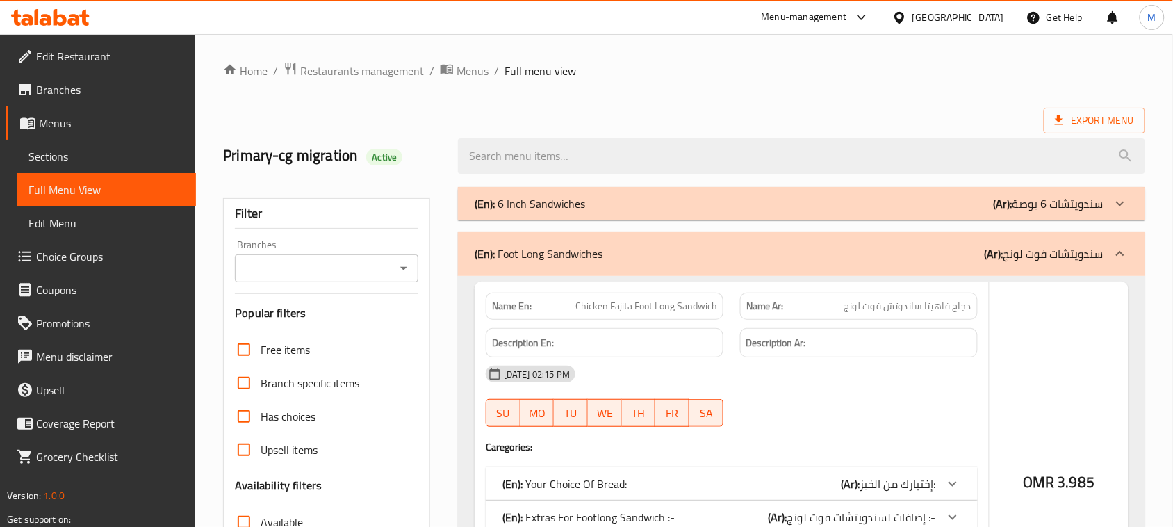
click at [85, 118] on span "Menus" at bounding box center [112, 123] width 146 height 17
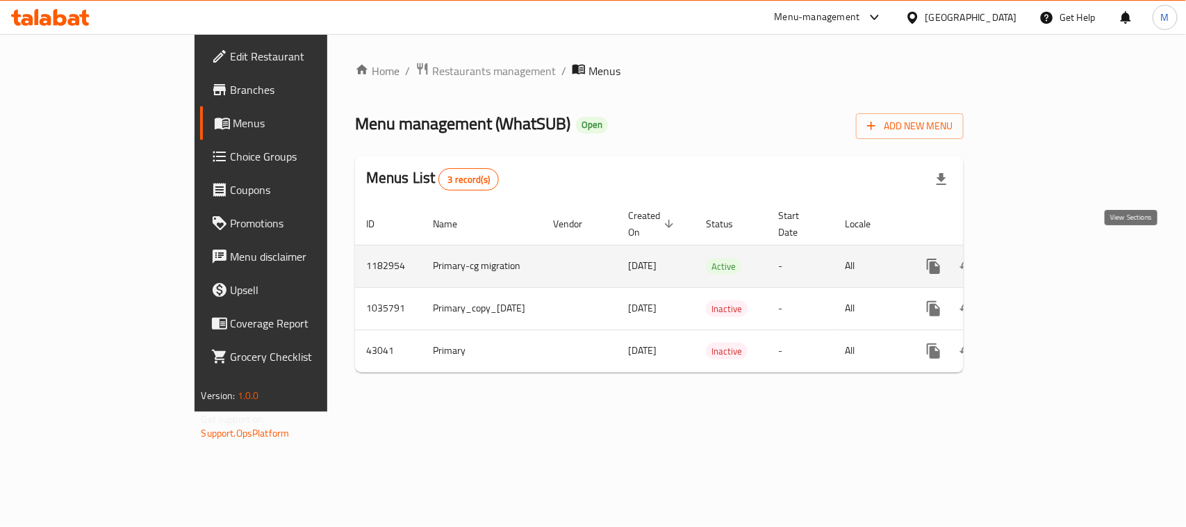
click at [1042, 258] on icon "enhanced table" at bounding box center [1033, 266] width 17 height 17
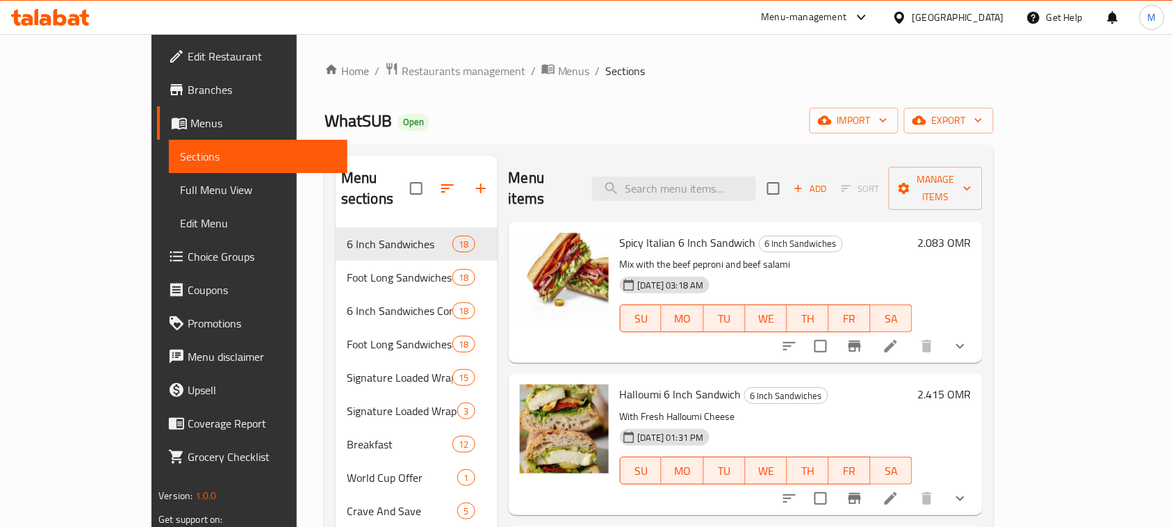
click at [993, 140] on div "Home / Restaurants management / Menus / Sections WhatSUB Open import export Men…" at bounding box center [658, 520] width 669 height 916
click at [993, 132] on button "export" at bounding box center [949, 121] width 90 height 26
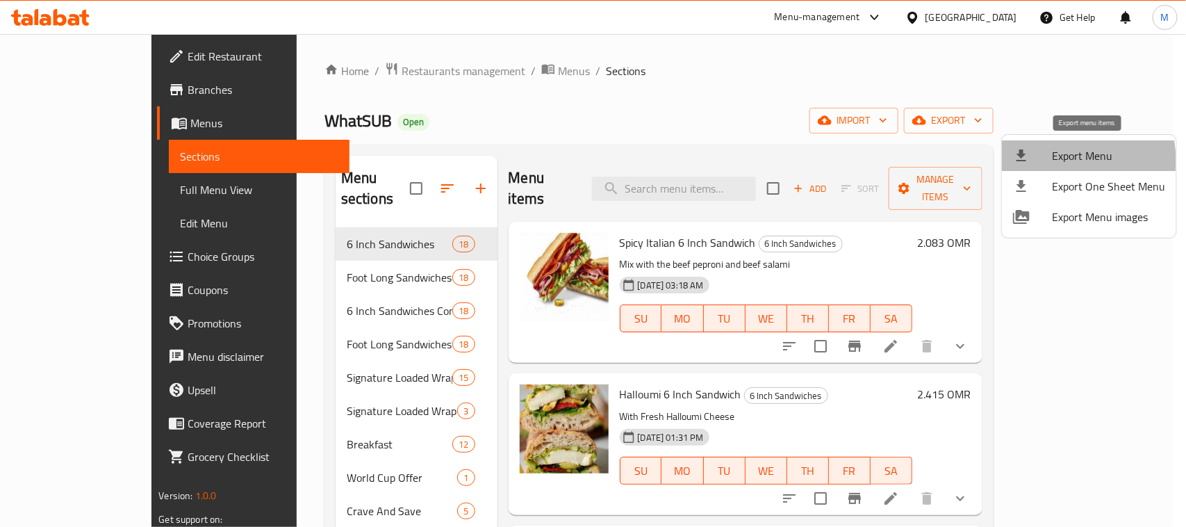
click at [1061, 160] on span "Export Menu" at bounding box center [1108, 155] width 113 height 17
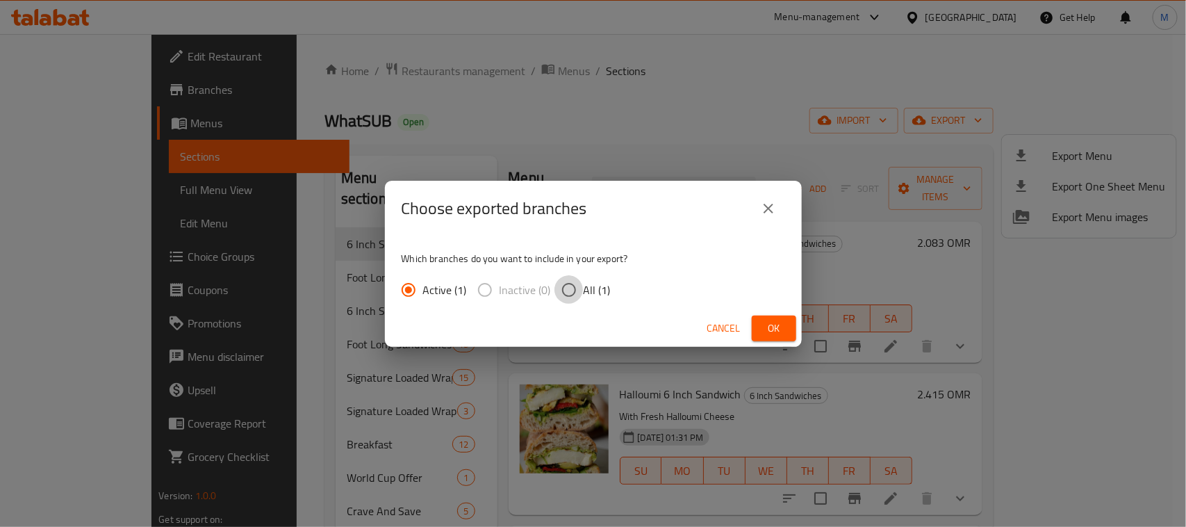
click at [563, 296] on input "All (1)" at bounding box center [568, 289] width 29 height 29
radio input "true"
click at [786, 325] on button "Ok" at bounding box center [774, 328] width 44 height 26
